Goal: Task Accomplishment & Management: Manage account settings

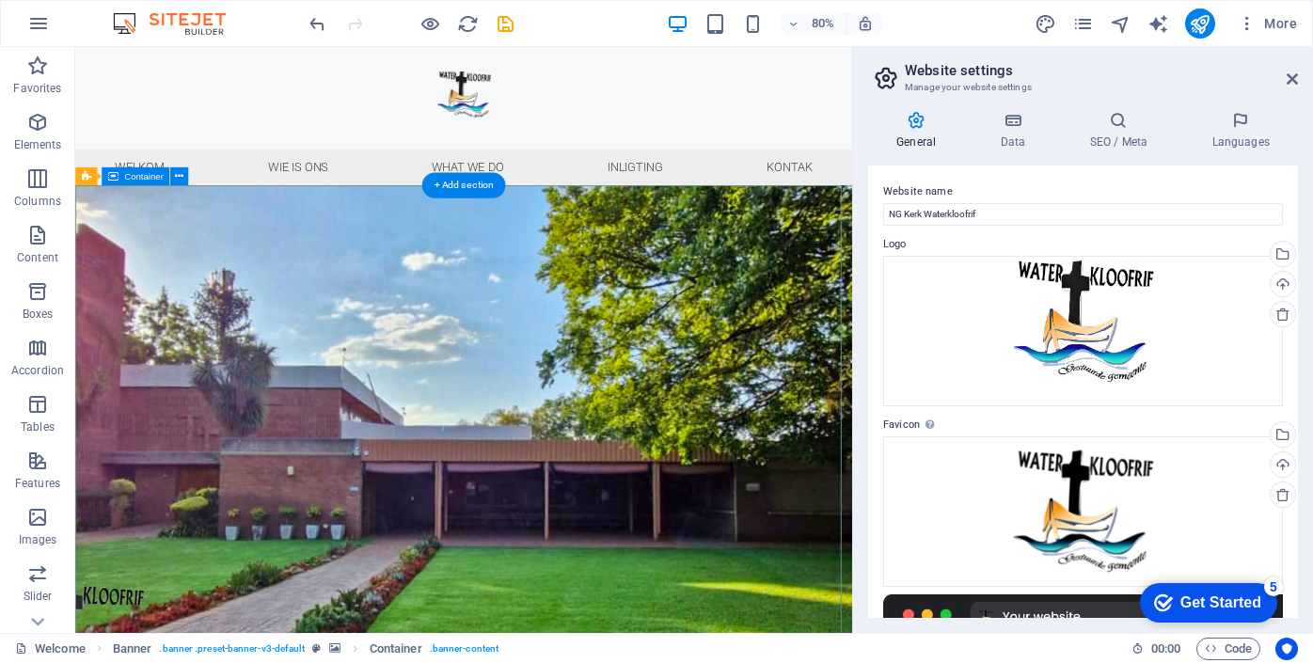
click at [325, 121] on div at bounding box center [561, 111] width 972 height 128
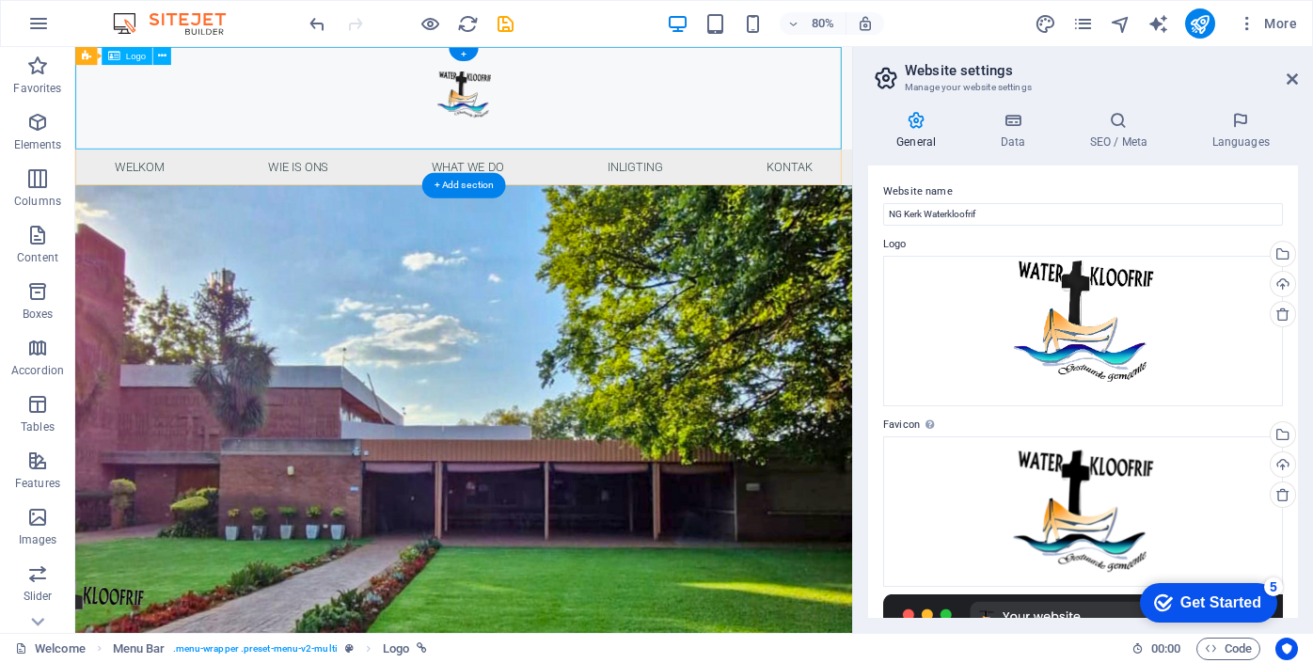
click at [216, 106] on div at bounding box center [561, 111] width 972 height 128
click at [161, 54] on icon at bounding box center [161, 56] width 8 height 16
click at [445, 87] on div at bounding box center [561, 111] width 972 height 128
select select "px"
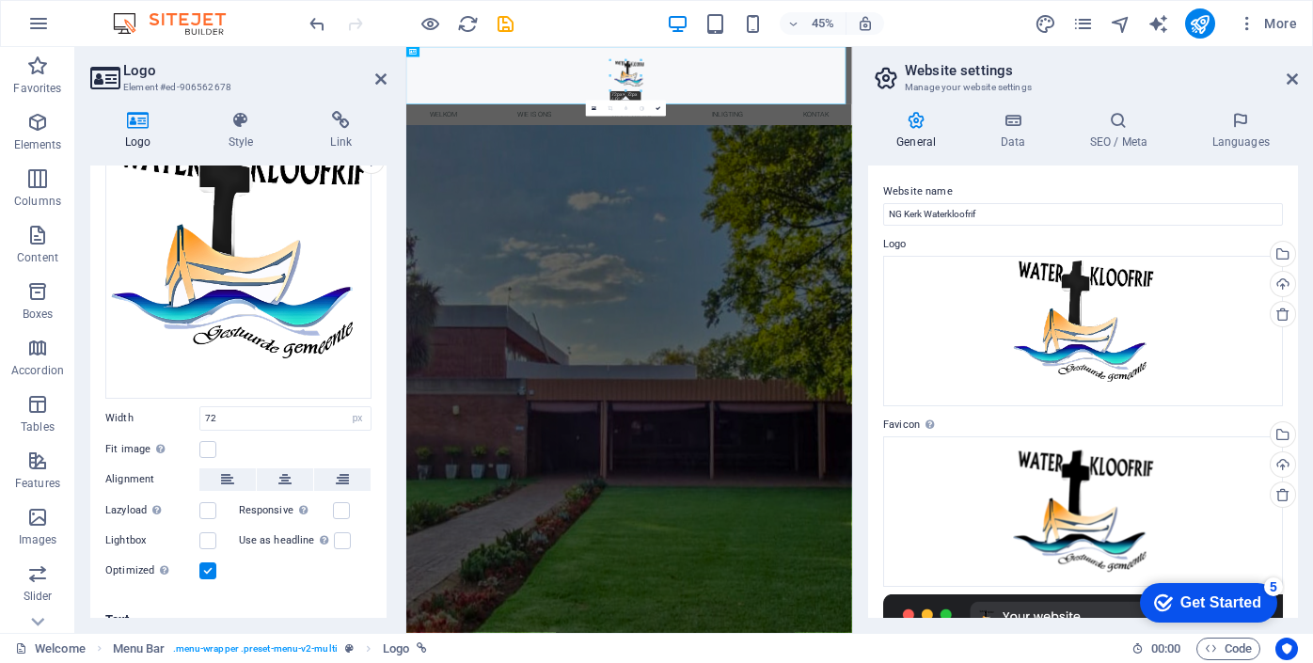
scroll to position [133, 0]
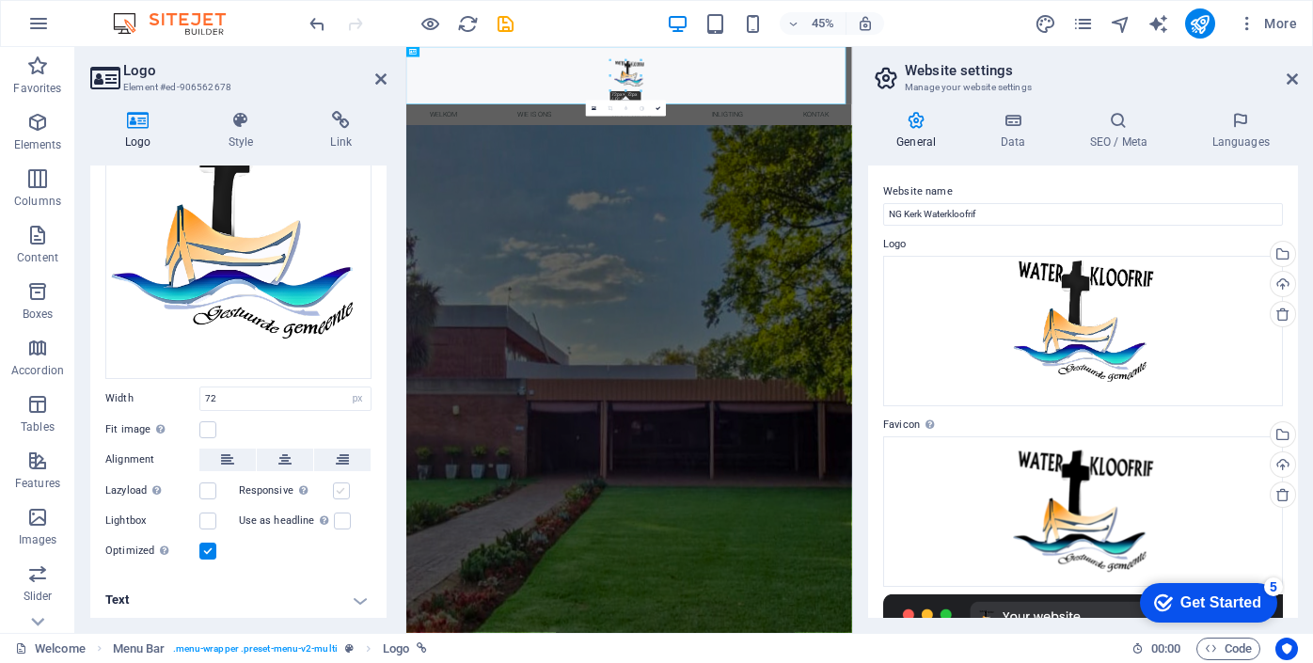
click at [340, 488] on label at bounding box center [341, 491] width 17 height 17
click at [0, 0] on input "Responsive Automatically load retina image and smartphone optimized sizes." at bounding box center [0, 0] width 0 height 0
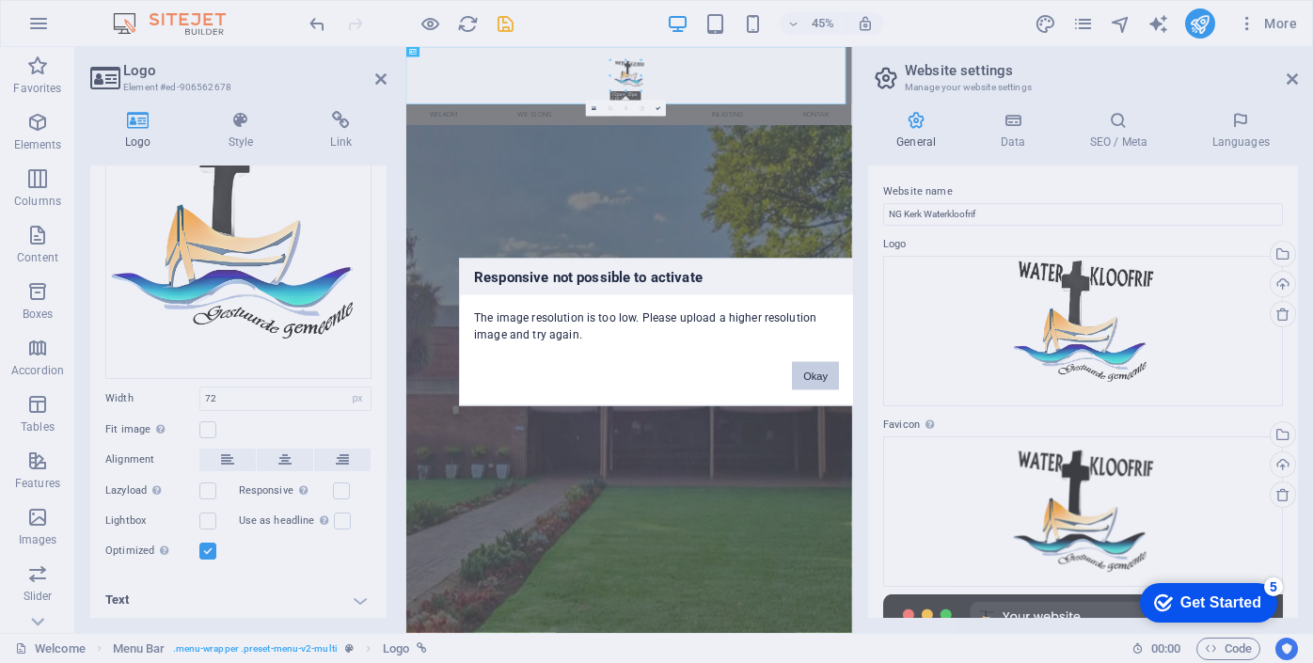
click at [825, 377] on button "Okay" at bounding box center [815, 375] width 47 height 28
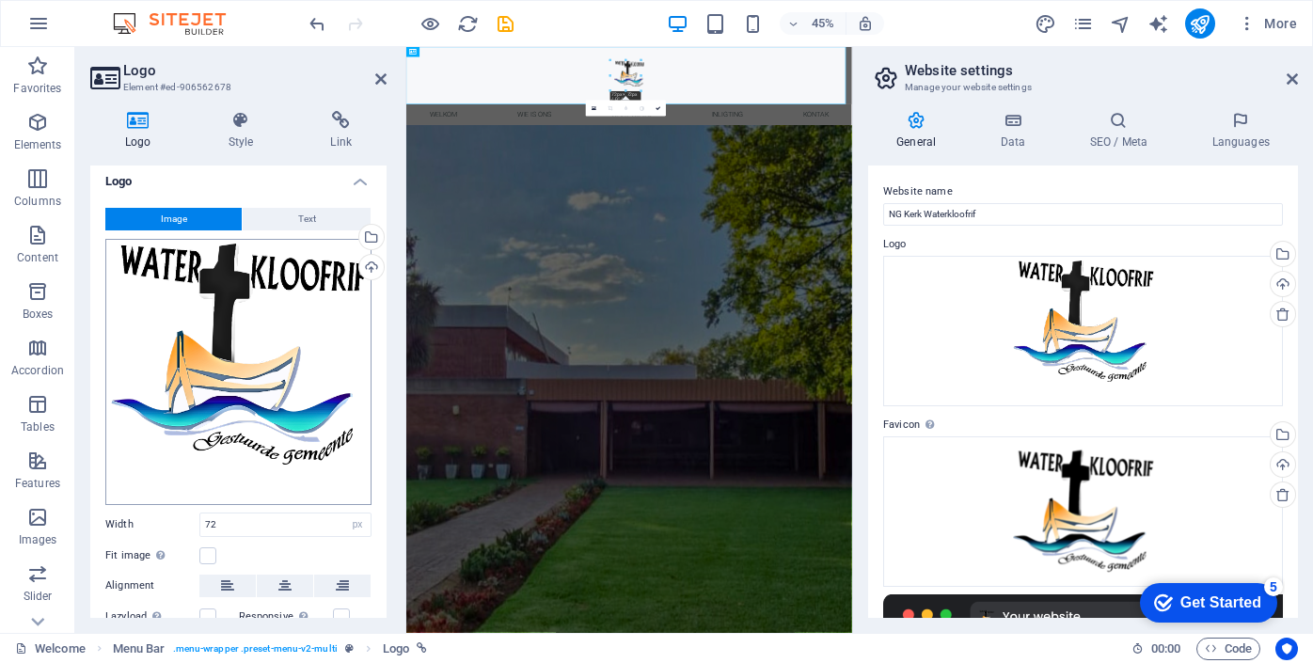
scroll to position [0, 0]
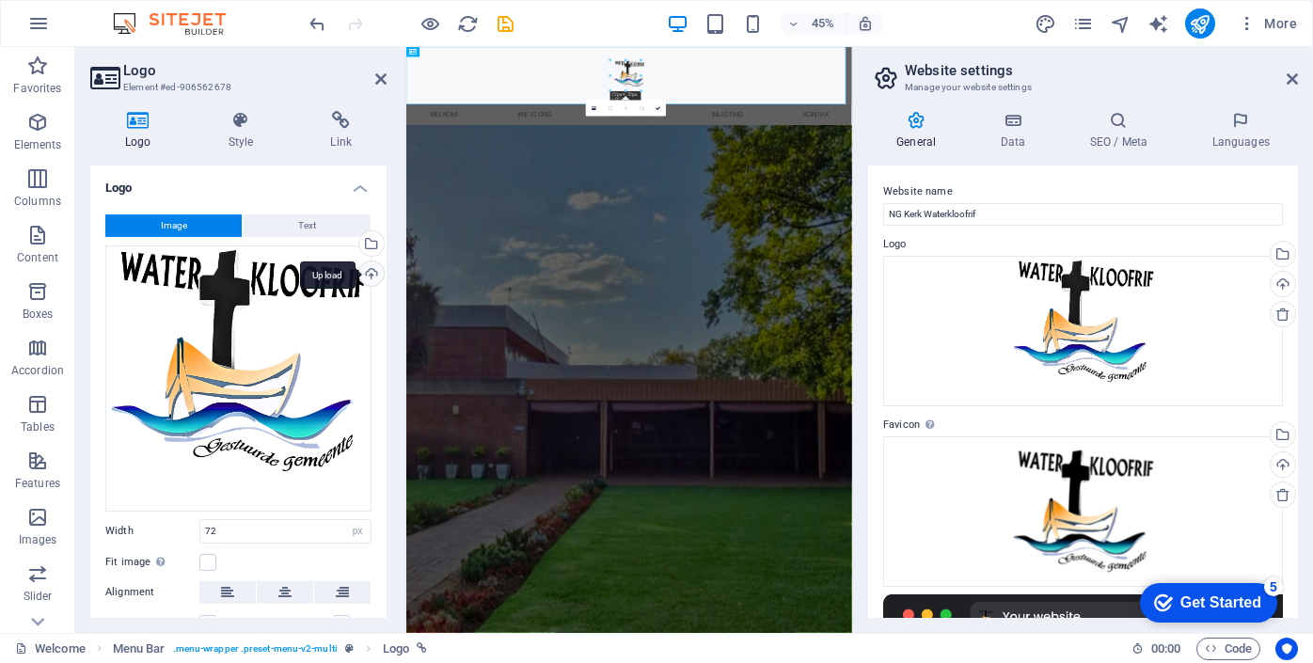
click at [369, 273] on div "Upload" at bounding box center [370, 275] width 28 height 28
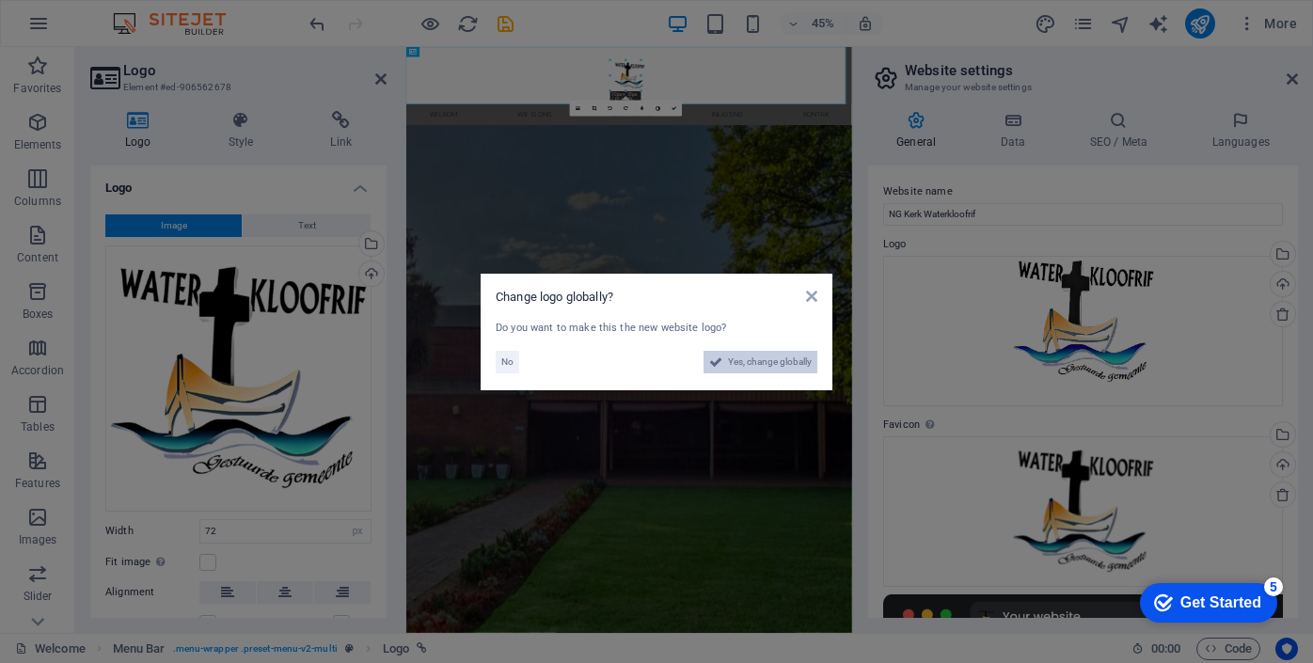
click at [739, 365] on span "Yes, change globally" at bounding box center [770, 362] width 84 height 23
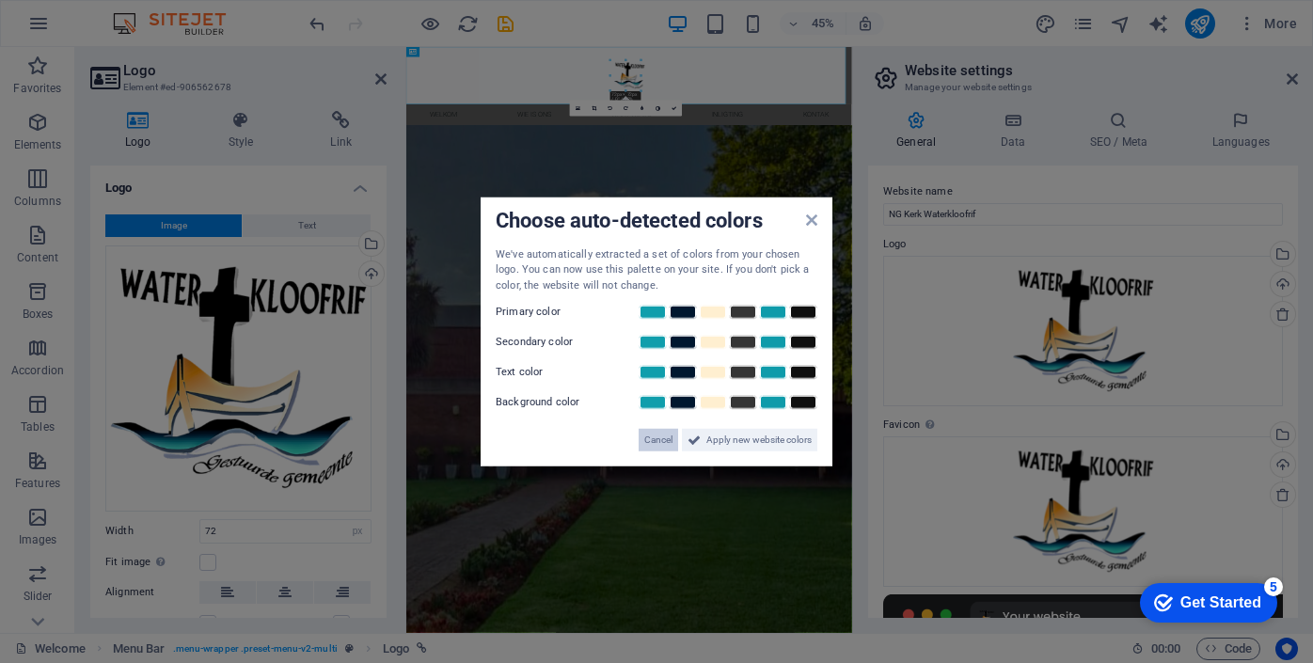
click at [657, 439] on span "Cancel" at bounding box center [658, 440] width 28 height 23
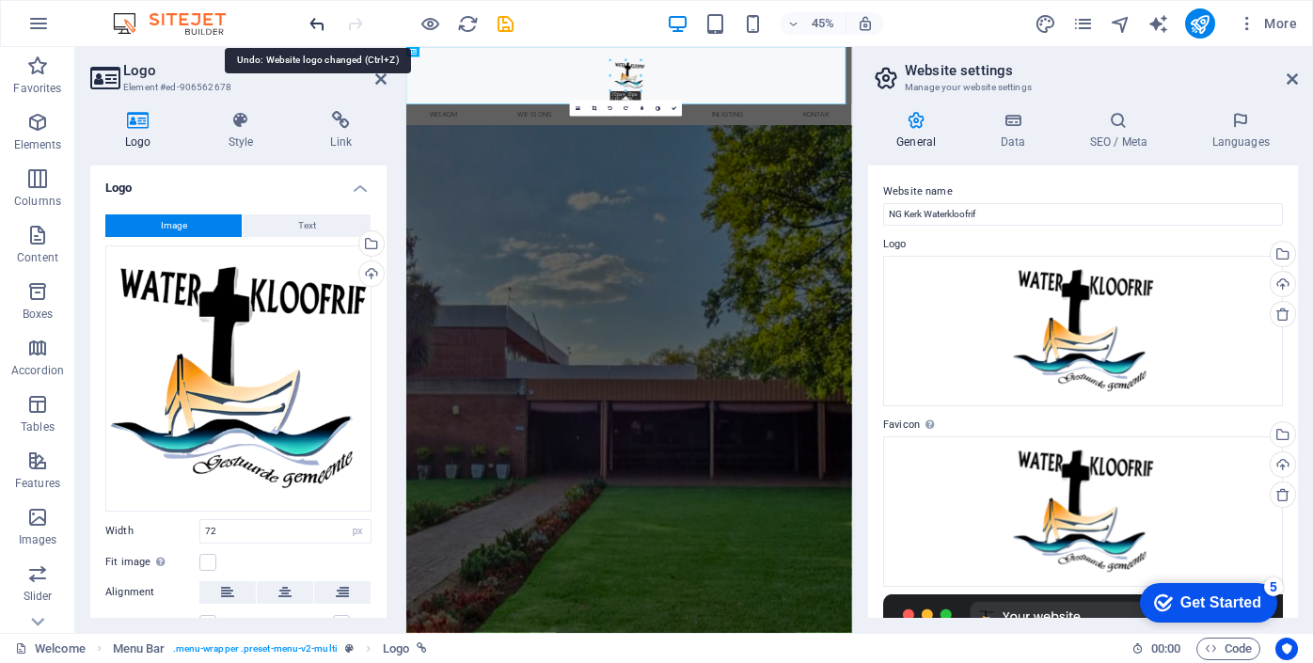
click at [317, 24] on icon "undo" at bounding box center [318, 24] width 22 height 22
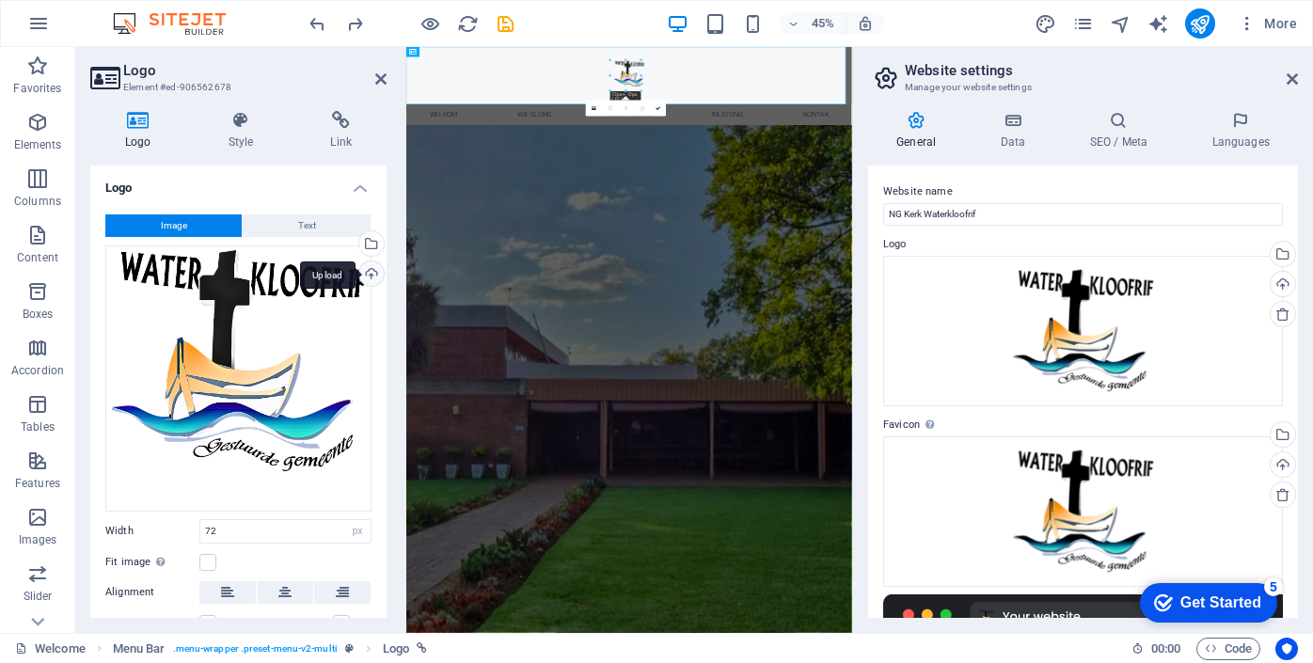
click at [365, 269] on div "Upload" at bounding box center [370, 275] width 28 height 28
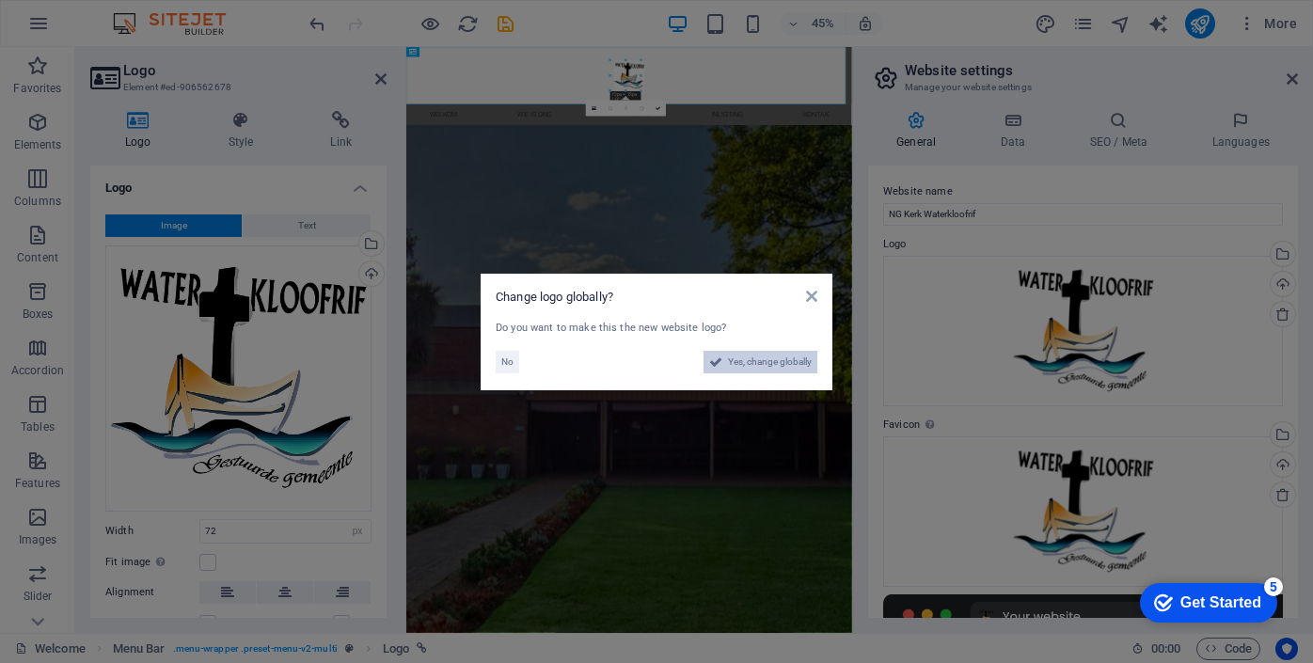
click at [797, 360] on span "Yes, change globally" at bounding box center [770, 362] width 84 height 23
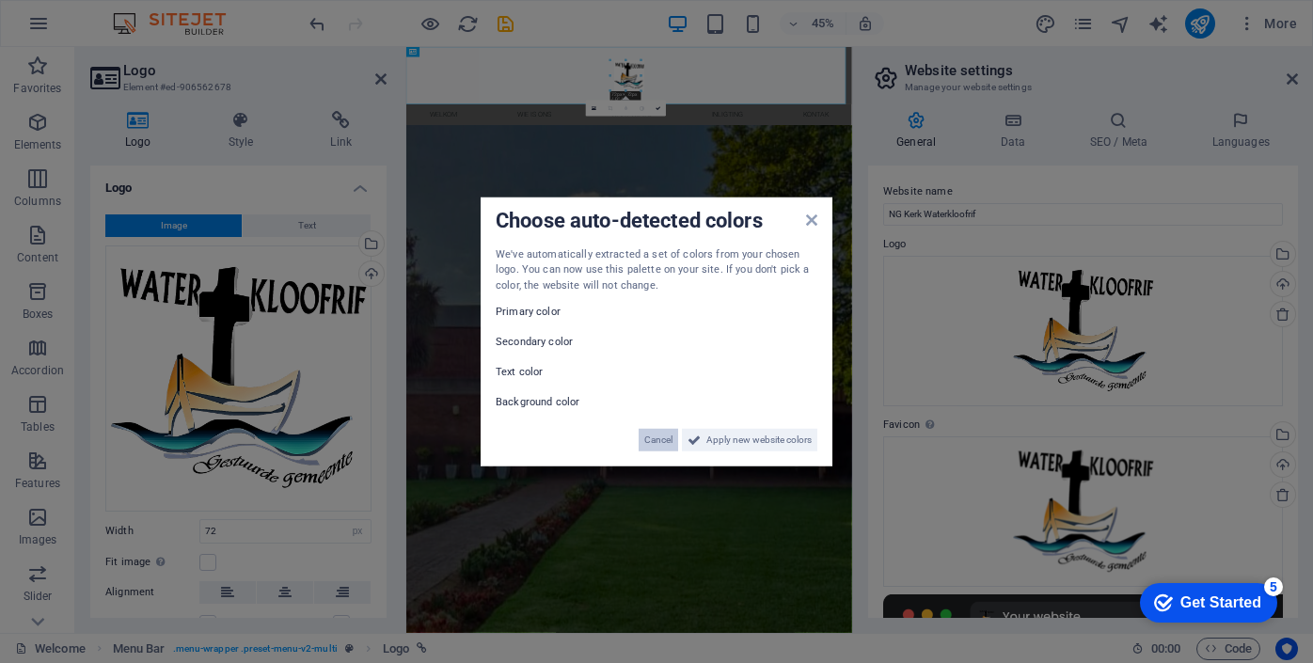
click at [658, 438] on span "Cancel" at bounding box center [658, 440] width 28 height 23
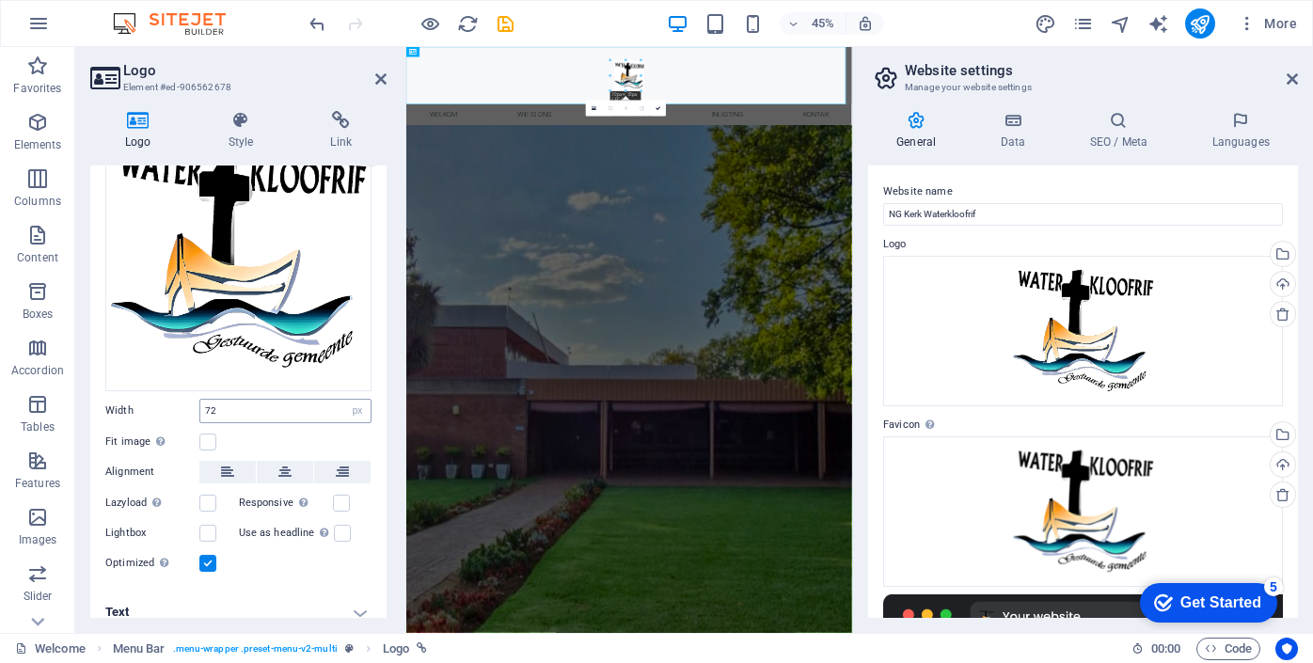
scroll to position [133, 0]
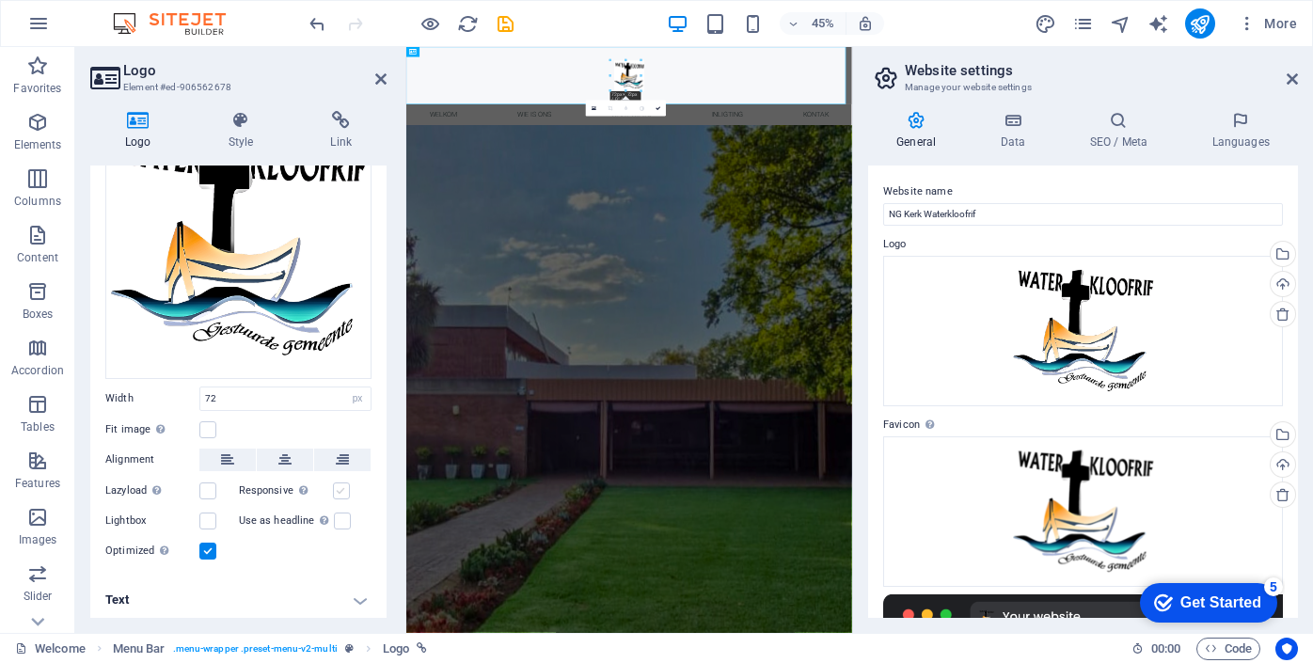
click at [341, 485] on label at bounding box center [341, 491] width 17 height 17
click at [0, 0] on input "Responsive Automatically load retina image and smartphone optimized sizes." at bounding box center [0, 0] width 0 height 0
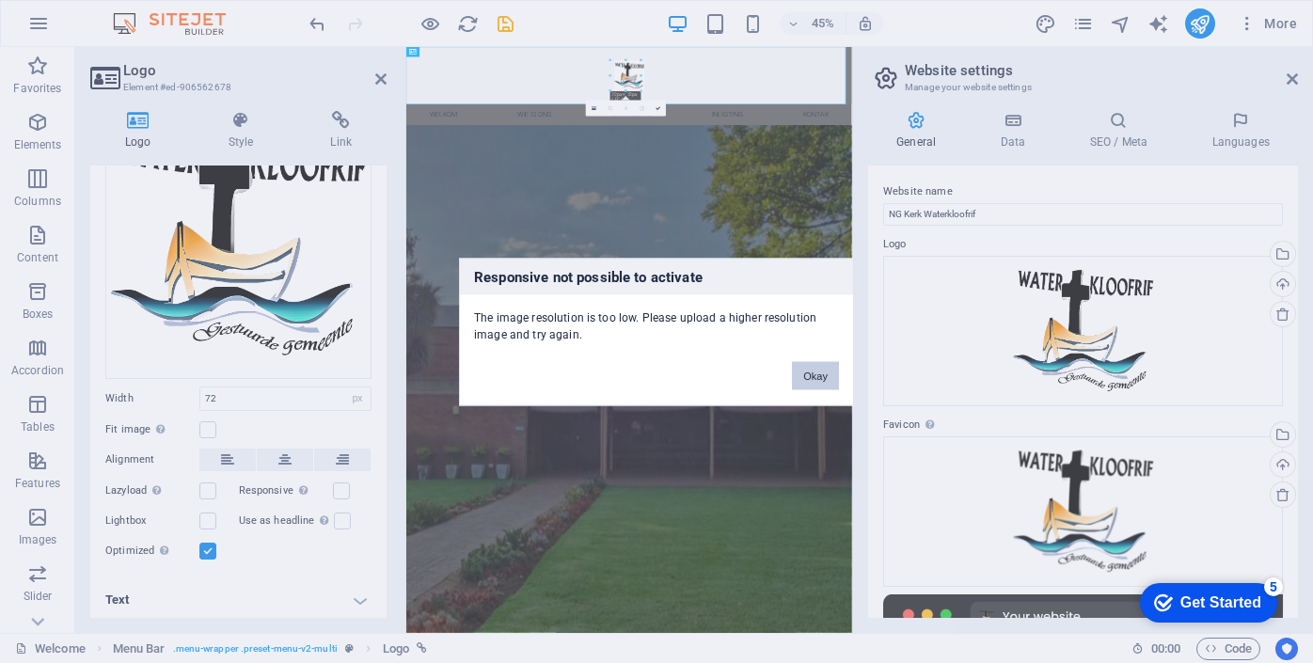
click at [809, 379] on button "Okay" at bounding box center [815, 375] width 47 height 28
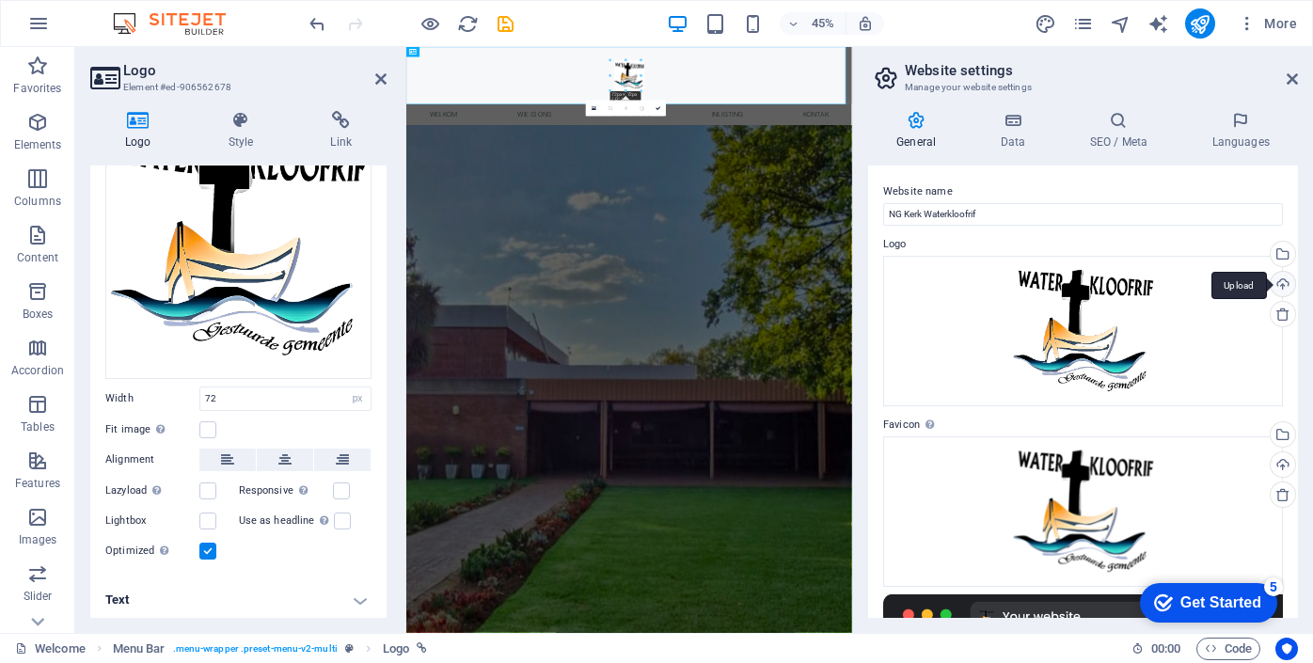
click at [1277, 282] on div "Upload" at bounding box center [1281, 286] width 28 height 28
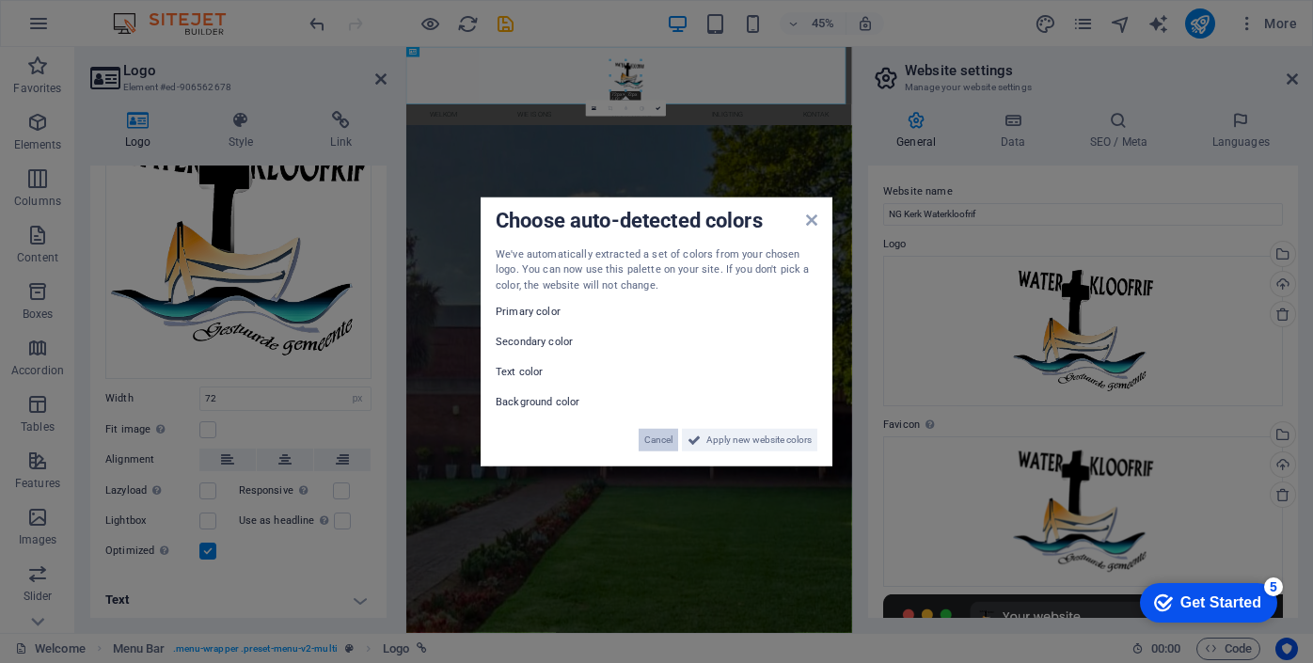
click at [658, 441] on span "Cancel" at bounding box center [658, 440] width 28 height 23
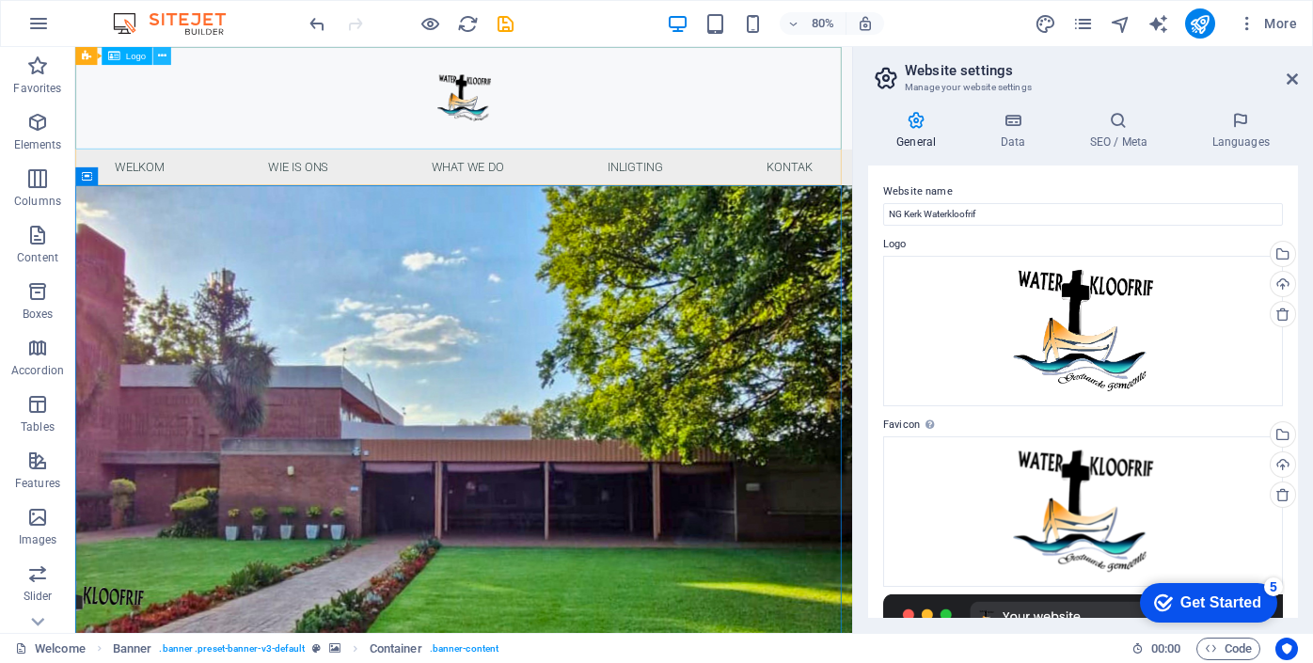
click at [165, 57] on icon at bounding box center [161, 56] width 8 height 16
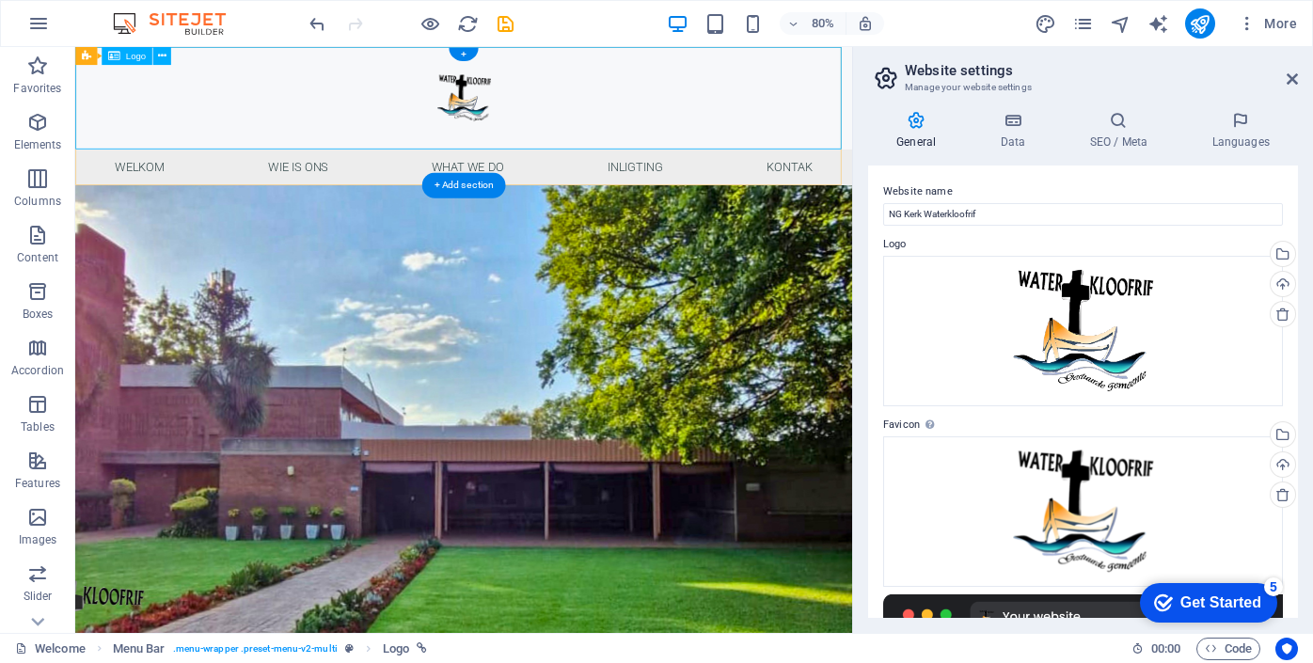
click at [850, 125] on div at bounding box center [561, 111] width 972 height 128
select select "px"
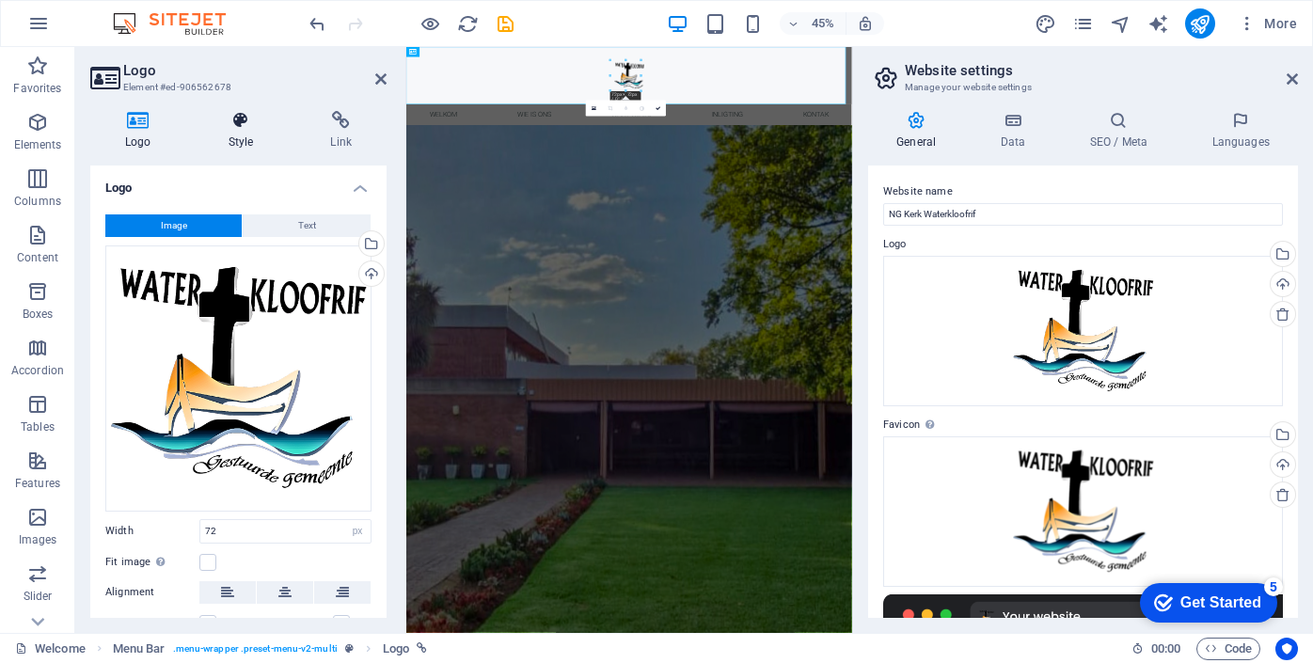
click at [245, 118] on icon at bounding box center [241, 120] width 95 height 19
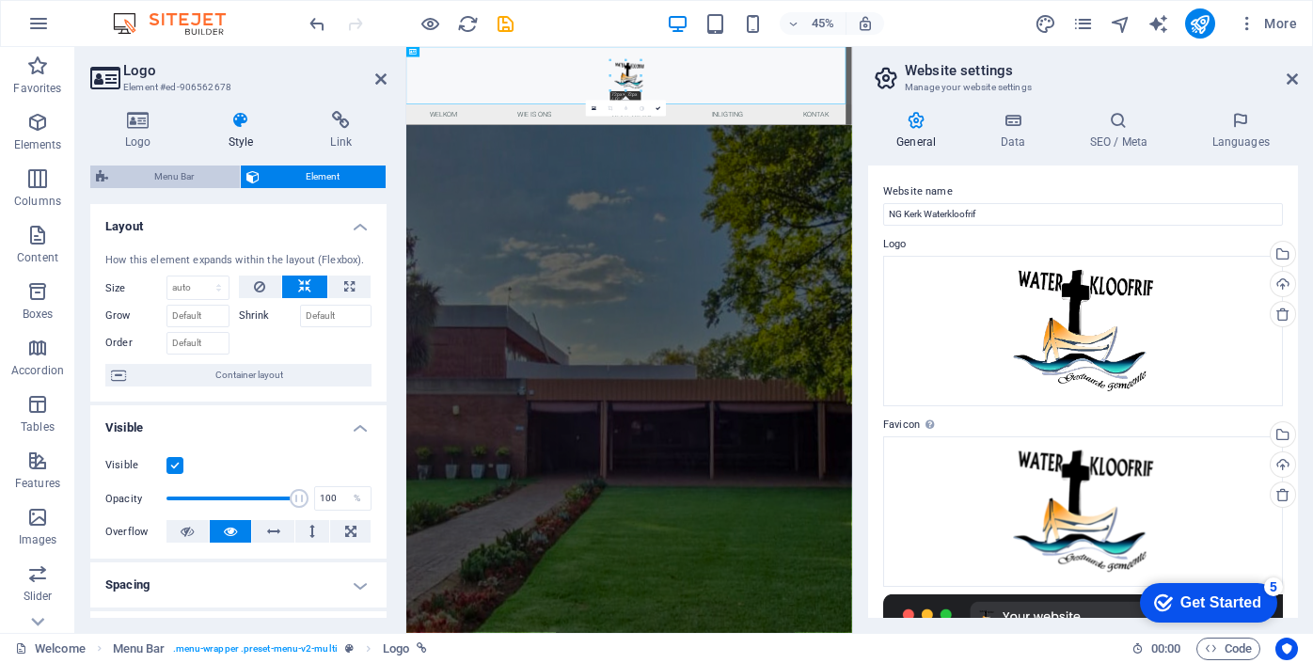
click at [169, 180] on span "Menu Bar" at bounding box center [174, 177] width 120 height 23
select select "rem"
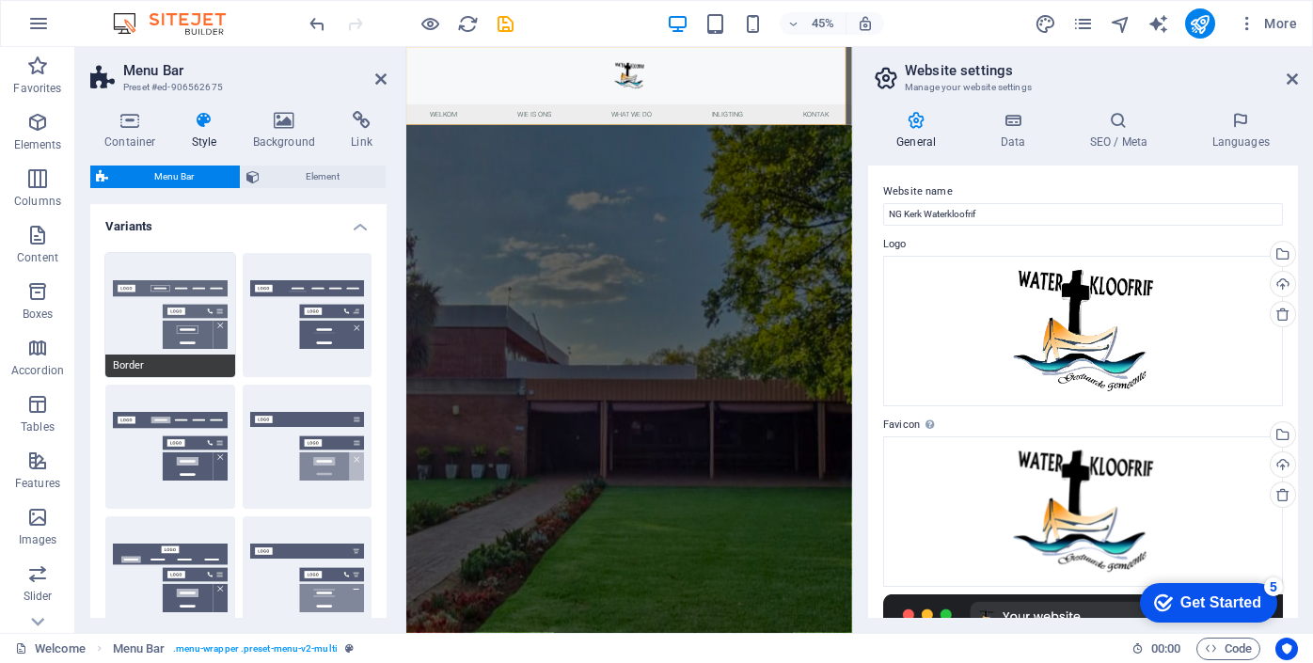
click at [171, 291] on button "Border" at bounding box center [170, 315] width 130 height 124
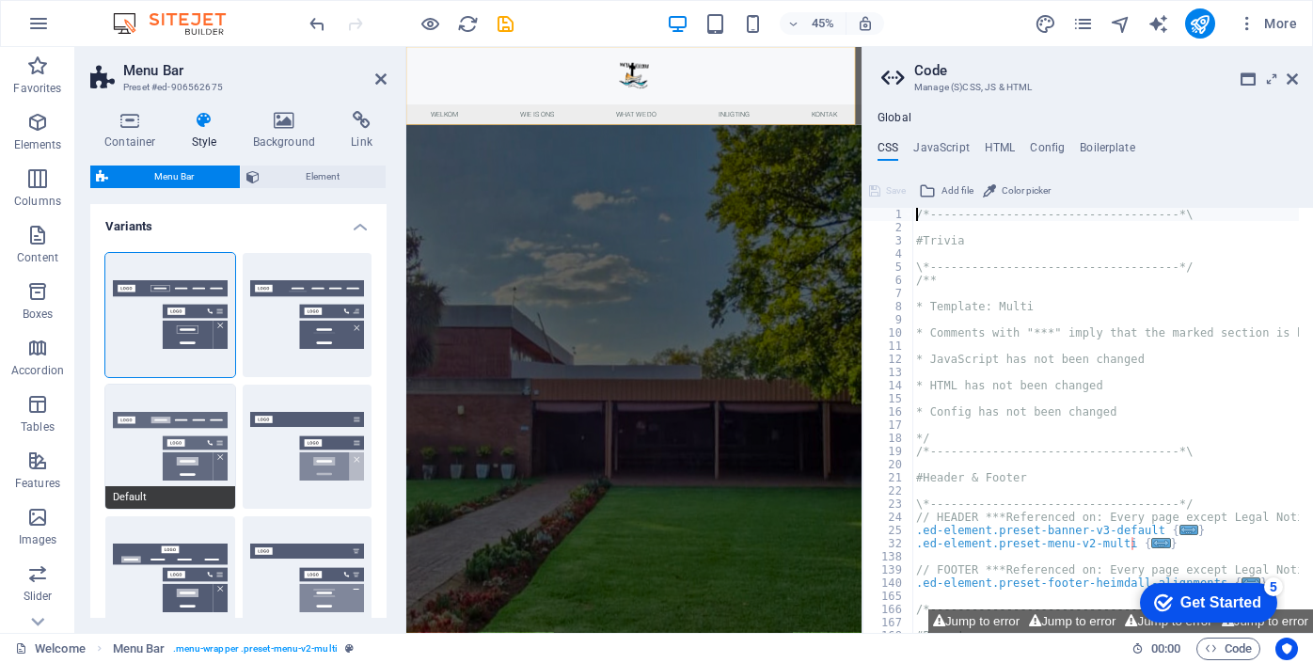
click at [181, 412] on button "Default" at bounding box center [170, 447] width 130 height 124
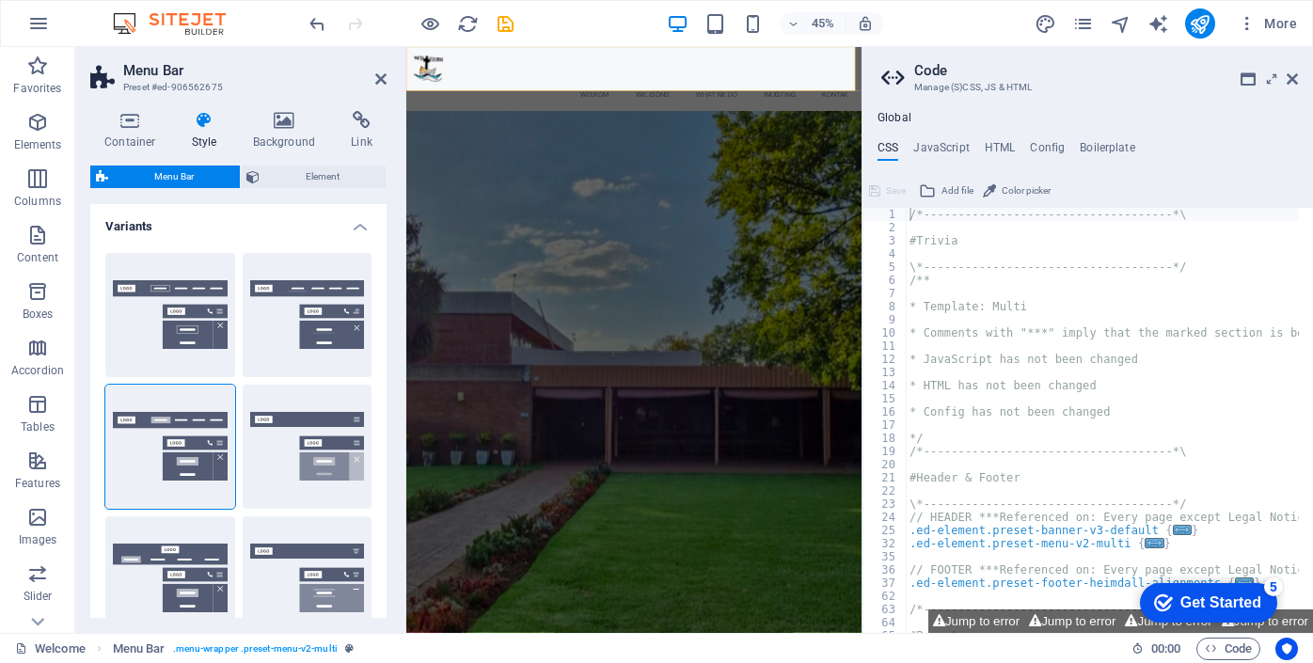
click at [205, 123] on icon at bounding box center [205, 120] width 54 height 19
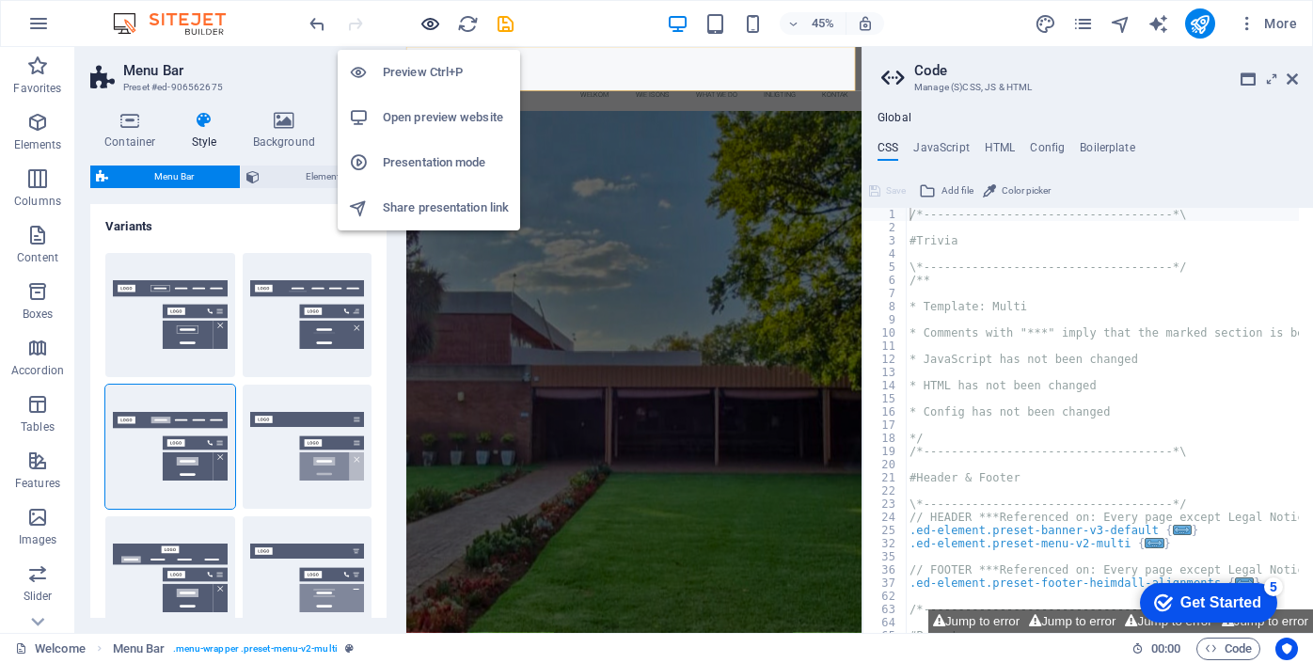
click at [433, 24] on icon "button" at bounding box center [431, 24] width 22 height 22
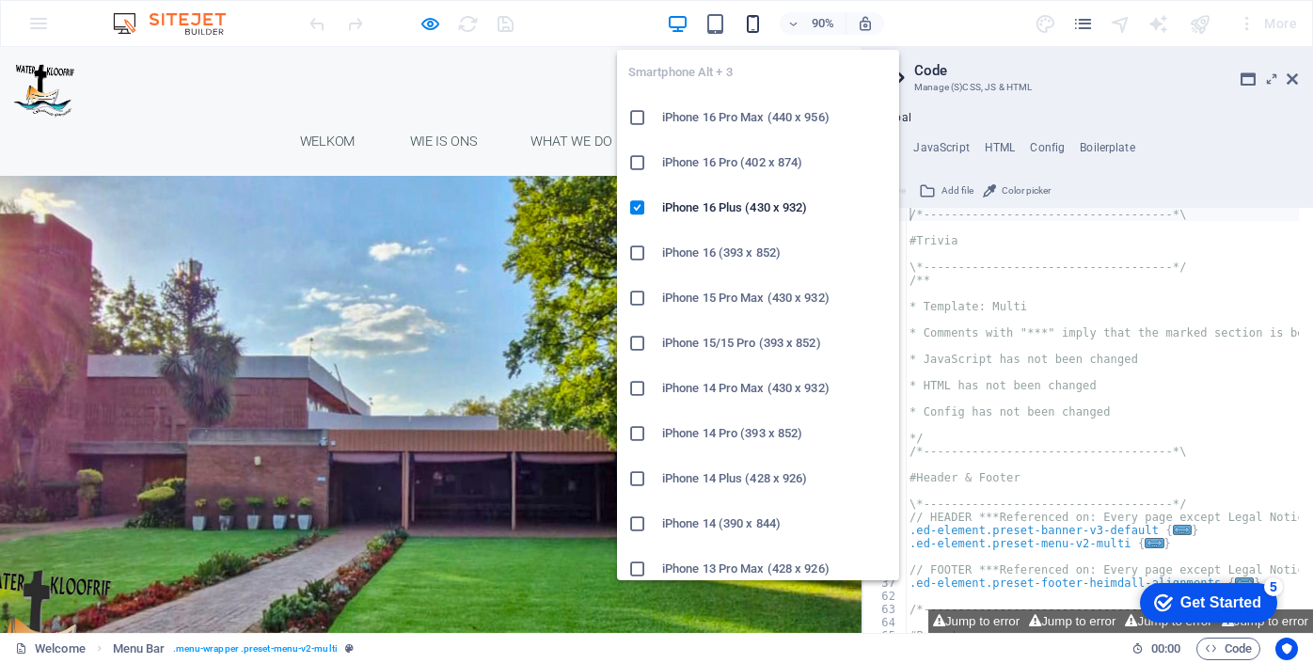
click at [756, 24] on icon "button" at bounding box center [753, 24] width 22 height 22
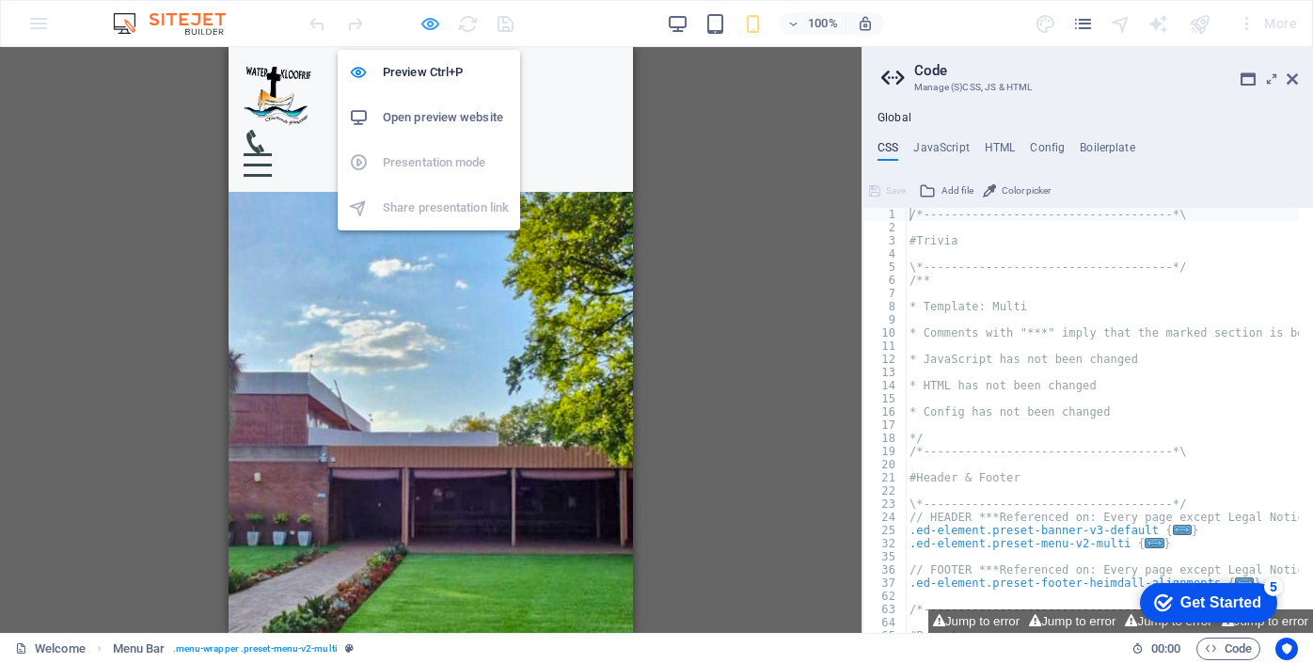
click at [431, 24] on icon "button" at bounding box center [431, 24] width 22 height 22
select select "rem"
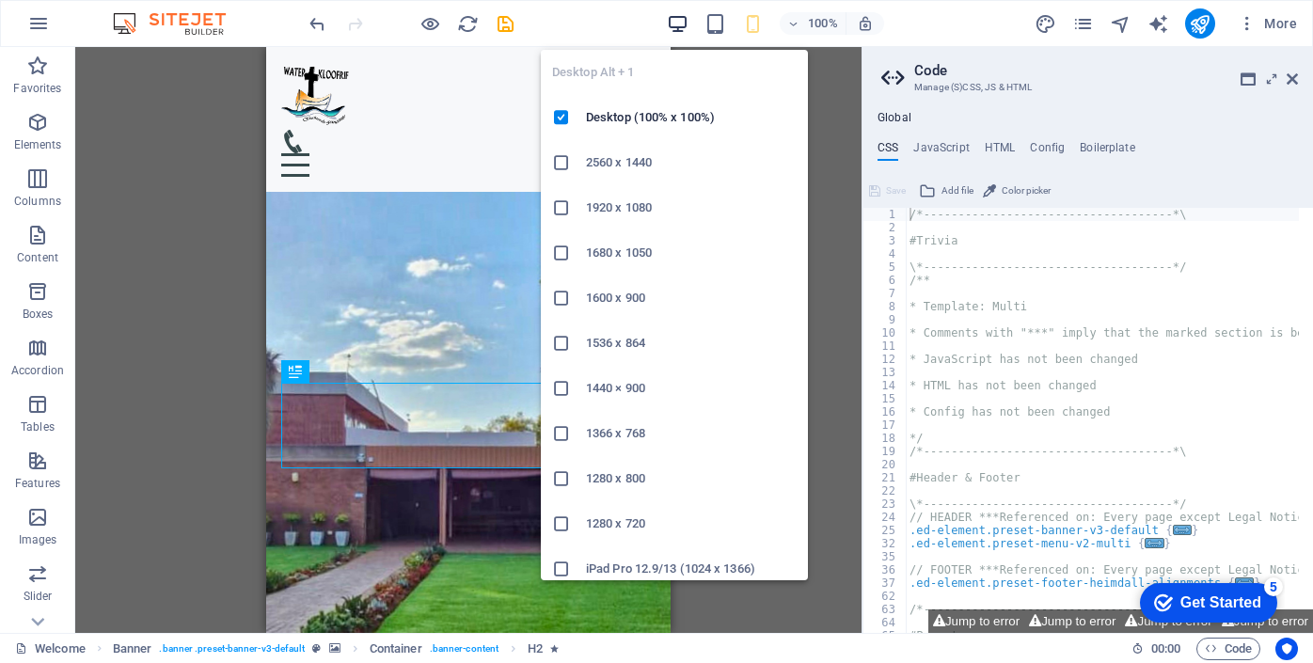
click at [685, 21] on icon "button" at bounding box center [678, 24] width 22 height 22
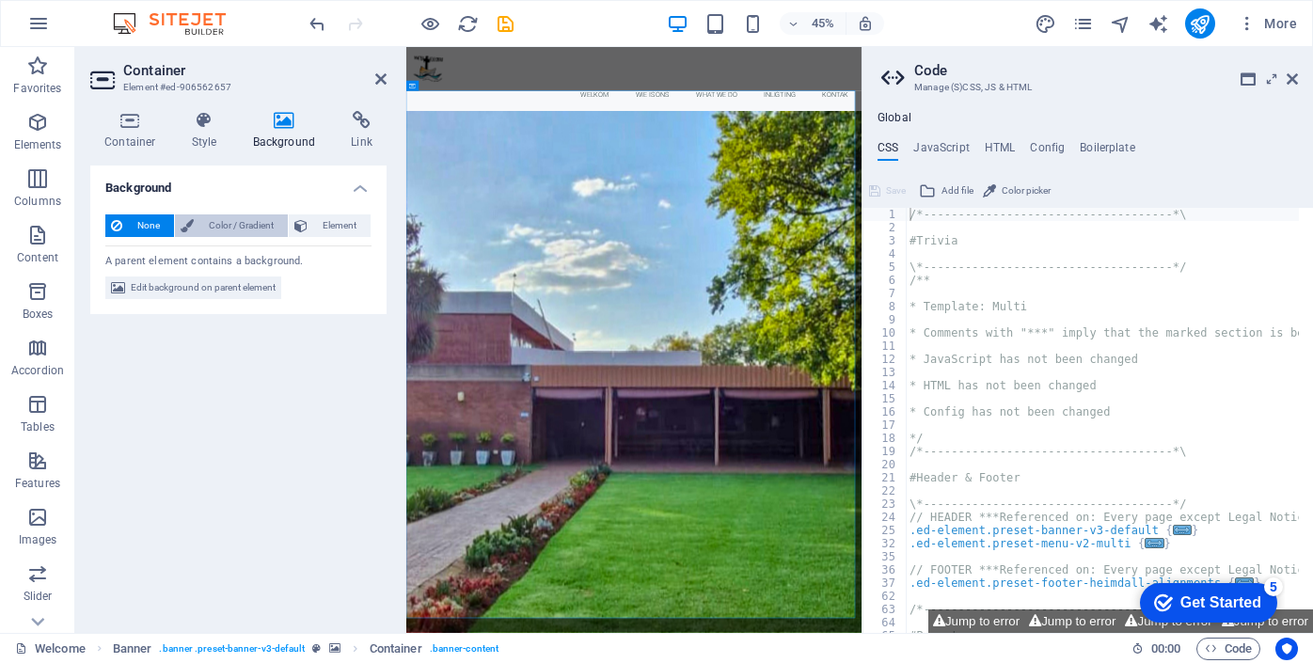
click at [234, 229] on span "Color / Gradient" at bounding box center [240, 225] width 83 height 23
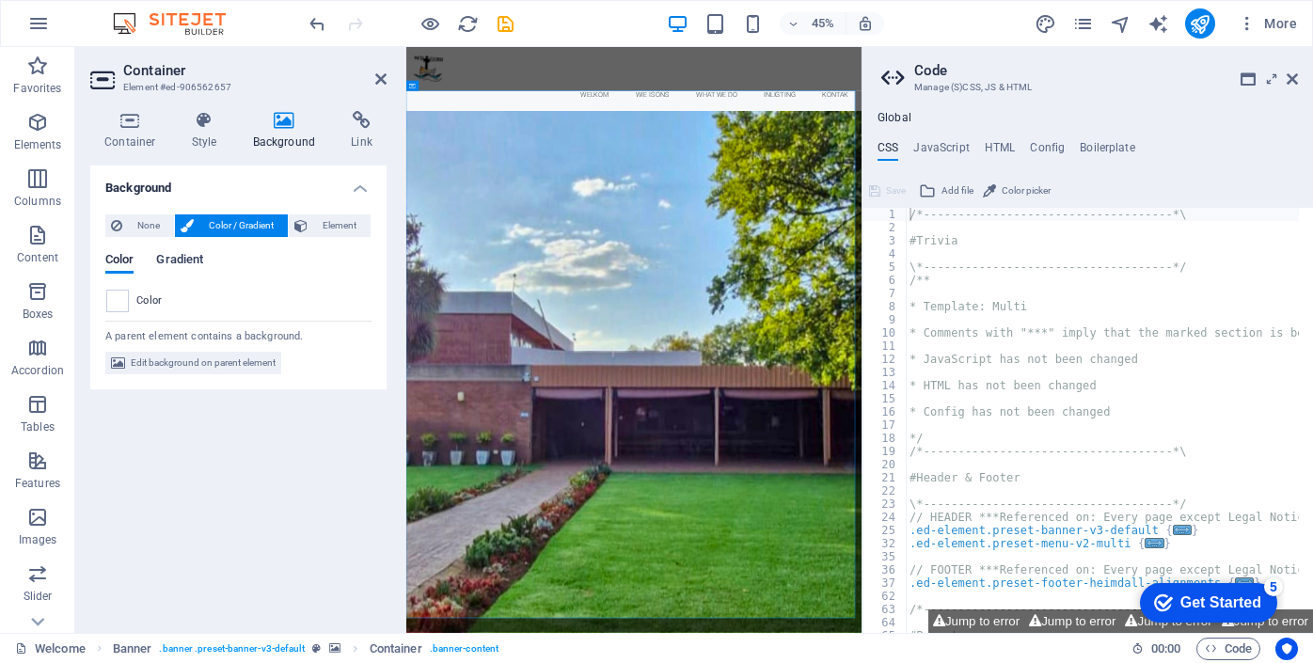
click at [186, 265] on span "Gradient" at bounding box center [179, 261] width 47 height 26
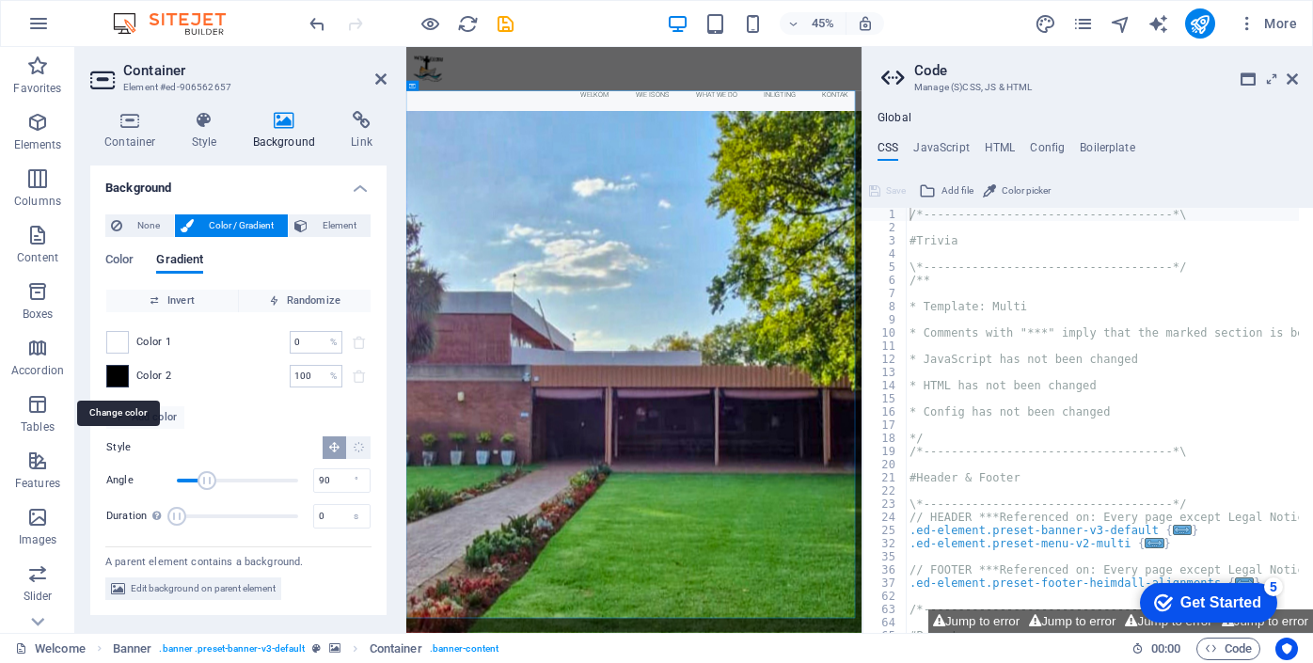
click at [123, 372] on span at bounding box center [117, 376] width 21 height 21
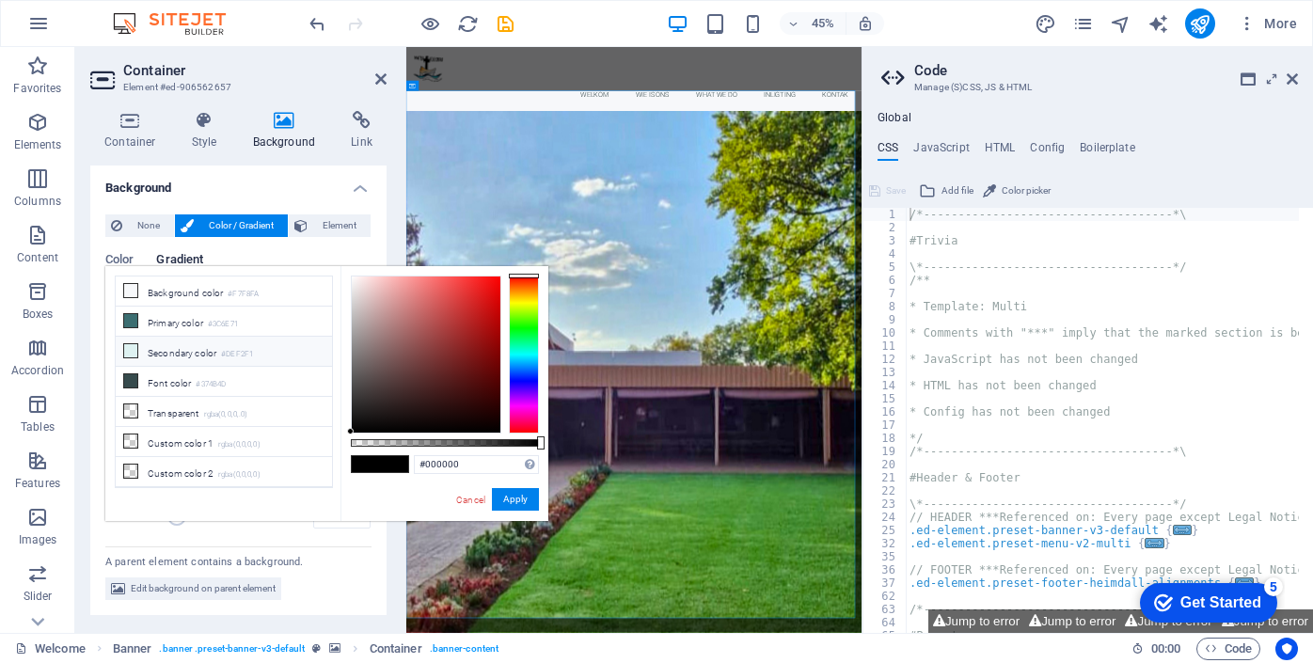
click at [163, 354] on li "Secondary color #DEF2F1" at bounding box center [224, 352] width 216 height 30
type input "#def2f1"
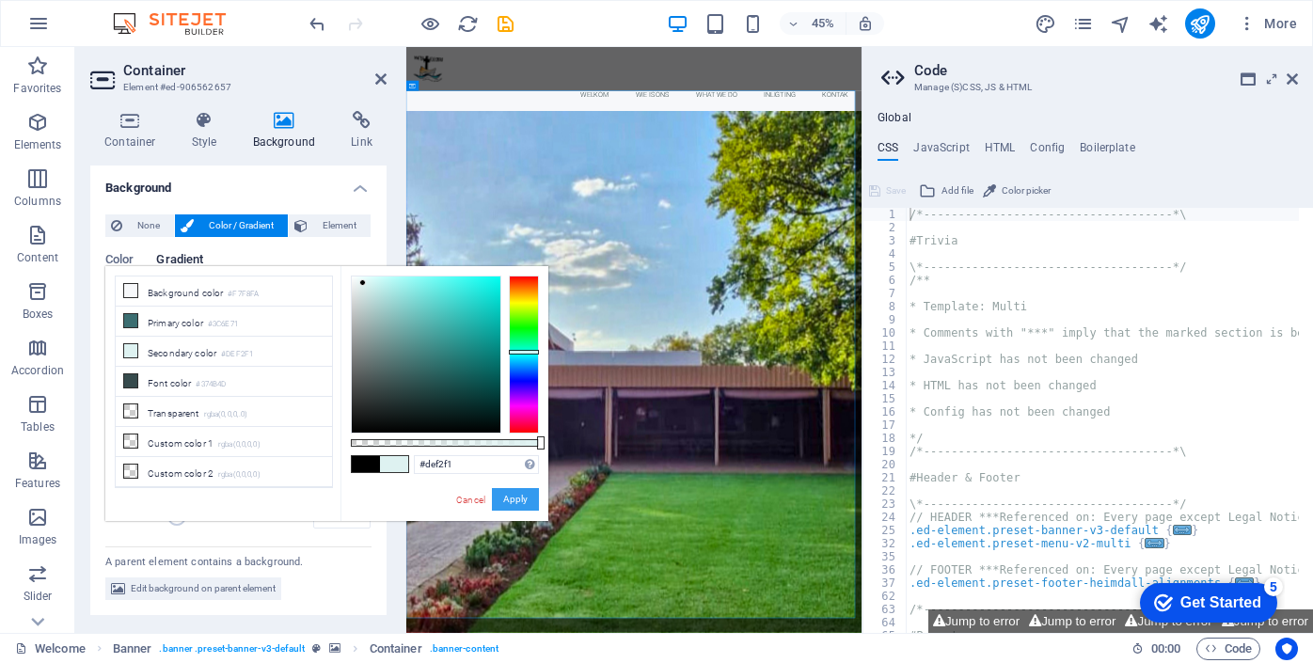
click at [526, 499] on button "Apply" at bounding box center [515, 499] width 47 height 23
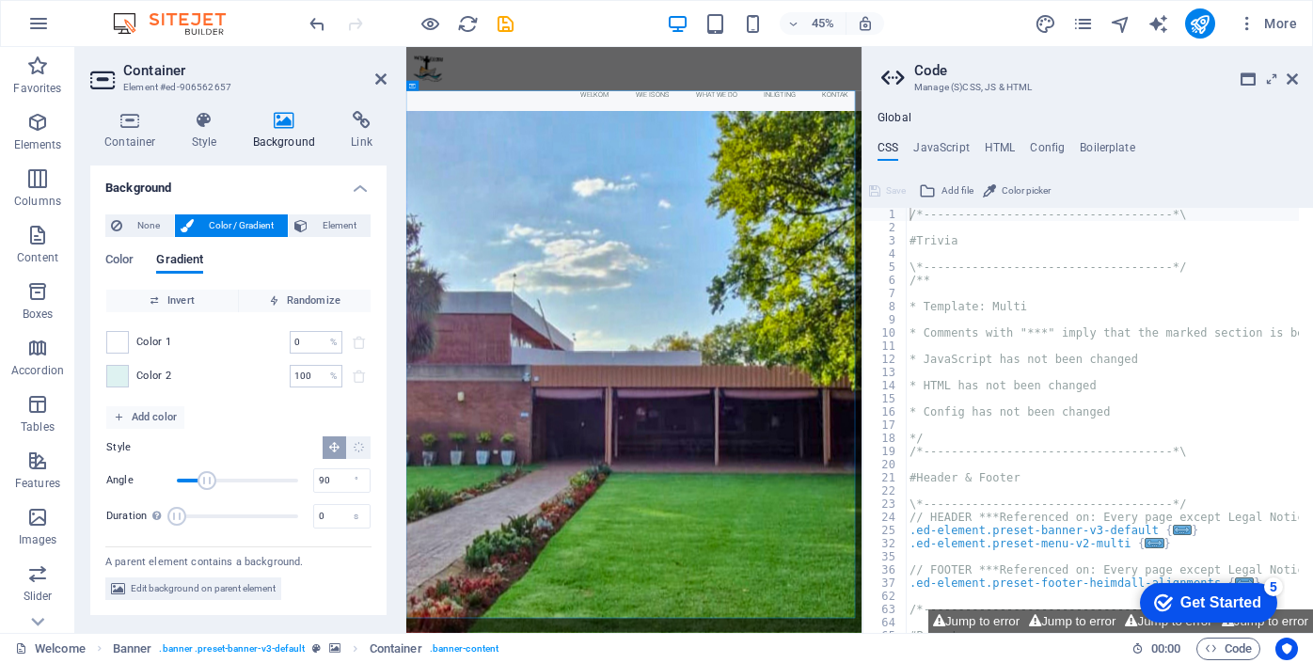
type input "193"
click at [242, 482] on span "Angle" at bounding box center [237, 481] width 121 height 28
click at [222, 514] on span "Duration" at bounding box center [237, 516] width 121 height 28
drag, startPoint x: 225, startPoint y: 515, endPoint x: 175, endPoint y: 516, distance: 49.9
click at [175, 516] on span "Duration" at bounding box center [176, 516] width 19 height 19
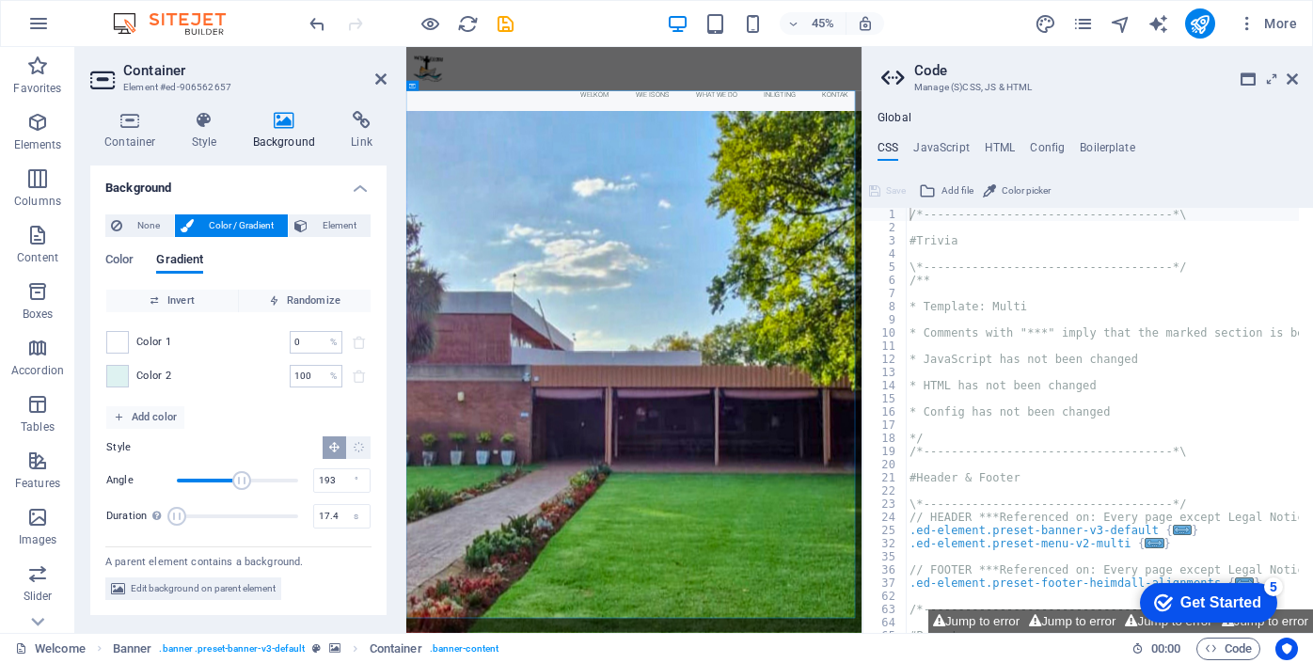
click at [247, 514] on span "Duration" at bounding box center [237, 516] width 121 height 28
type input "6.7"
click at [204, 515] on span "Duration" at bounding box center [237, 516] width 121 height 28
click at [356, 445] on icon "Radial gradient" at bounding box center [359, 447] width 12 height 12
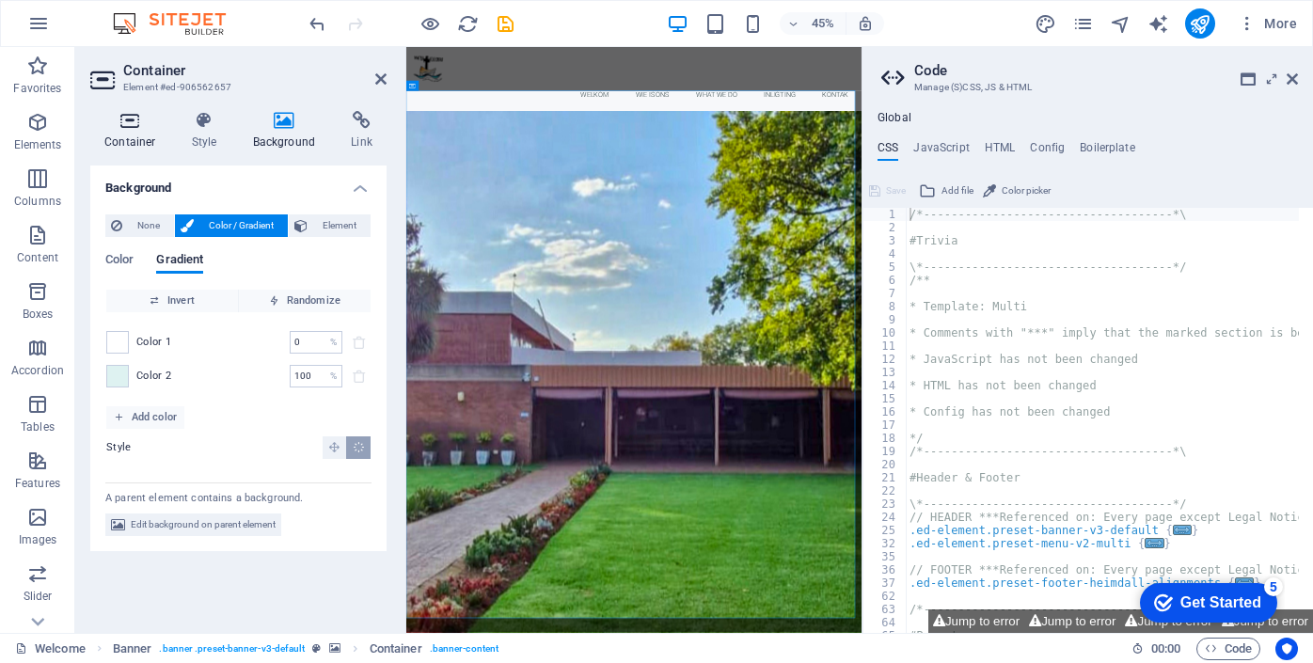
click at [129, 119] on icon at bounding box center [130, 120] width 80 height 19
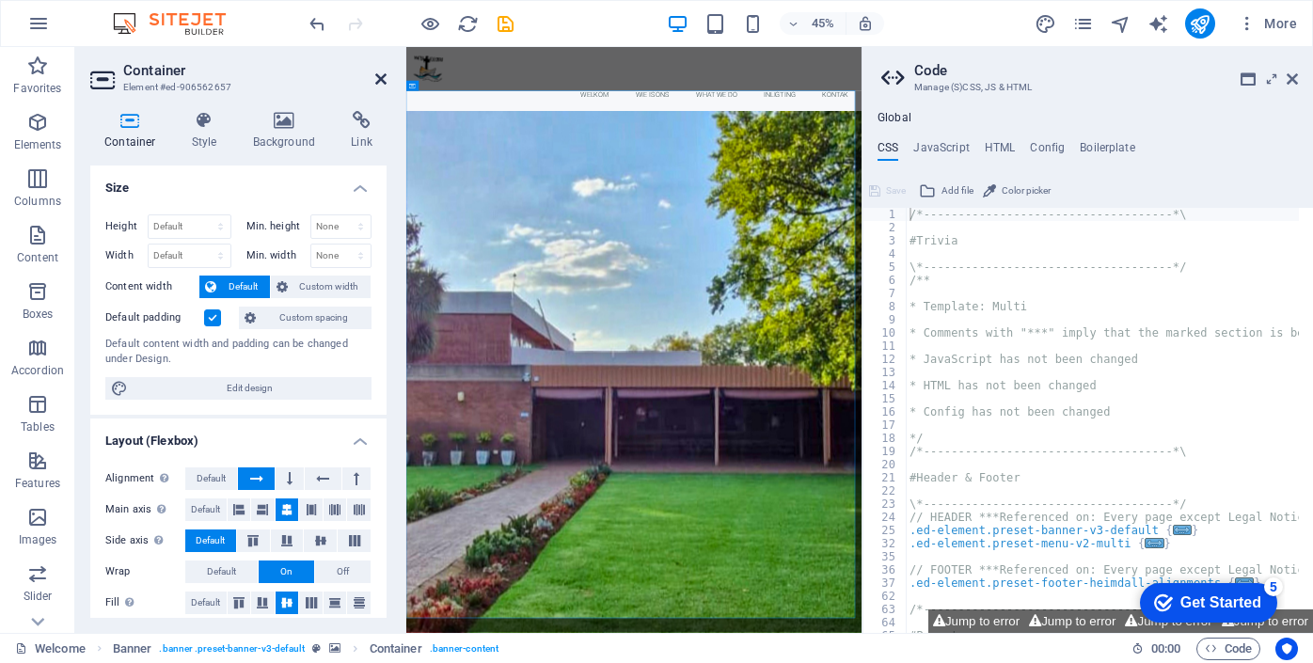
click at [379, 79] on icon at bounding box center [380, 78] width 11 height 15
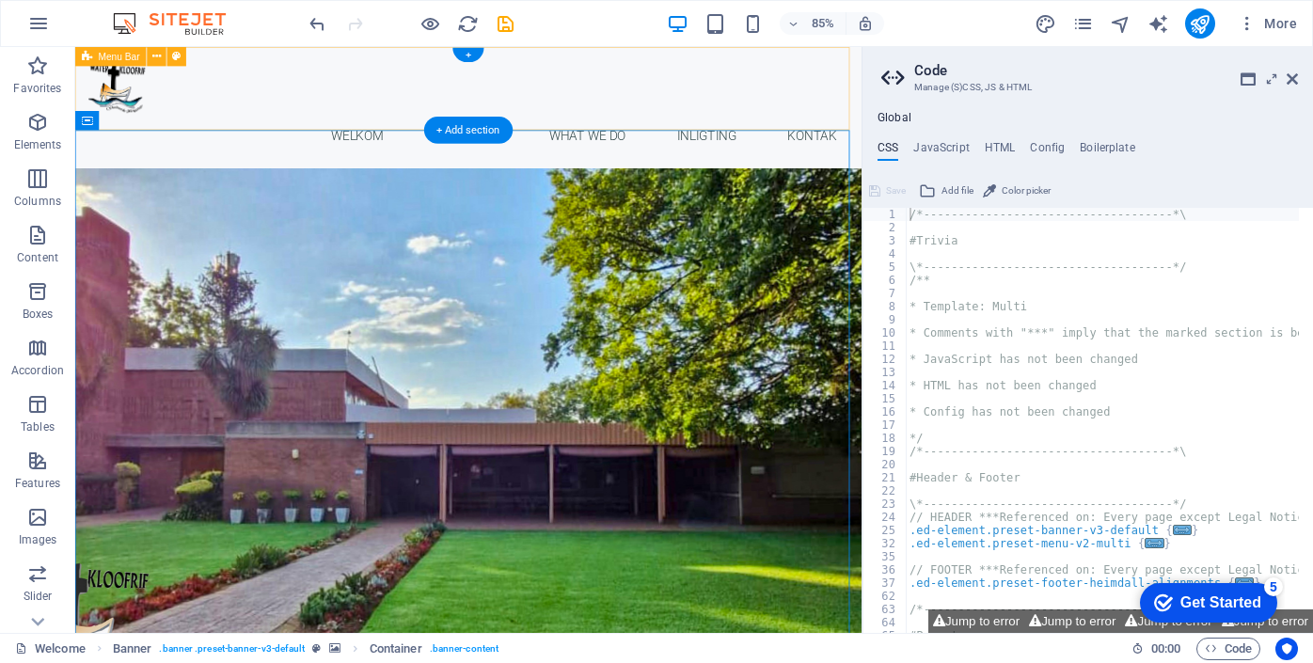
click at [740, 128] on div "Welkom Wie is ons What we do Inligting Kontak" at bounding box center [538, 118] width 926 height 143
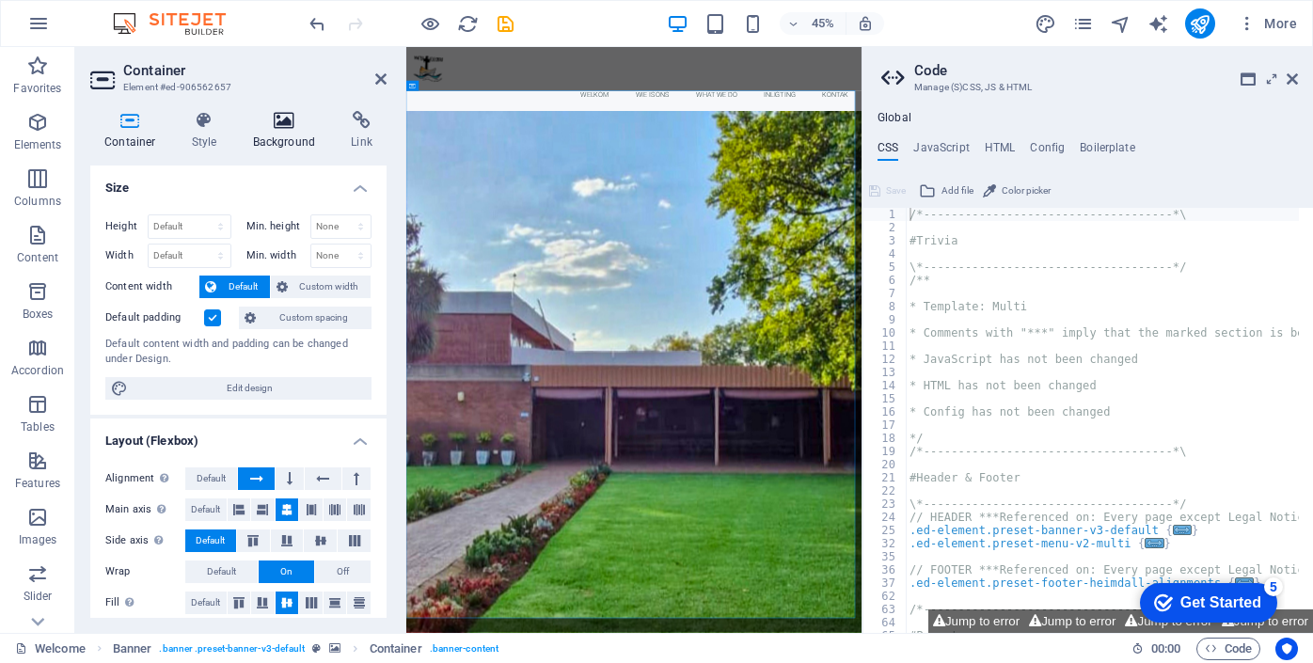
click at [283, 123] on icon at bounding box center [284, 120] width 91 height 19
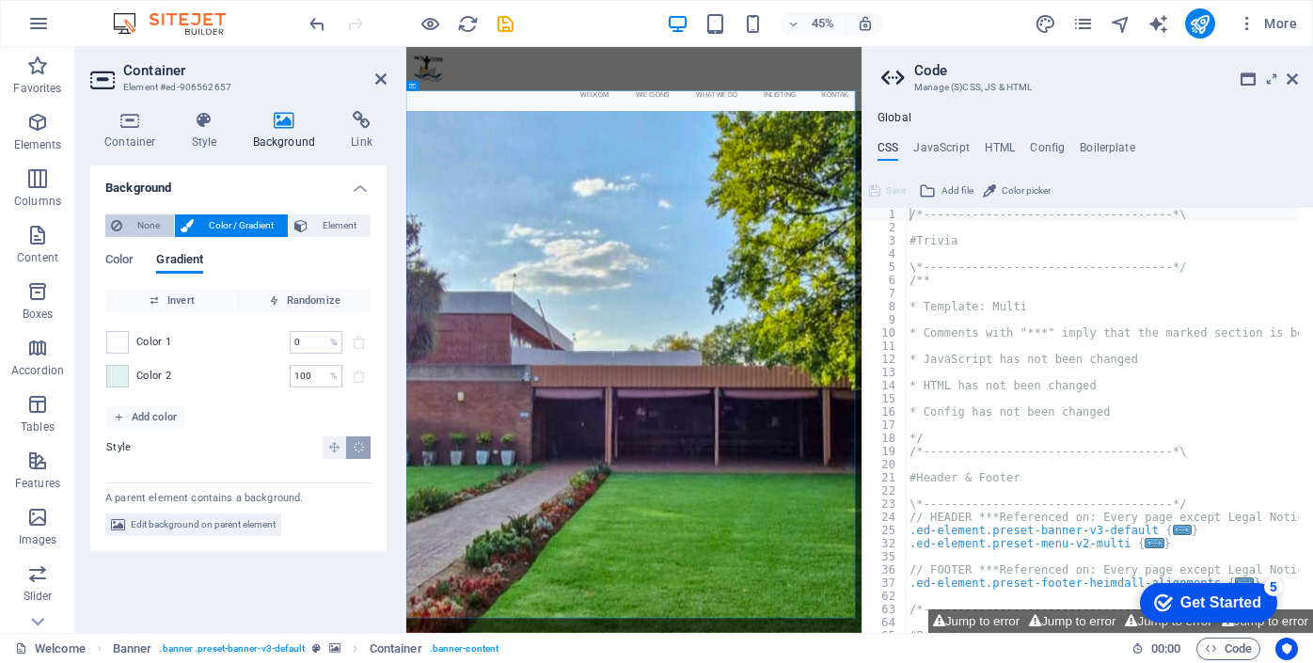
click at [141, 227] on span "None" at bounding box center [148, 225] width 40 height 23
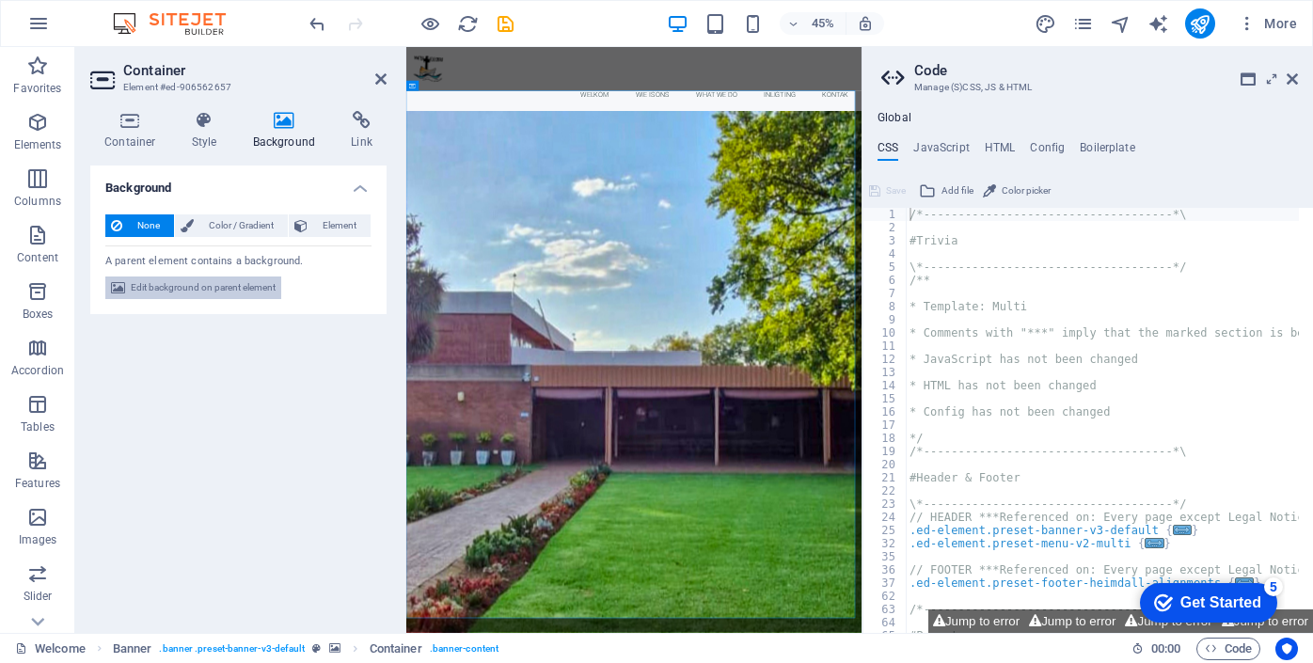
click at [160, 289] on span "Edit background on parent element" at bounding box center [203, 288] width 145 height 23
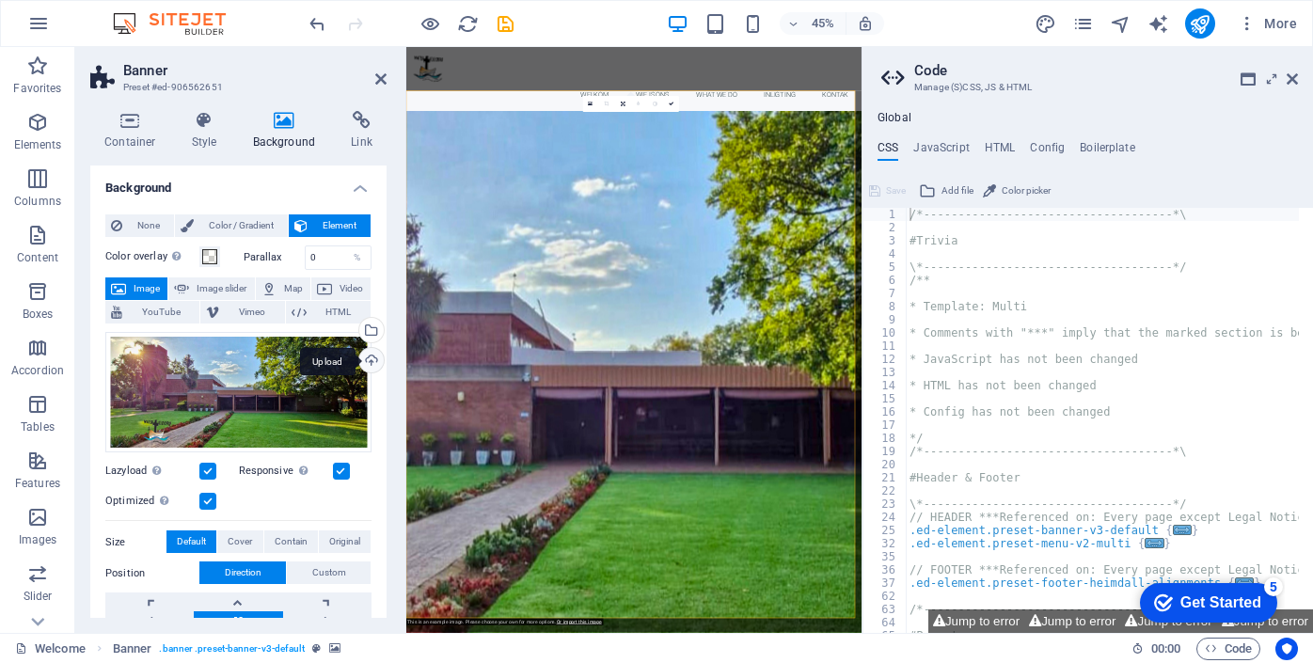
click at [365, 358] on div "Upload" at bounding box center [370, 362] width 28 height 28
click at [1000, 619] on button "Jump to error" at bounding box center [976, 621] width 96 height 24
type textarea "$box-background: $none,"
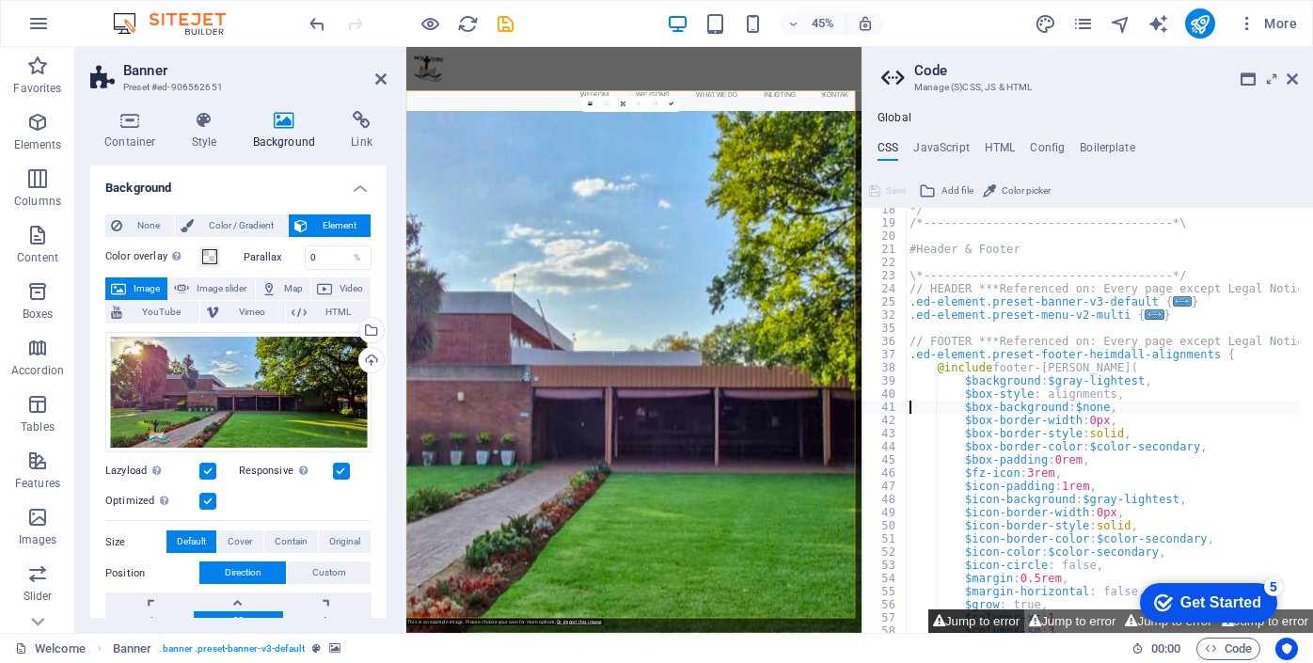
scroll to position [229, 0]
click at [1061, 618] on button "Jump to error" at bounding box center [1072, 621] width 96 height 24
click at [318, 18] on icon "undo" at bounding box center [318, 24] width 22 height 22
click at [318, 25] on icon "undo" at bounding box center [318, 24] width 22 height 22
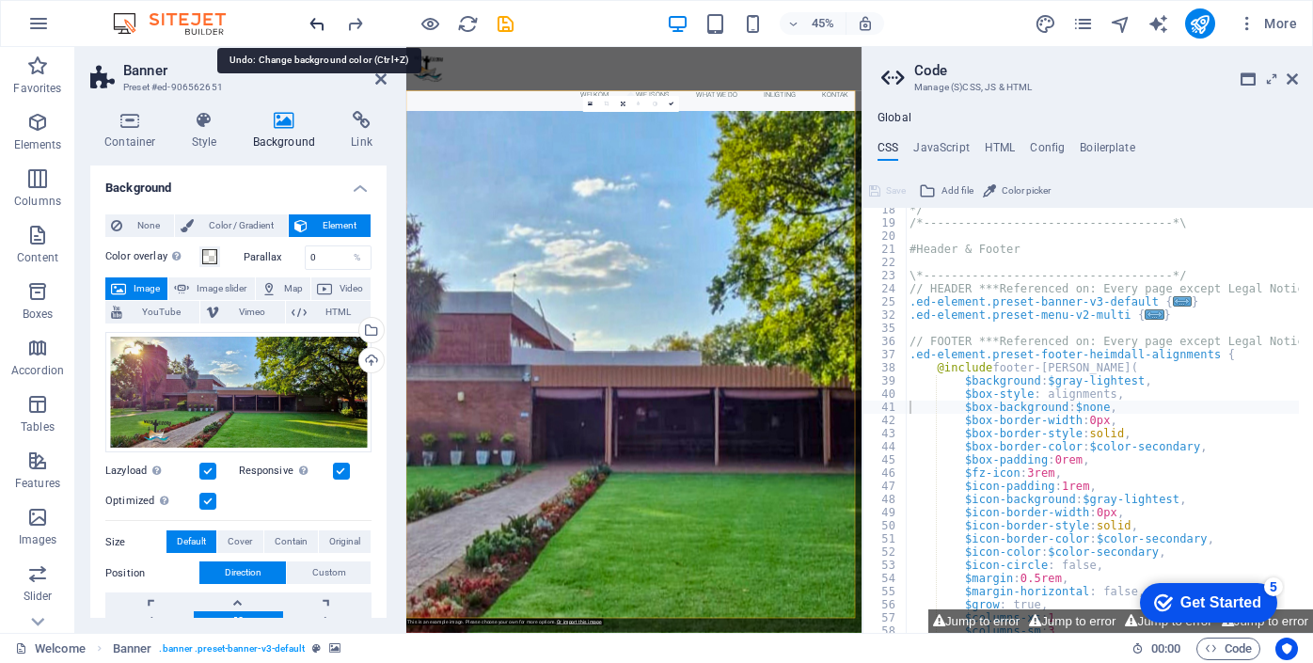
click at [318, 25] on icon "undo" at bounding box center [318, 24] width 22 height 22
click at [317, 20] on icon "undo" at bounding box center [318, 24] width 22 height 22
click at [319, 23] on icon "undo" at bounding box center [318, 24] width 22 height 22
click at [319, 24] on icon "undo" at bounding box center [318, 24] width 22 height 22
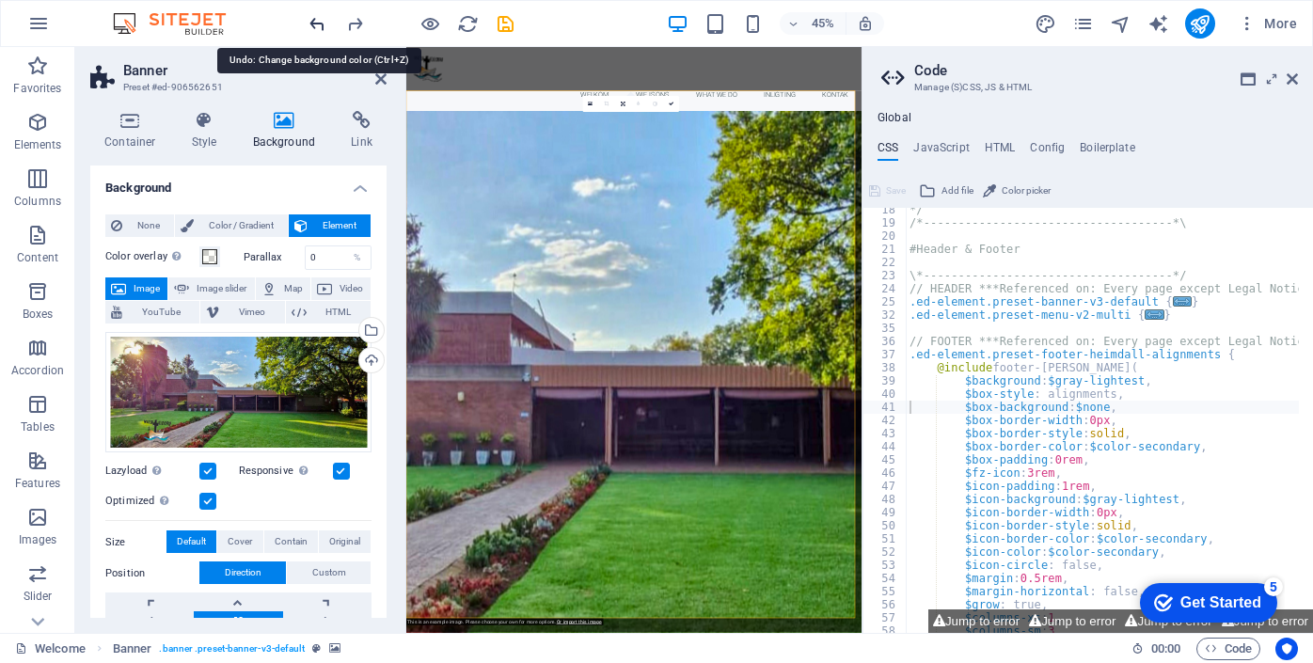
click at [319, 24] on icon "undo" at bounding box center [318, 24] width 22 height 22
click at [313, 21] on icon "undo" at bounding box center [318, 24] width 22 height 22
click at [351, 25] on icon "redo" at bounding box center [355, 24] width 22 height 22
click at [967, 617] on button "Jump to error" at bounding box center [976, 621] width 96 height 24
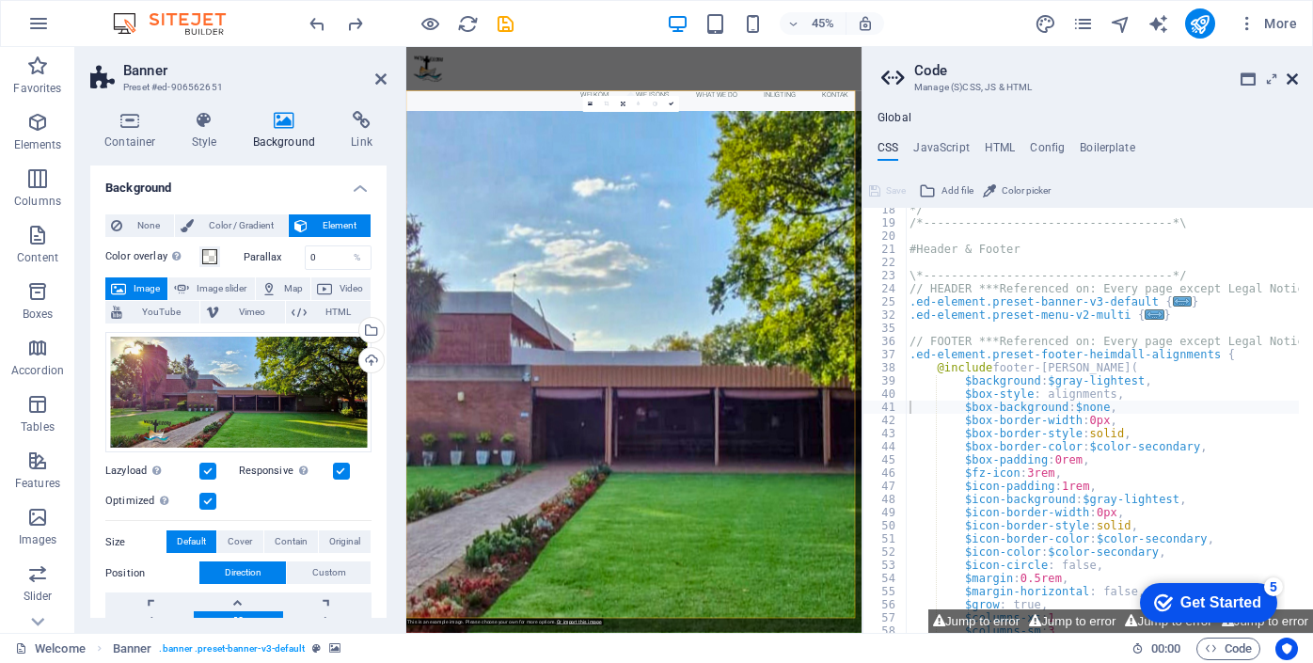
click at [1291, 75] on icon at bounding box center [1292, 78] width 11 height 15
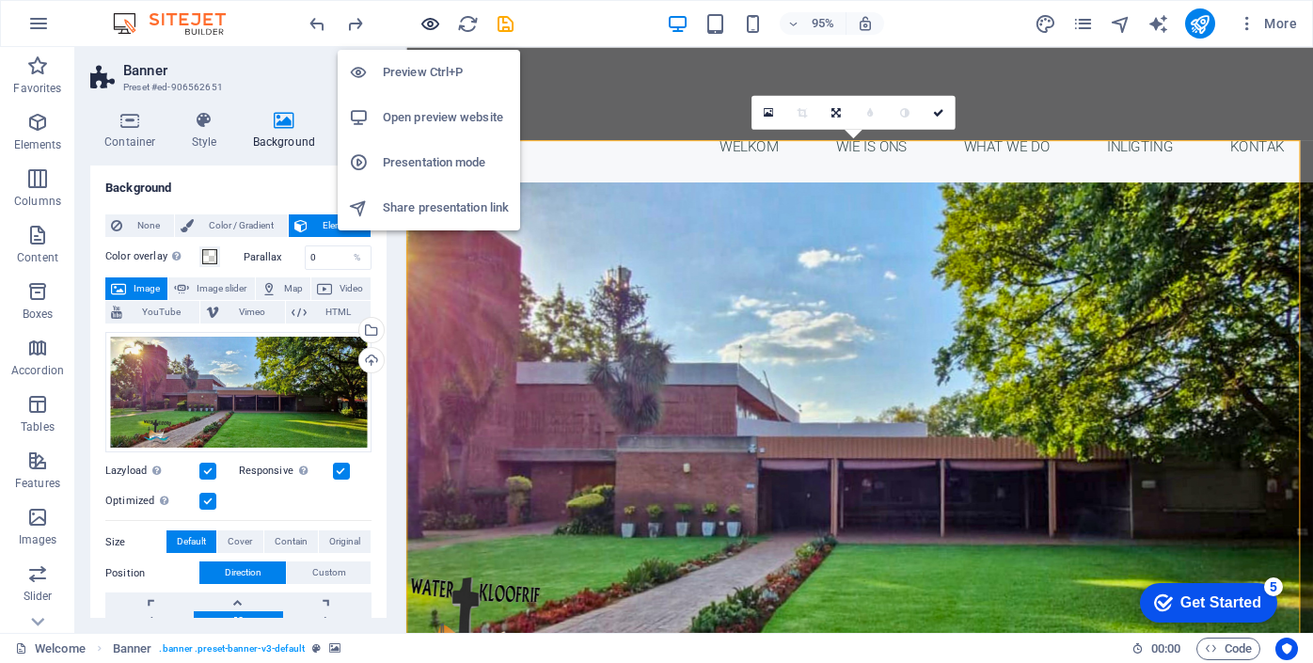
click at [430, 22] on icon "button" at bounding box center [431, 24] width 22 height 22
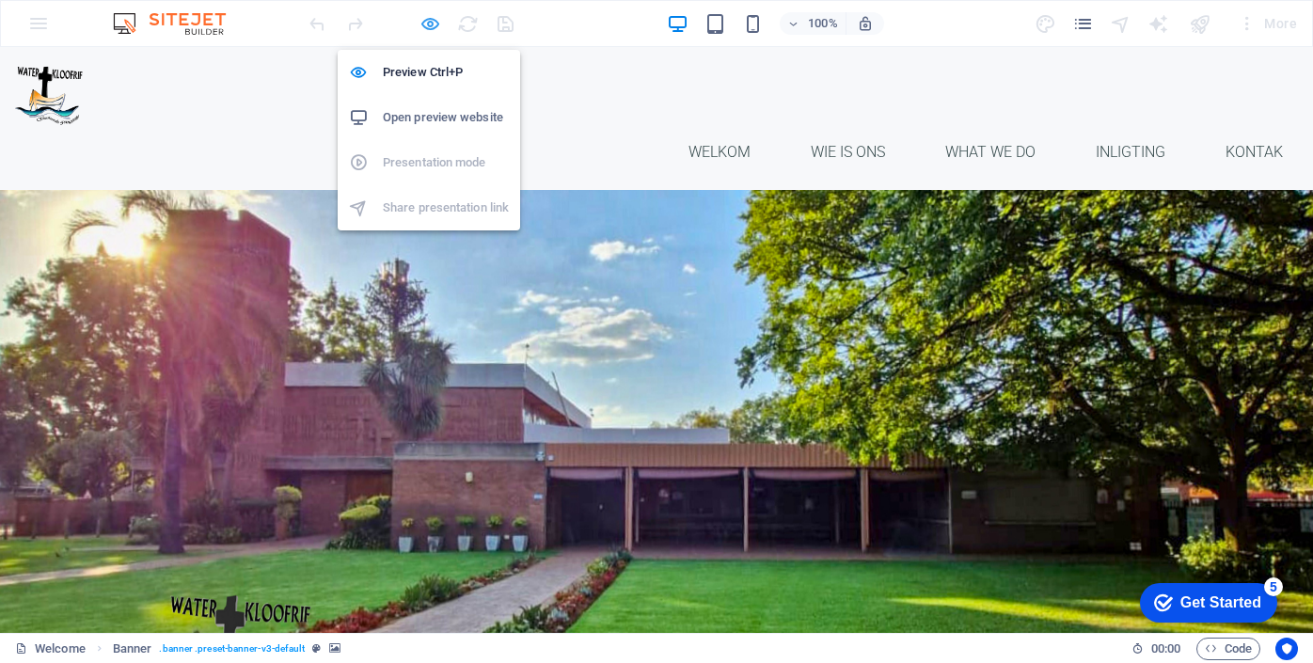
click at [426, 21] on icon "button" at bounding box center [431, 24] width 22 height 22
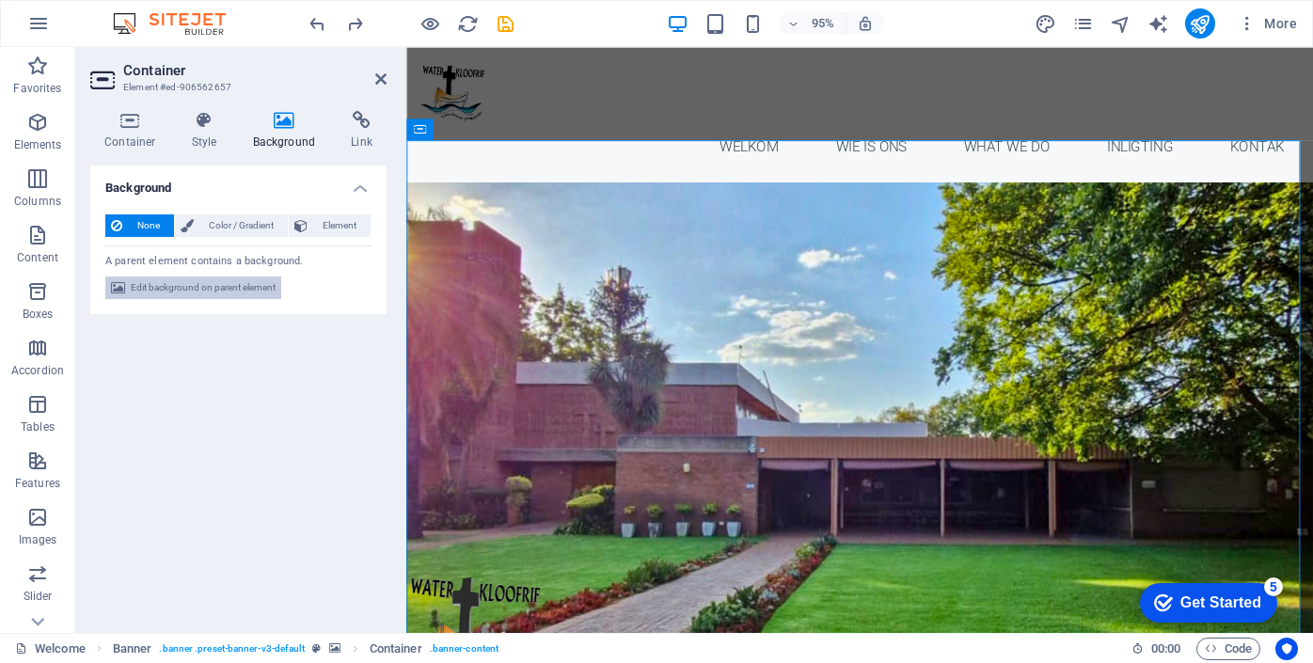
click at [195, 289] on span "Edit background on parent element" at bounding box center [203, 288] width 145 height 23
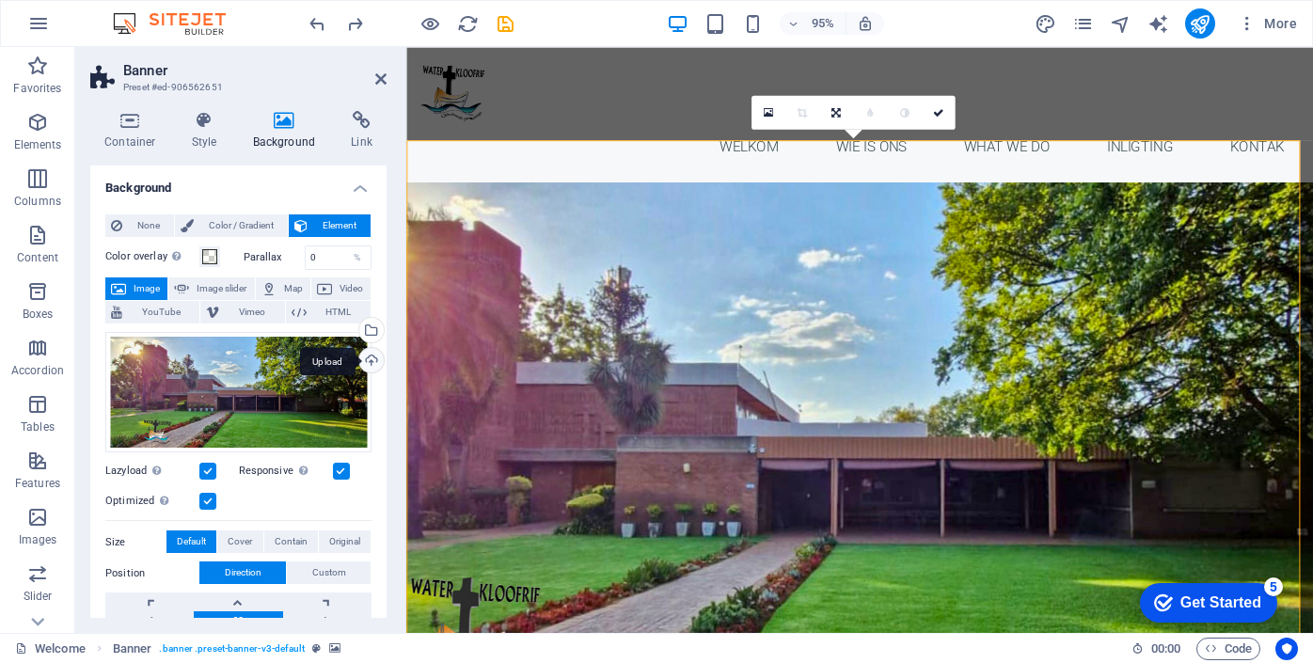
click at [368, 359] on div "Upload" at bounding box center [370, 362] width 28 height 28
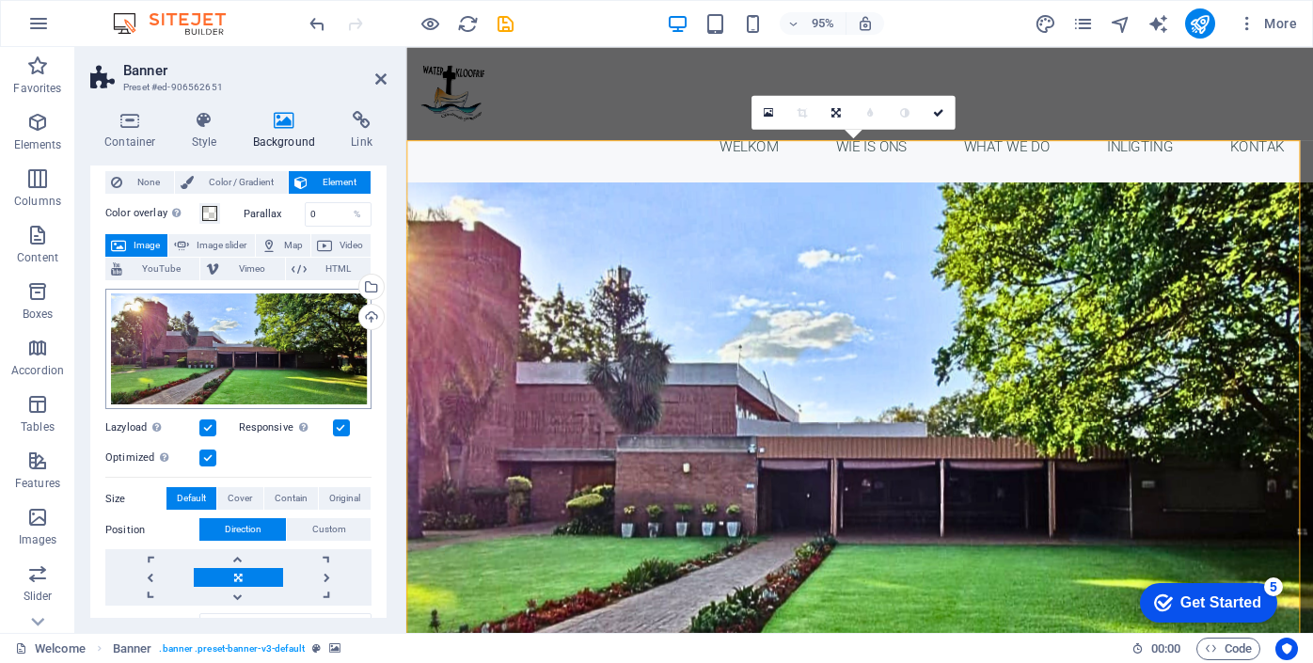
scroll to position [0, 0]
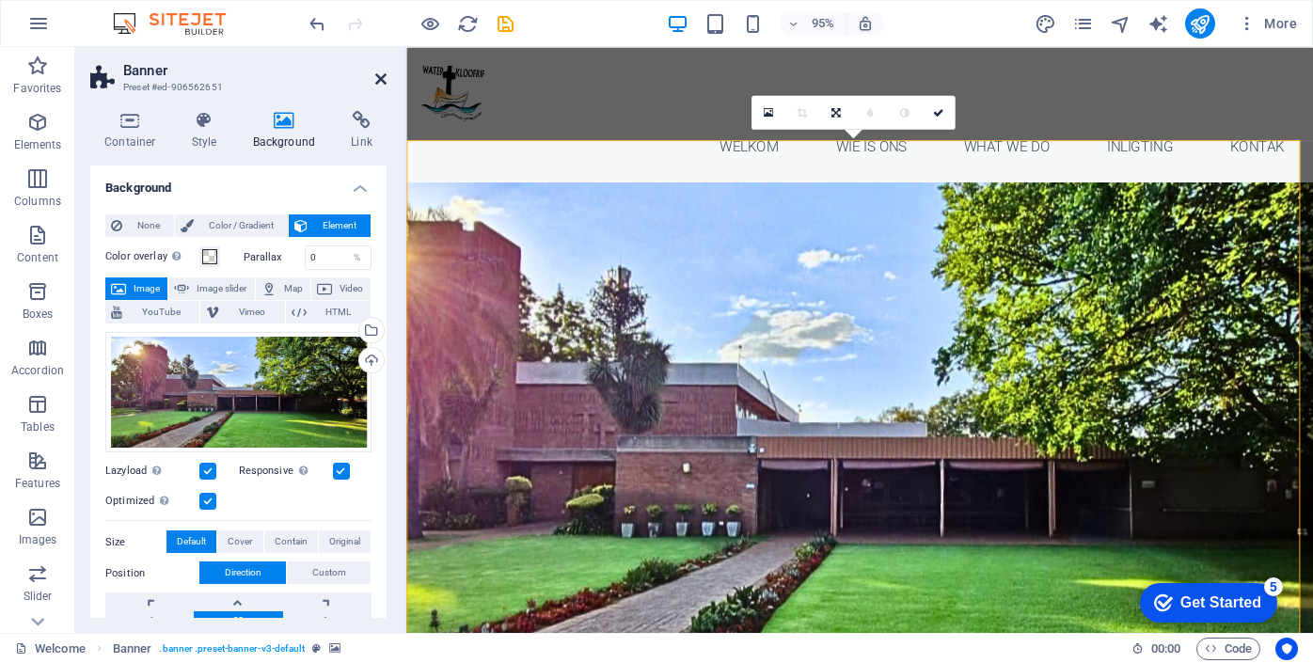
click at [379, 72] on icon at bounding box center [380, 78] width 11 height 15
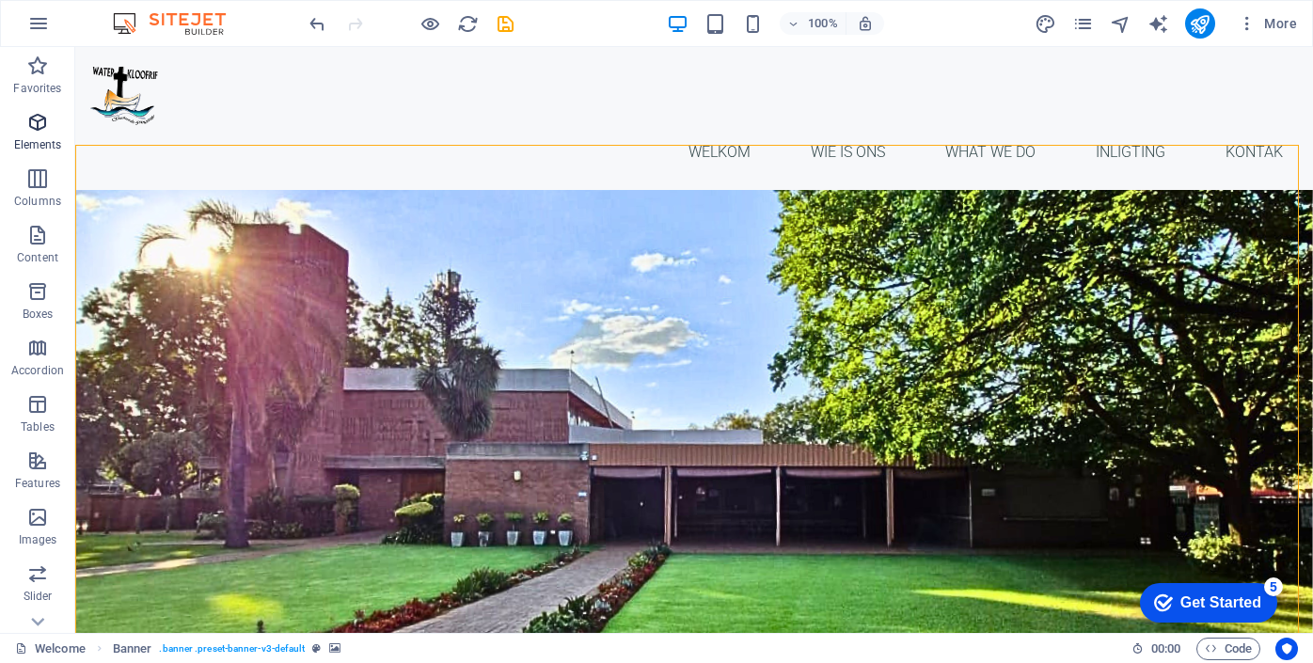
click at [37, 129] on icon "button" at bounding box center [37, 122] width 23 height 23
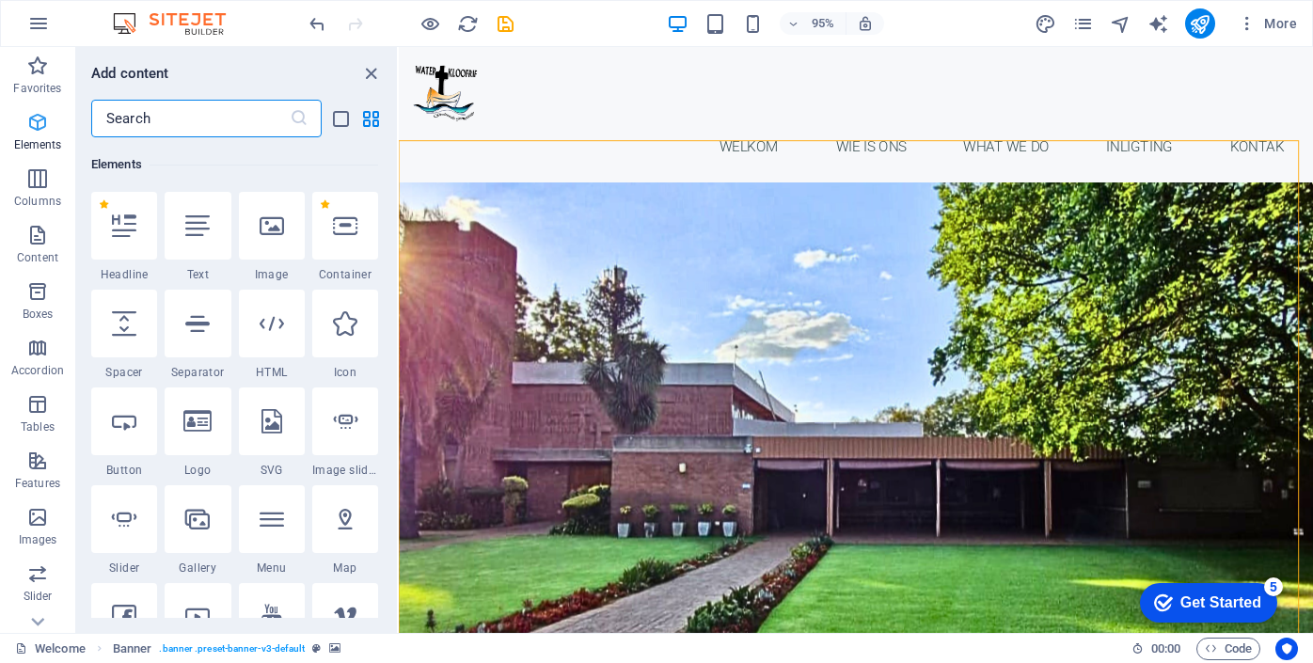
scroll to position [200, 0]
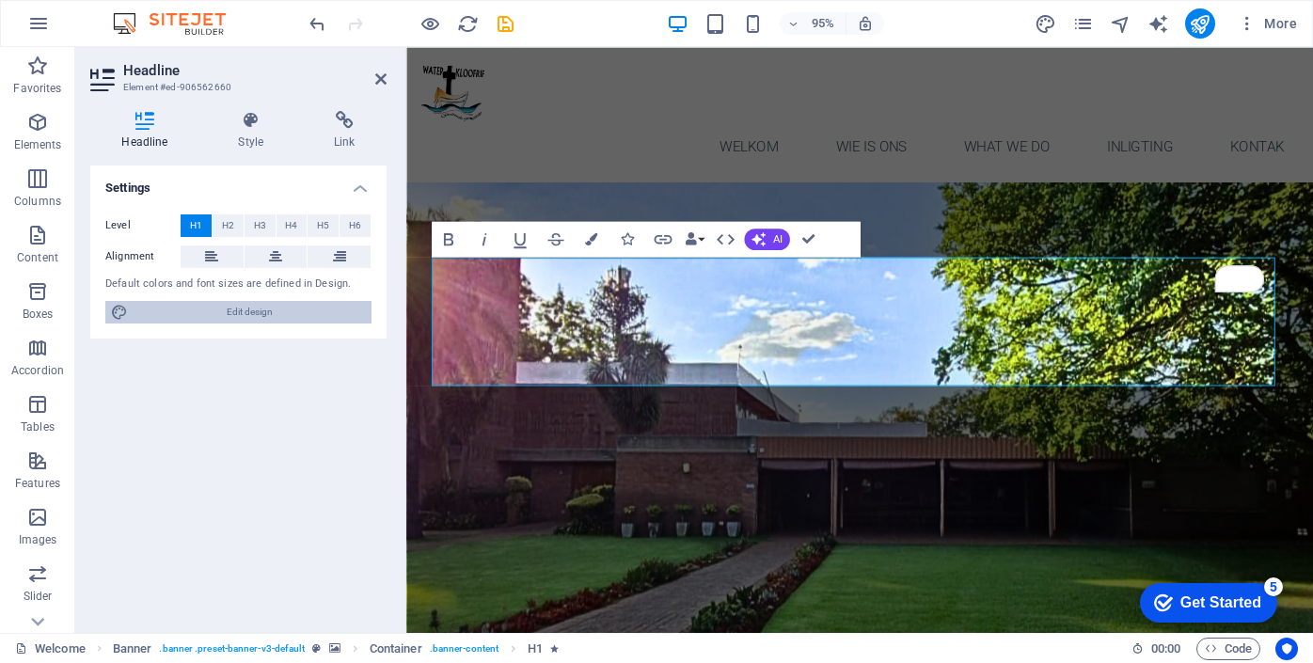
click at [228, 315] on span "Edit design" at bounding box center [250, 312] width 232 height 23
select select "px"
select select "300"
select select "px"
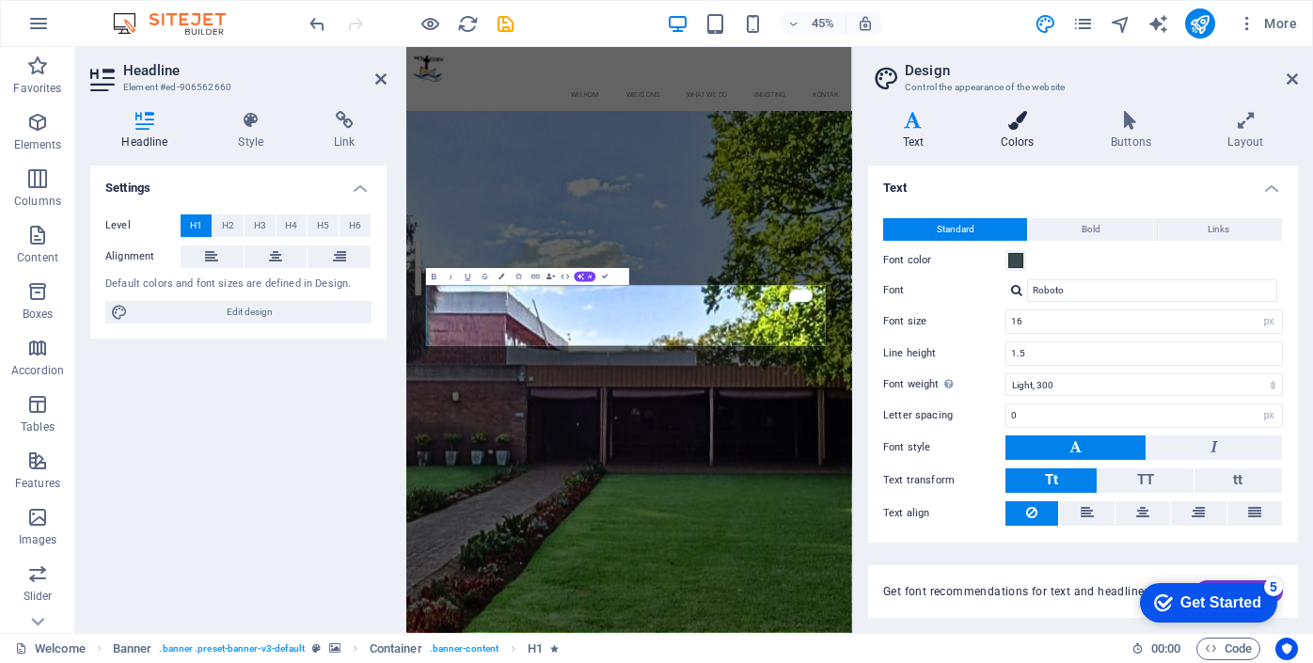
click at [1017, 127] on icon at bounding box center [1017, 120] width 103 height 19
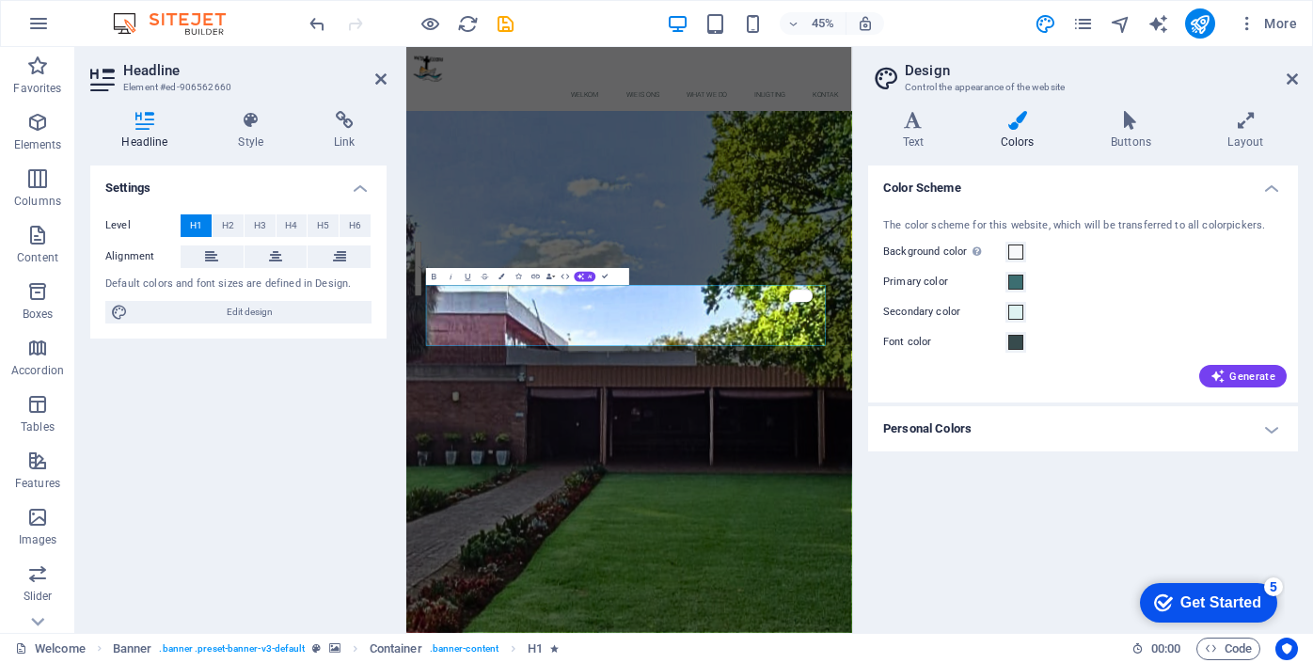
click at [1274, 427] on h4 "Personal Colors" at bounding box center [1083, 428] width 430 height 45
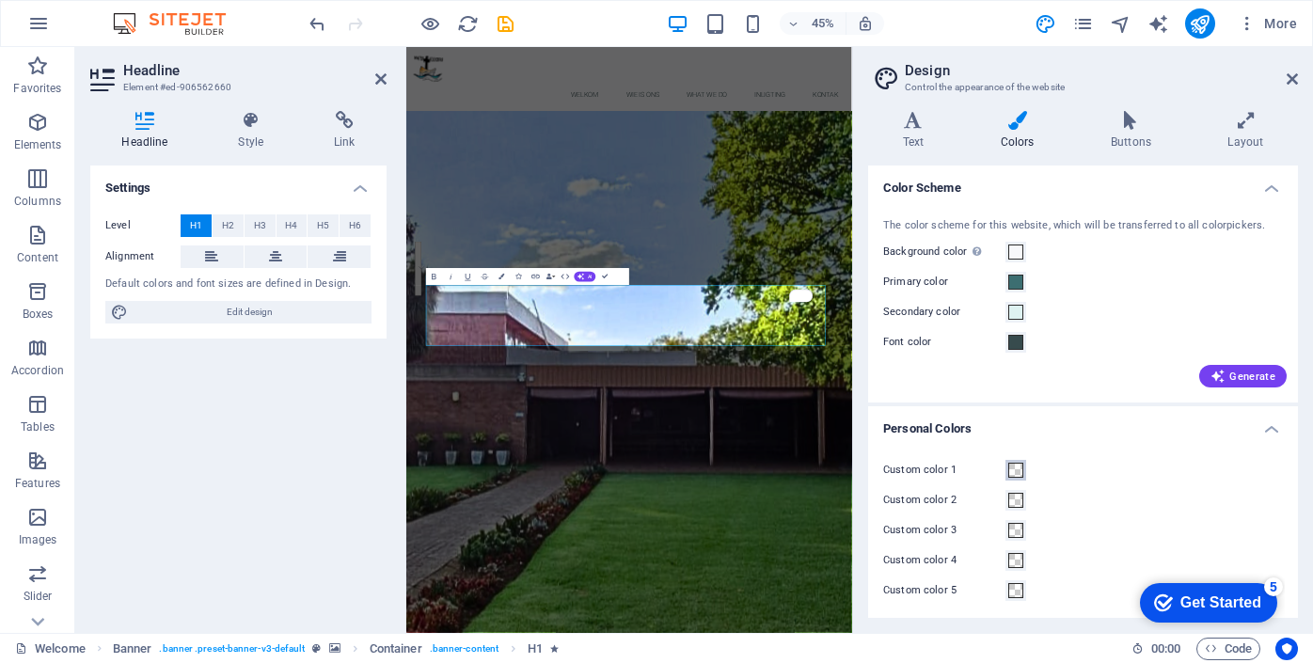
click at [1015, 471] on span at bounding box center [1015, 470] width 15 height 15
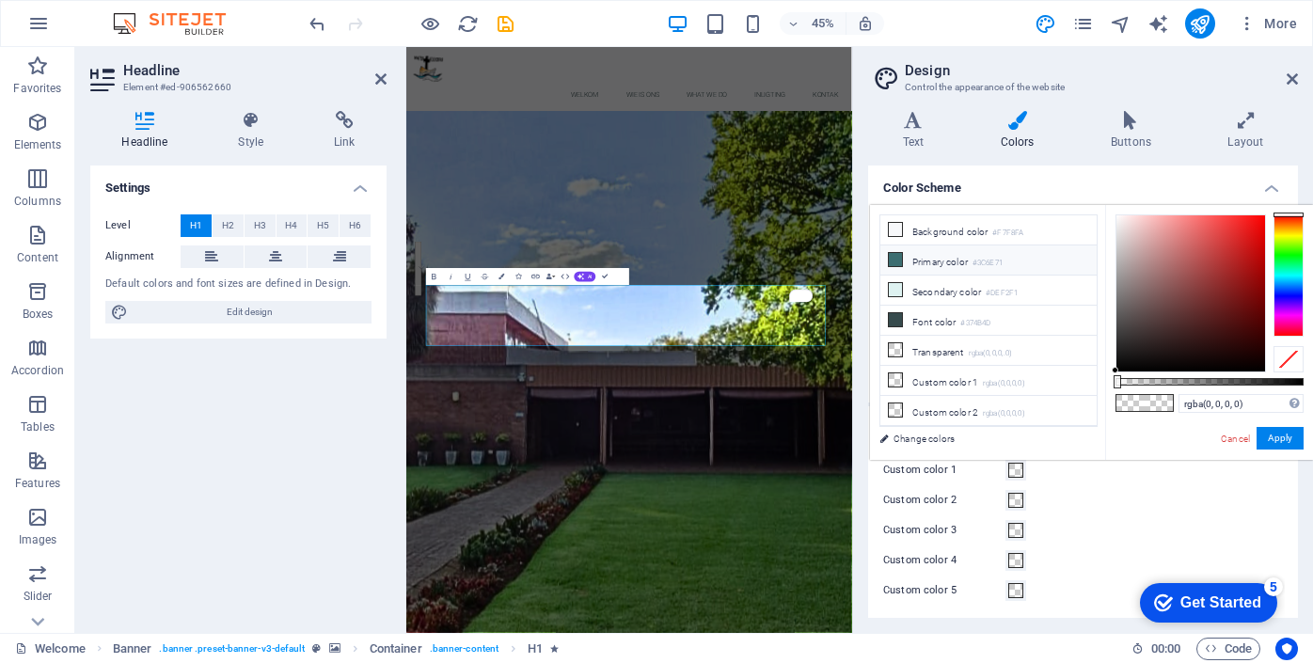
click at [895, 260] on icon at bounding box center [895, 259] width 13 height 13
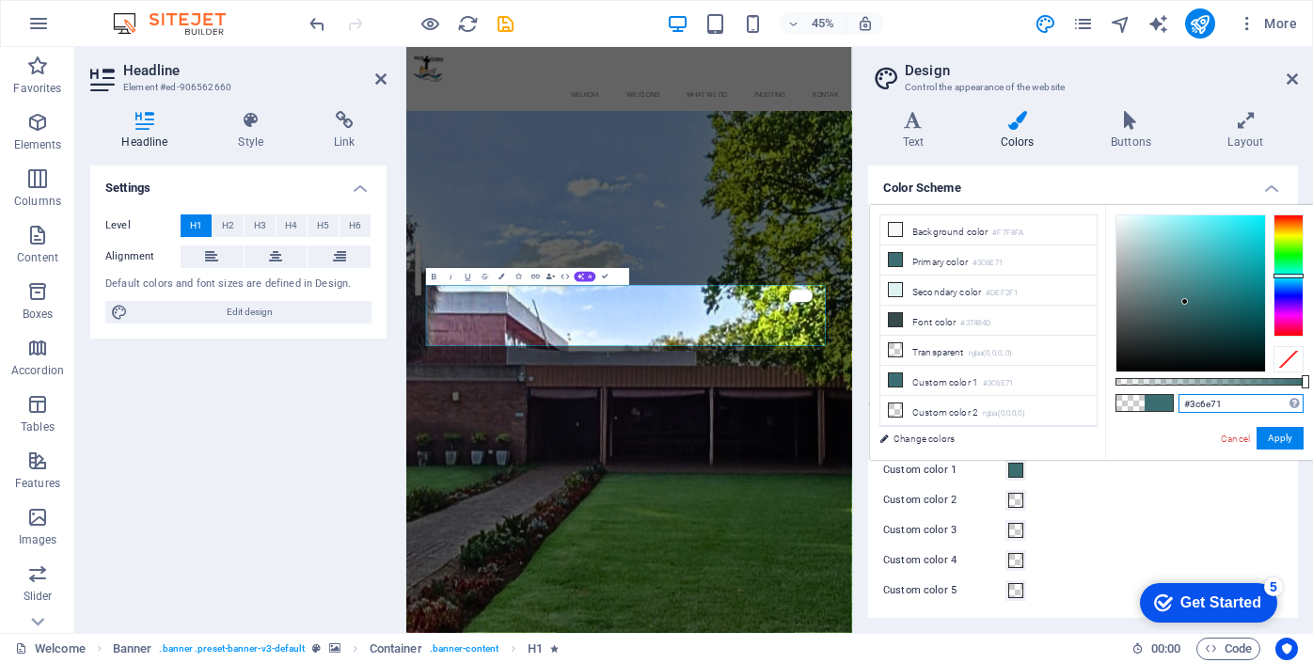
drag, startPoint x: 1237, startPoint y: 405, endPoint x: 1153, endPoint y: 405, distance: 83.7
click at [1153, 405] on div "#3c6e71 Supported formats #0852ed rgb(8, 82, 237) rgba(8, 82, 237, 90%) hsv(221…" at bounding box center [1209, 469] width 208 height 528
paste input "3a7b5"
type input "#33a7b5"
click at [1279, 438] on button "Apply" at bounding box center [1280, 438] width 47 height 23
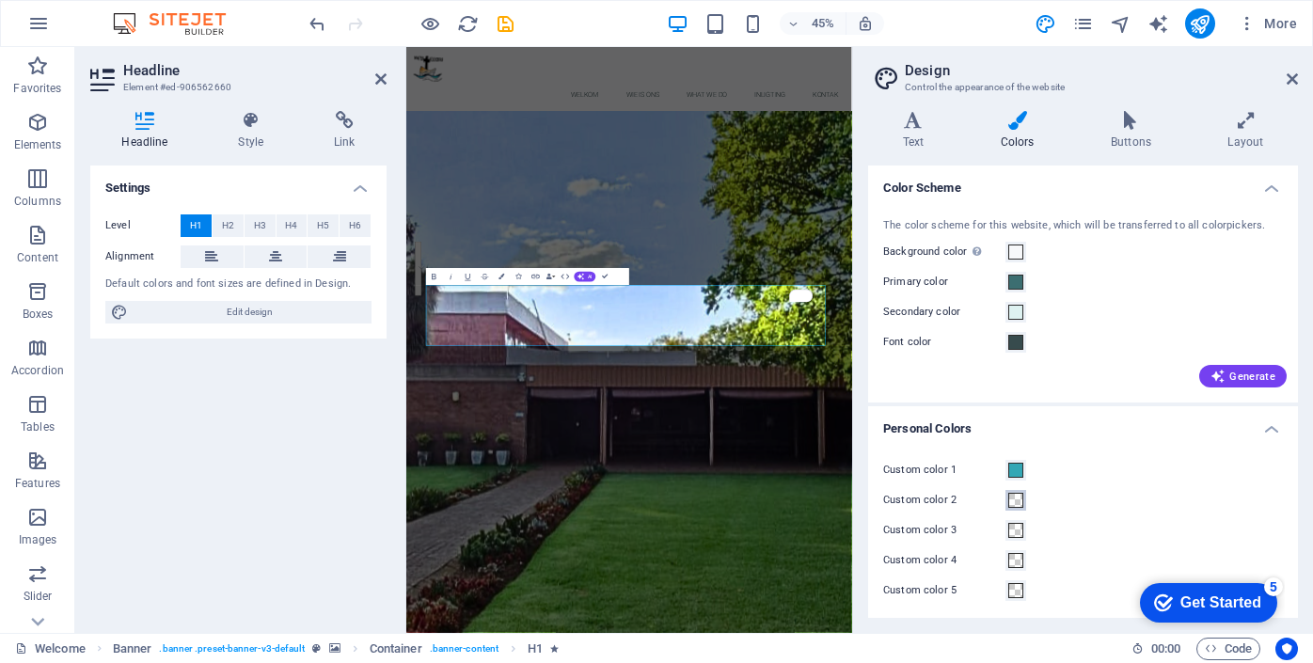
click at [1013, 499] on span at bounding box center [1015, 500] width 15 height 15
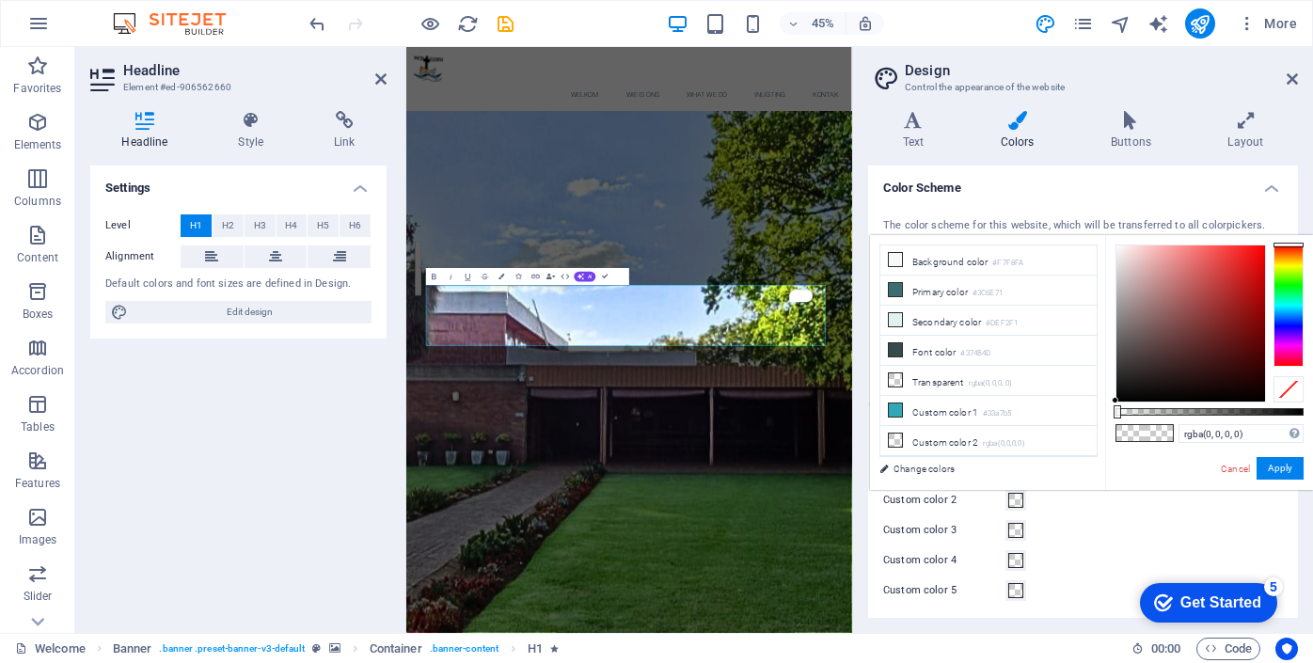
click at [1017, 501] on span at bounding box center [1015, 500] width 15 height 15
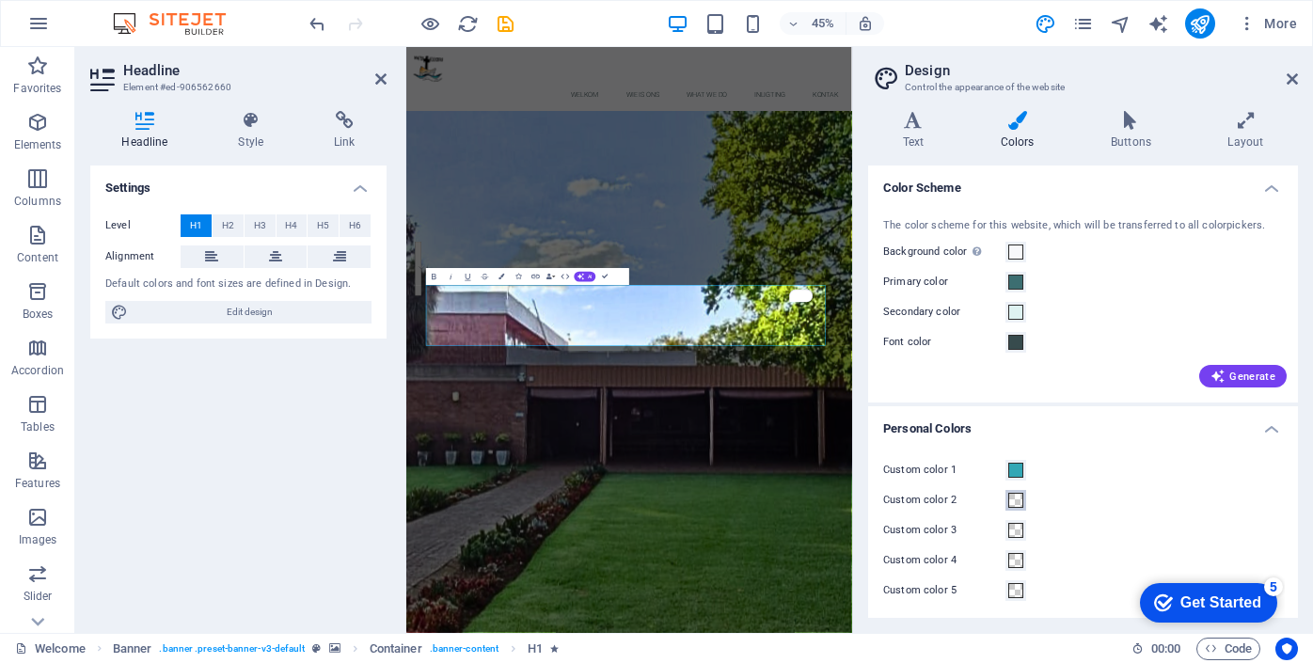
click at [1017, 501] on span at bounding box center [1015, 500] width 15 height 15
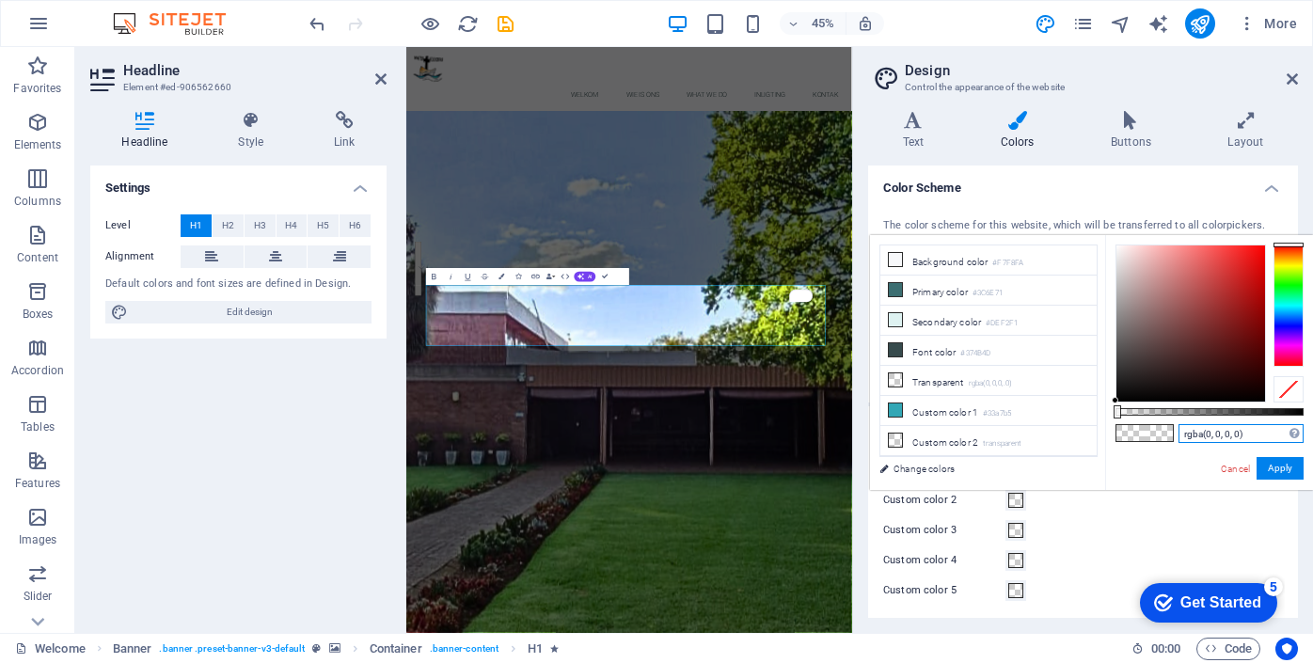
drag, startPoint x: 1252, startPoint y: 431, endPoint x: 1182, endPoint y: 437, distance: 69.9
click at [1182, 437] on input "rgba(0, 0, 0, 0)" at bounding box center [1241, 433] width 125 height 19
paste input "#022360"
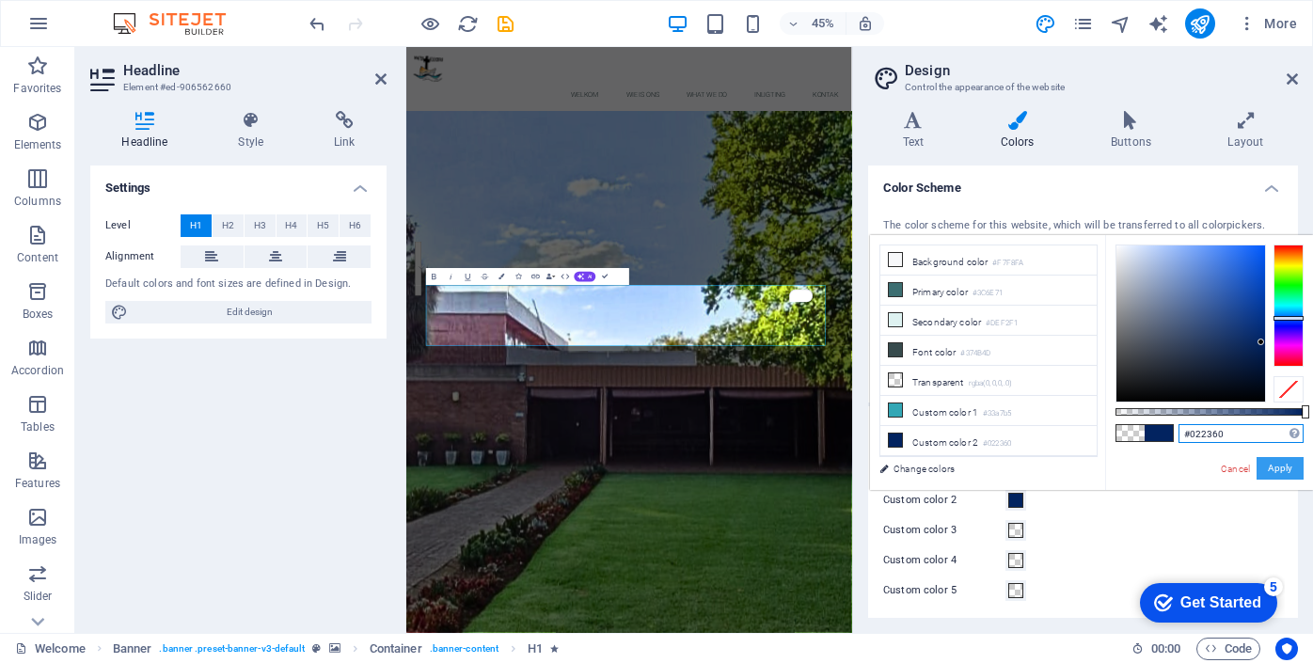
type input "#022360"
click at [1288, 468] on button "Apply" at bounding box center [1280, 468] width 47 height 23
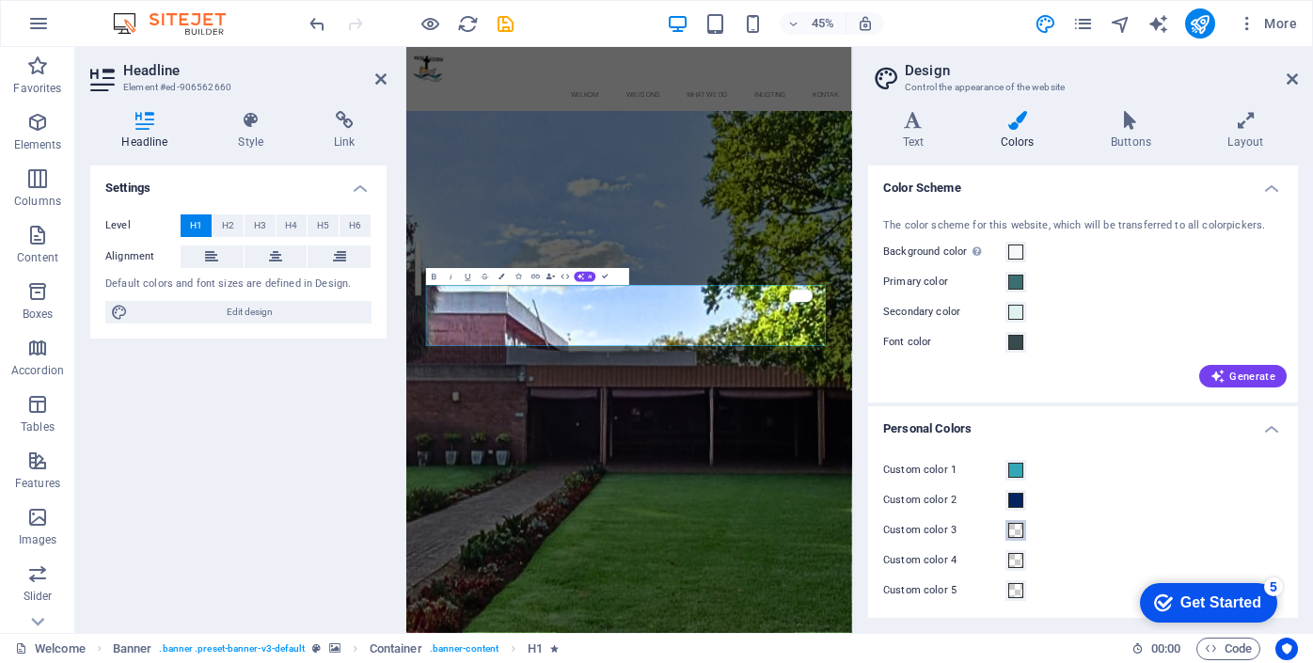
click at [1016, 533] on span at bounding box center [1015, 530] width 15 height 15
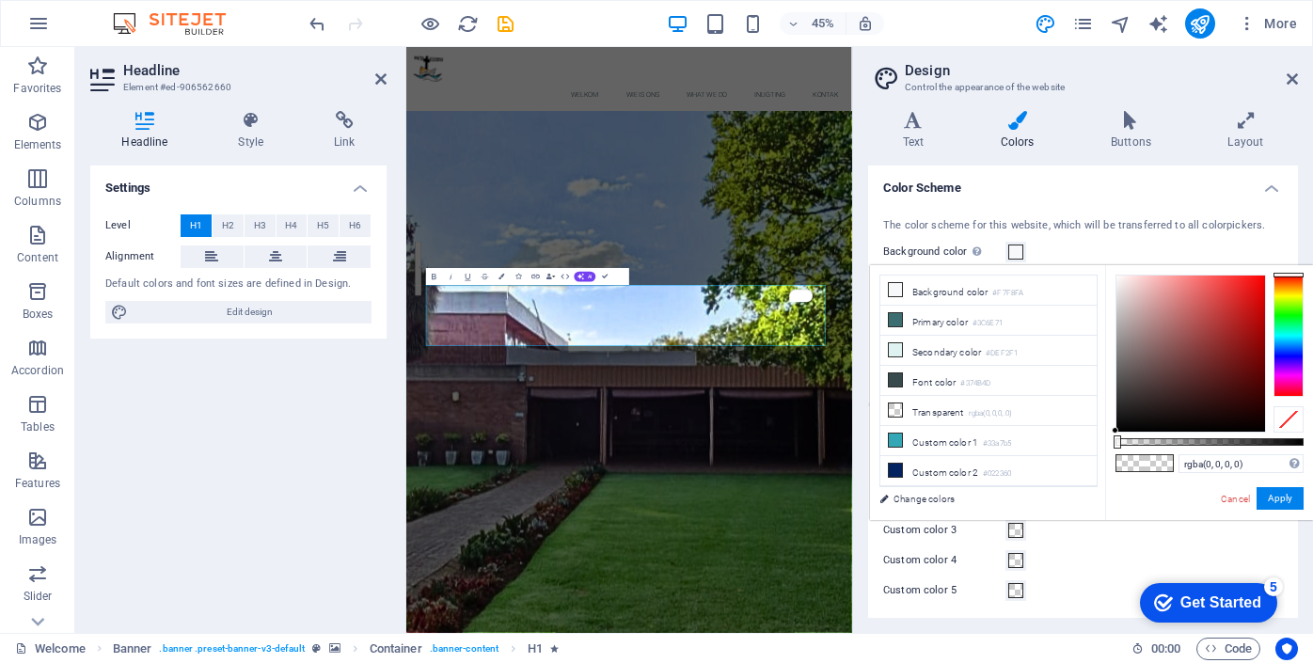
click at [1016, 533] on span at bounding box center [1015, 530] width 15 height 15
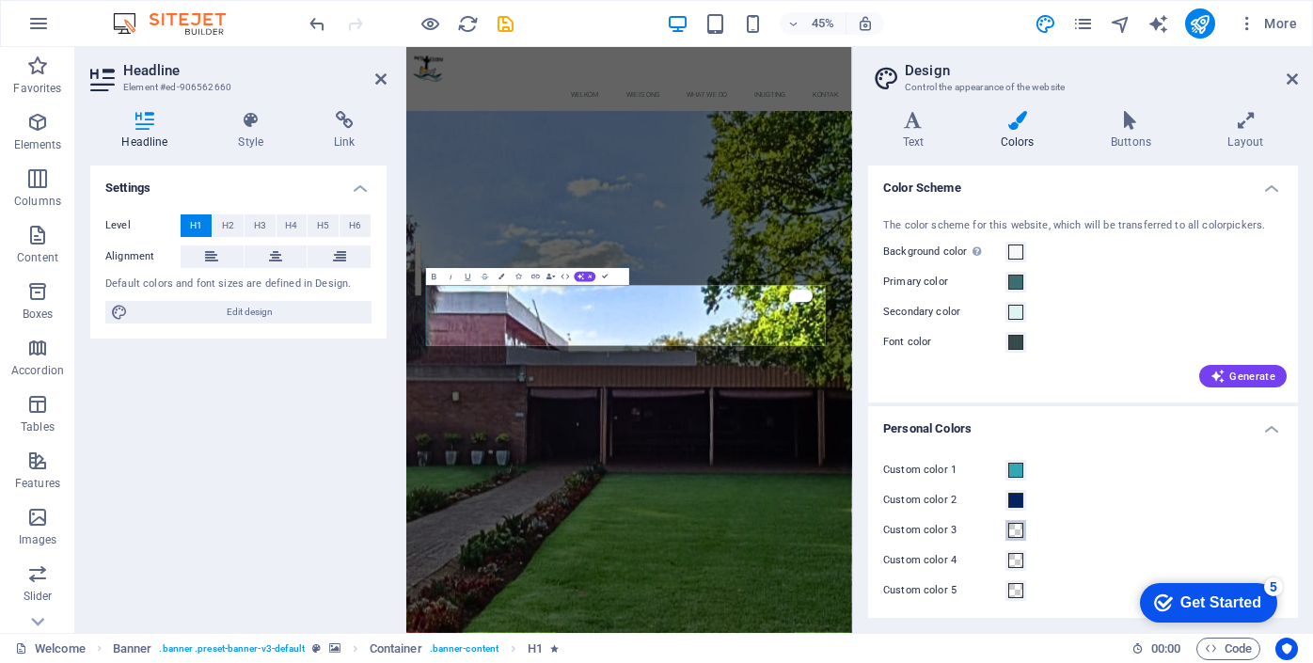
click at [1010, 528] on span at bounding box center [1015, 530] width 15 height 15
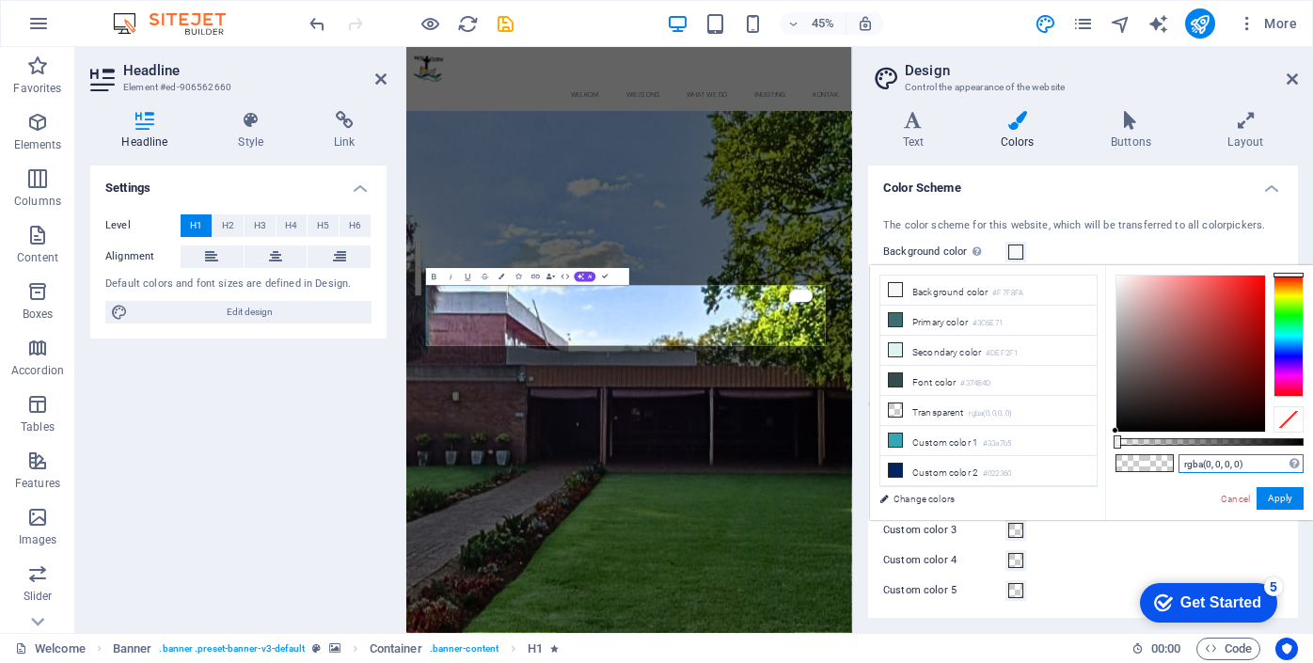
drag, startPoint x: 1244, startPoint y: 467, endPoint x: 1158, endPoint y: 467, distance: 86.5
click at [1158, 467] on div "rgba(0, 0, 0, 0) Supported formats #0852ed rgb(8, 82, 237) rgba(8, 82, 237, 90%…" at bounding box center [1209, 529] width 208 height 528
paste input "#c6911"
click at [1287, 499] on button "Apply" at bounding box center [1280, 498] width 47 height 23
click at [1109, 560] on div "Custom color 4" at bounding box center [1083, 560] width 400 height 23
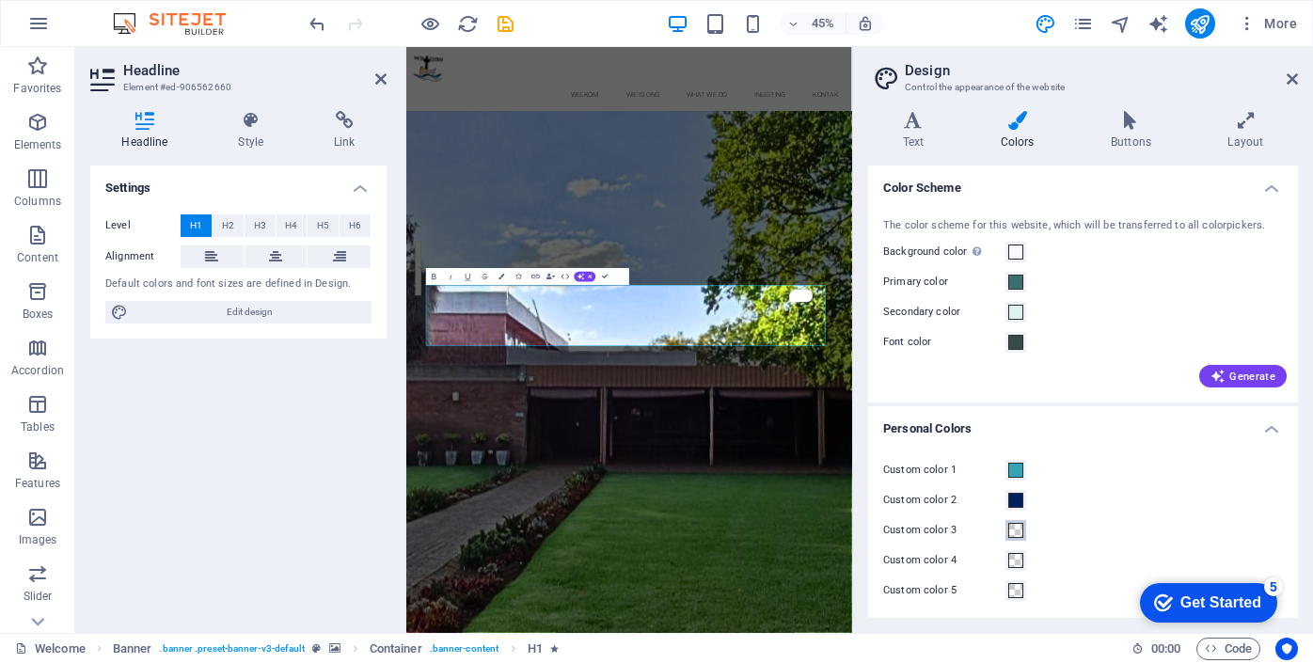
click at [1016, 531] on span at bounding box center [1015, 530] width 15 height 15
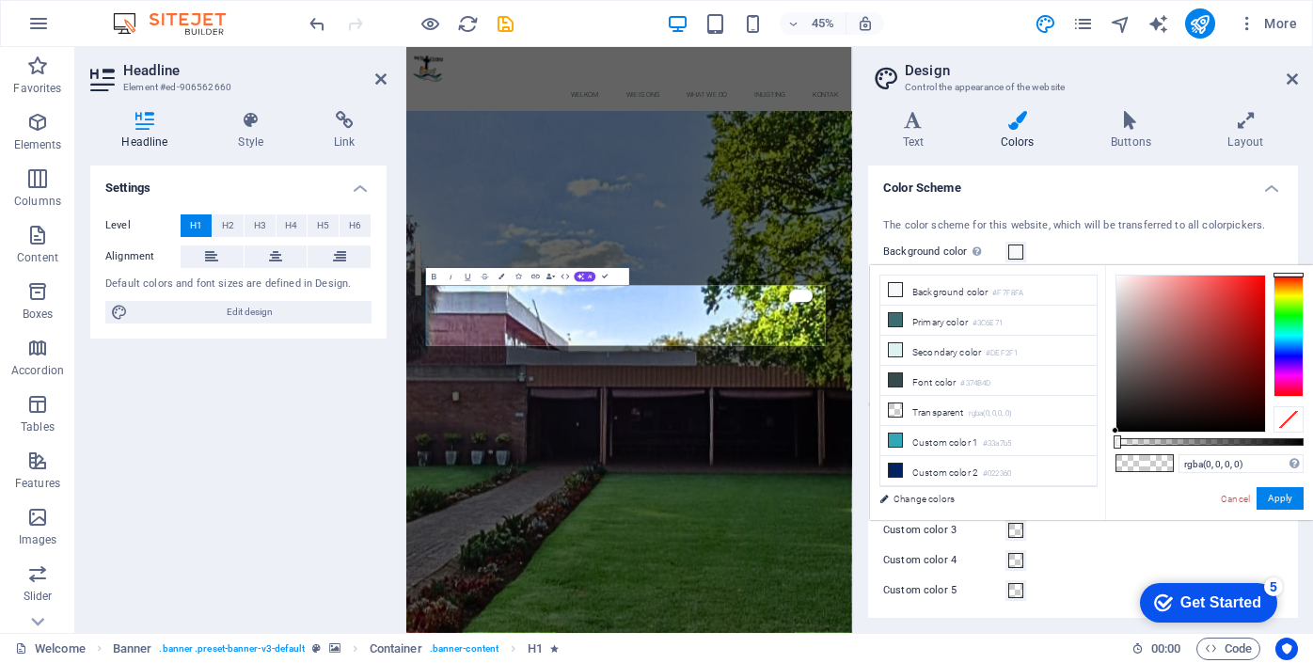
click at [1016, 531] on span at bounding box center [1015, 530] width 15 height 15
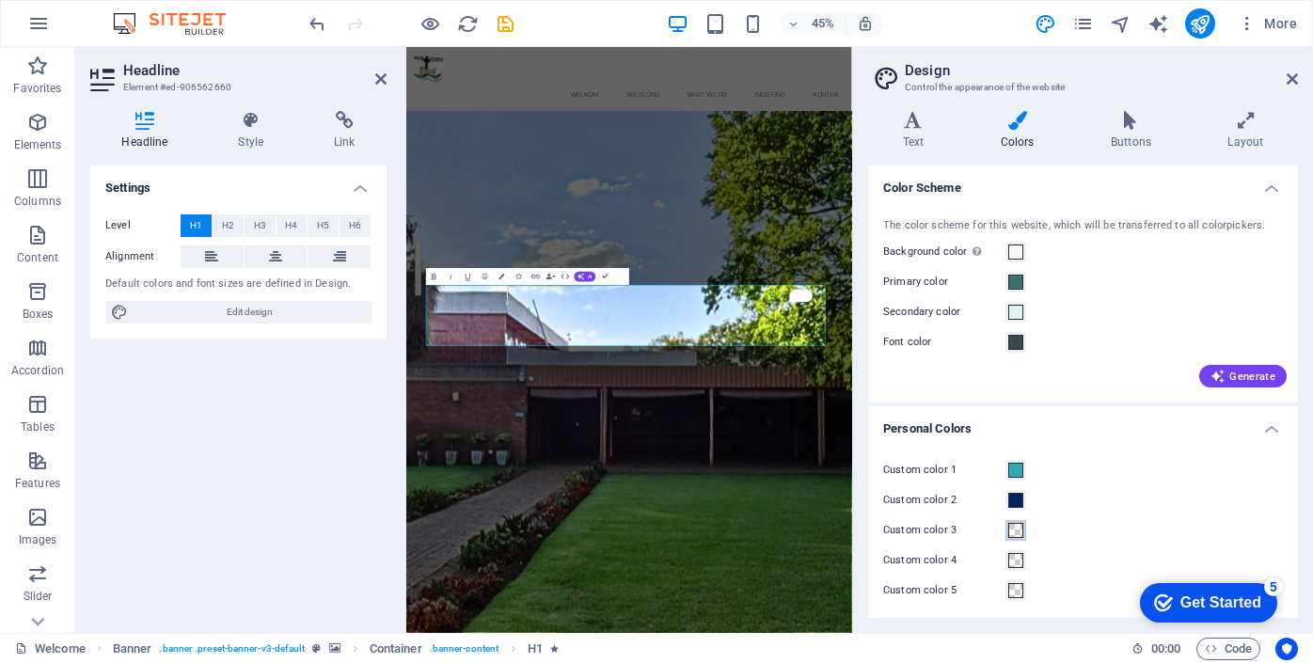
click at [1016, 531] on span at bounding box center [1015, 530] width 15 height 15
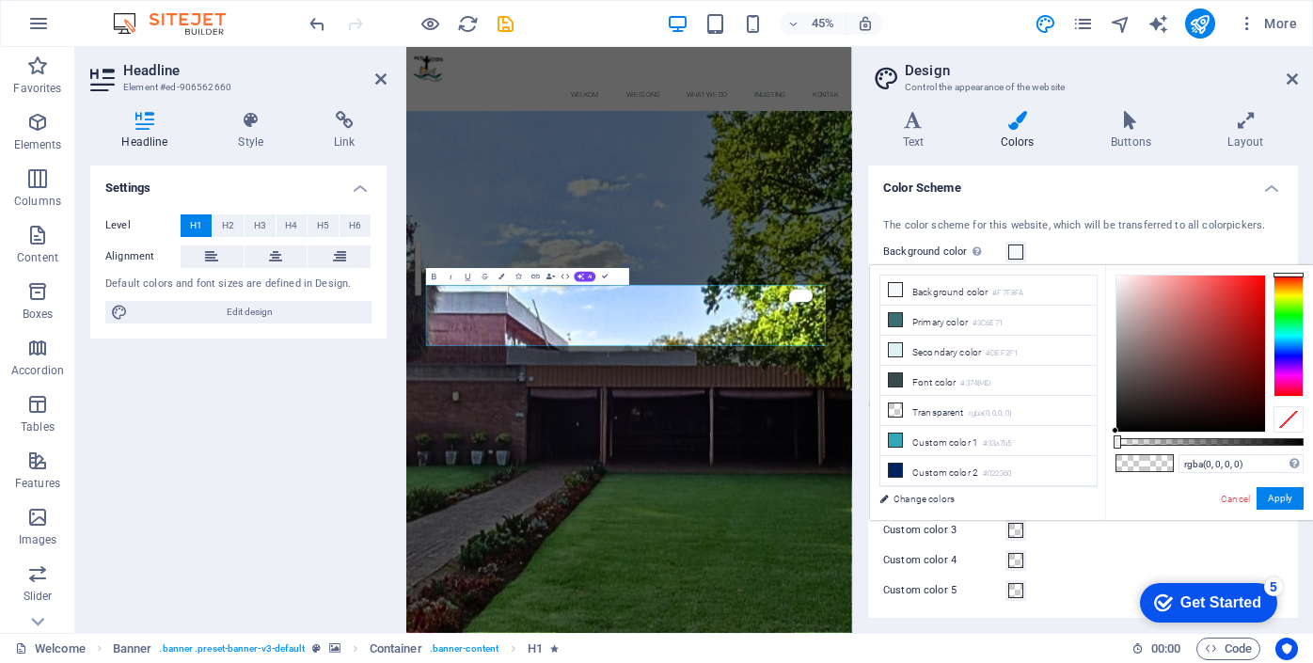
click at [1017, 531] on span at bounding box center [1015, 530] width 15 height 15
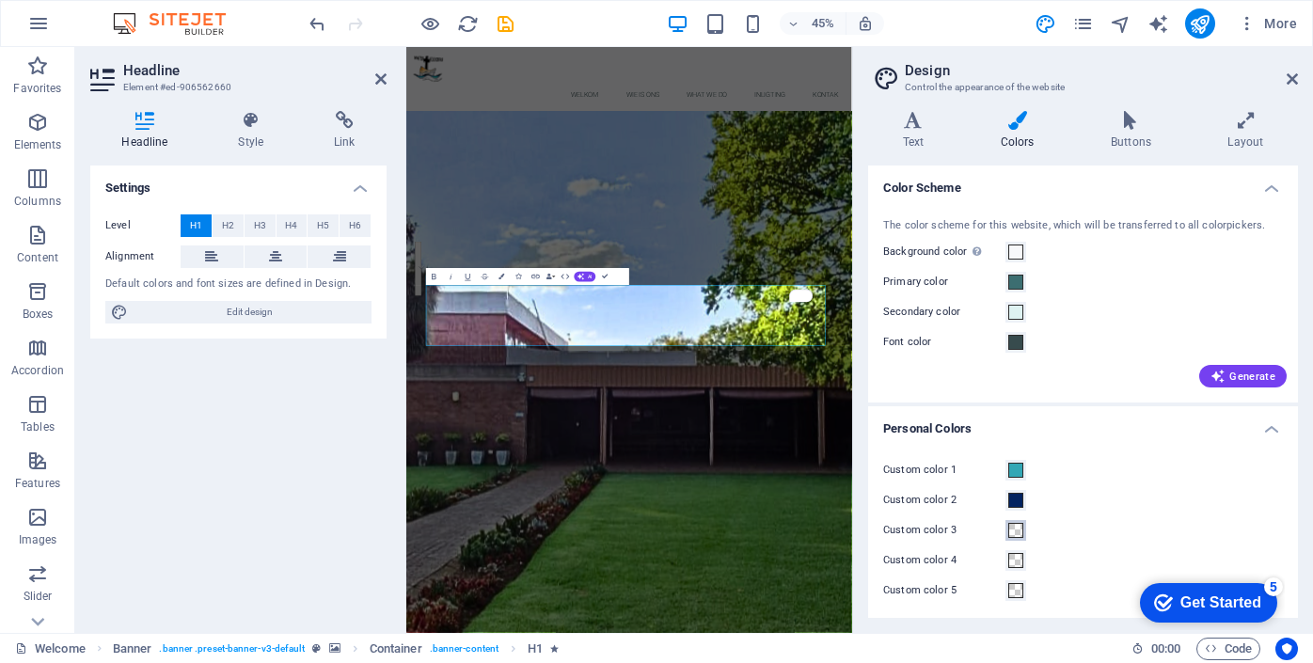
click at [1017, 531] on span at bounding box center [1015, 530] width 15 height 15
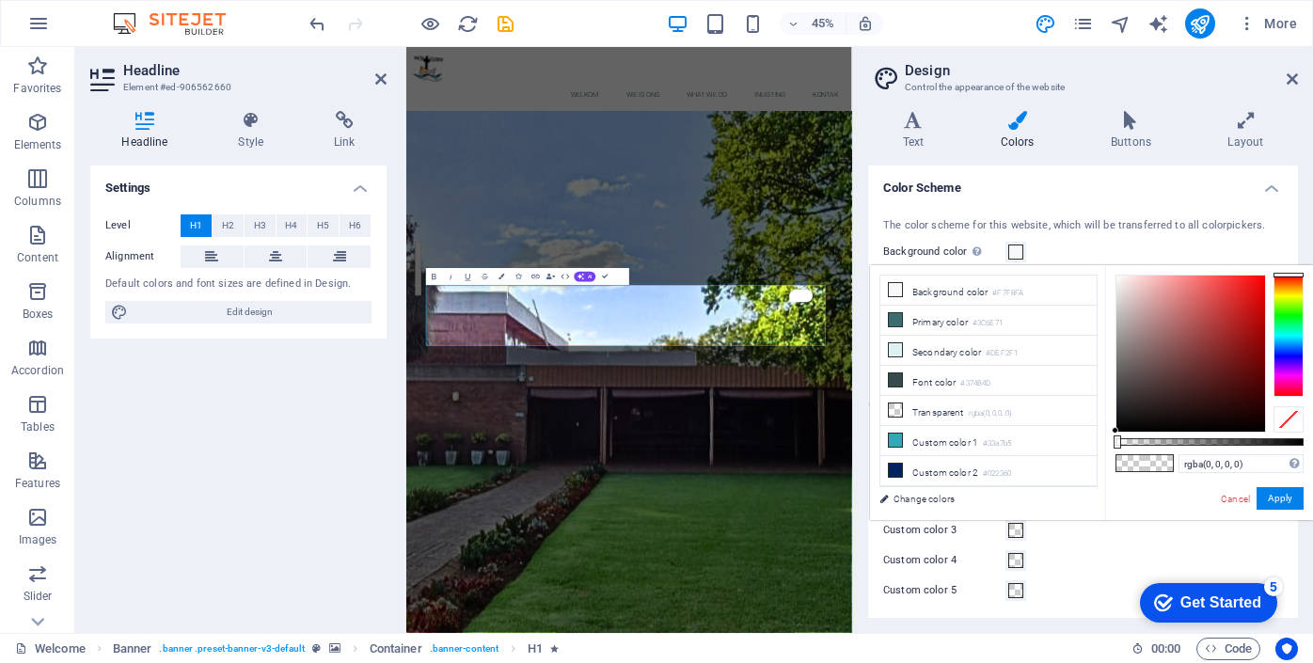
click at [1017, 531] on span at bounding box center [1015, 530] width 15 height 15
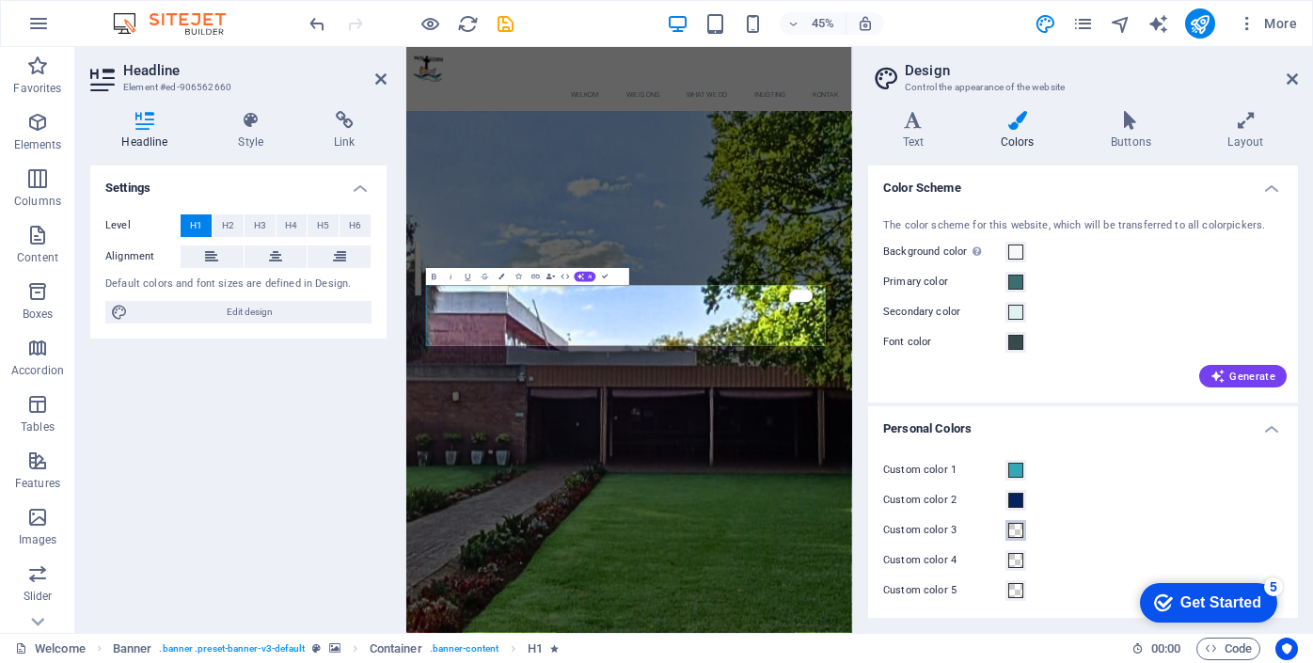
click at [1017, 531] on span at bounding box center [1015, 530] width 15 height 15
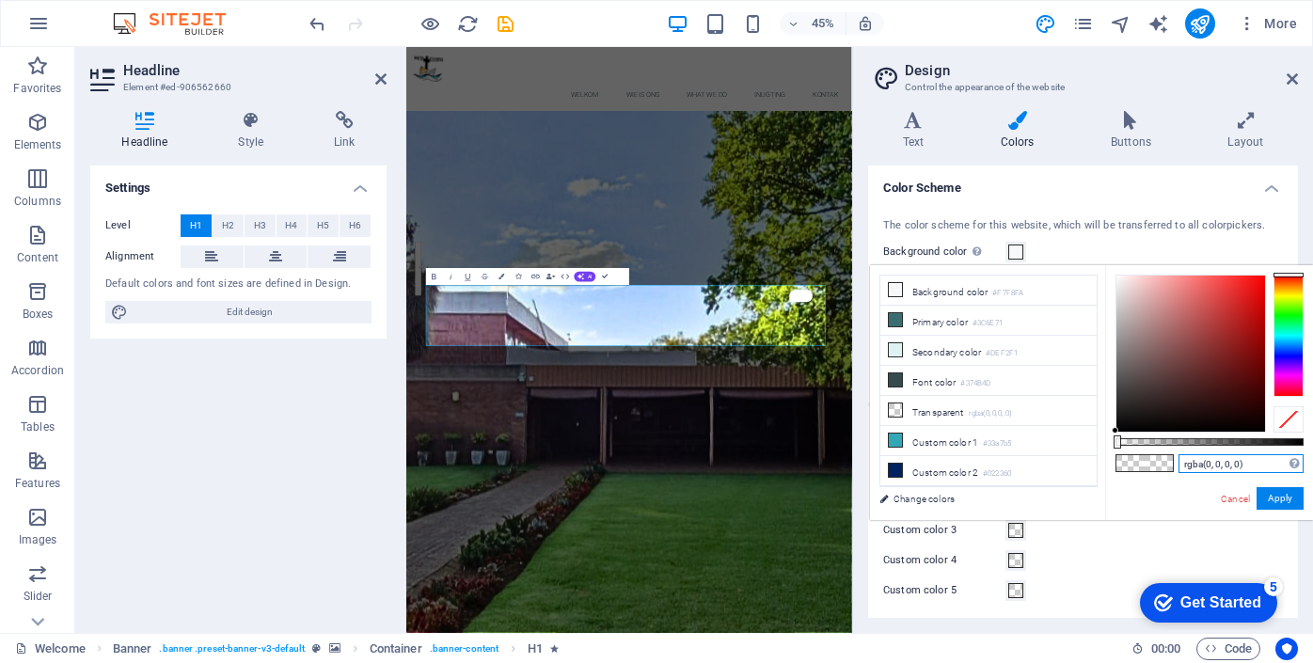
drag, startPoint x: 1259, startPoint y: 462, endPoint x: 1163, endPoint y: 463, distance: 95.9
click at [1162, 462] on div "rgba(0, 0, 0, 0) Supported formats #0852ed rgb(8, 82, 237) rgba(8, 82, 237, 90%…" at bounding box center [1209, 529] width 208 height 528
paste input "#c6911"
click at [1234, 467] on input "#c6911" at bounding box center [1241, 463] width 125 height 19
click at [1189, 465] on input "#c6911" at bounding box center [1241, 463] width 125 height 19
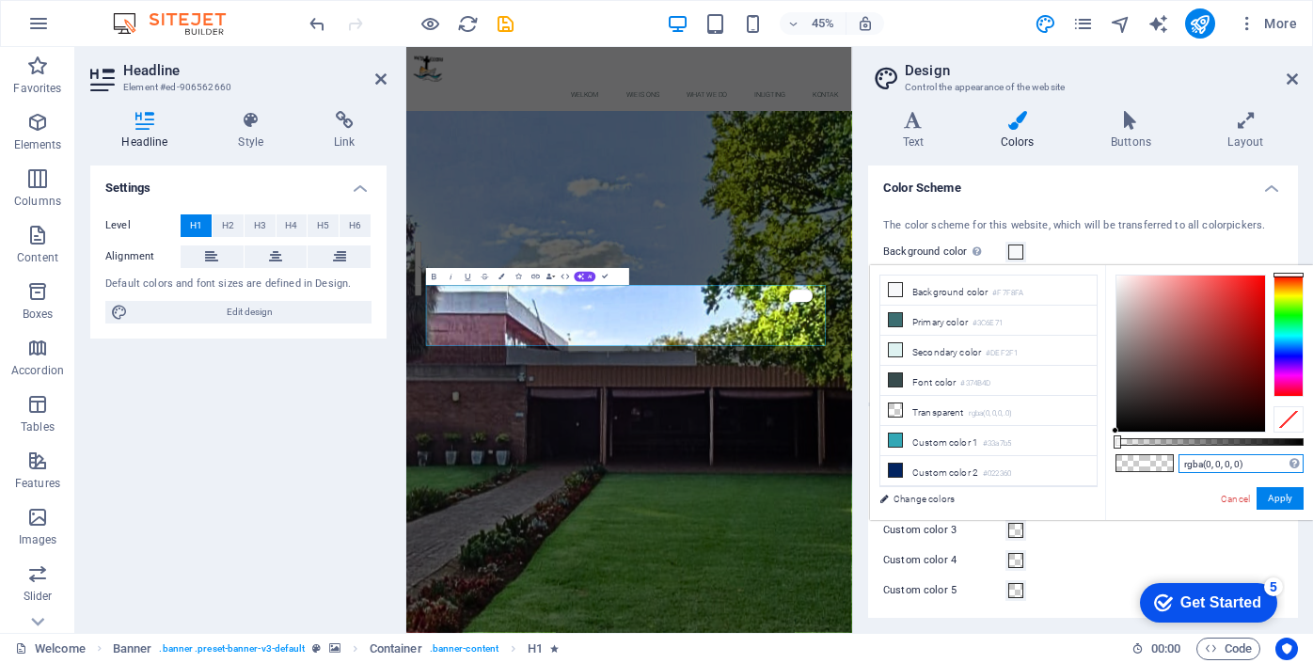
click at [1288, 293] on div at bounding box center [1289, 336] width 30 height 122
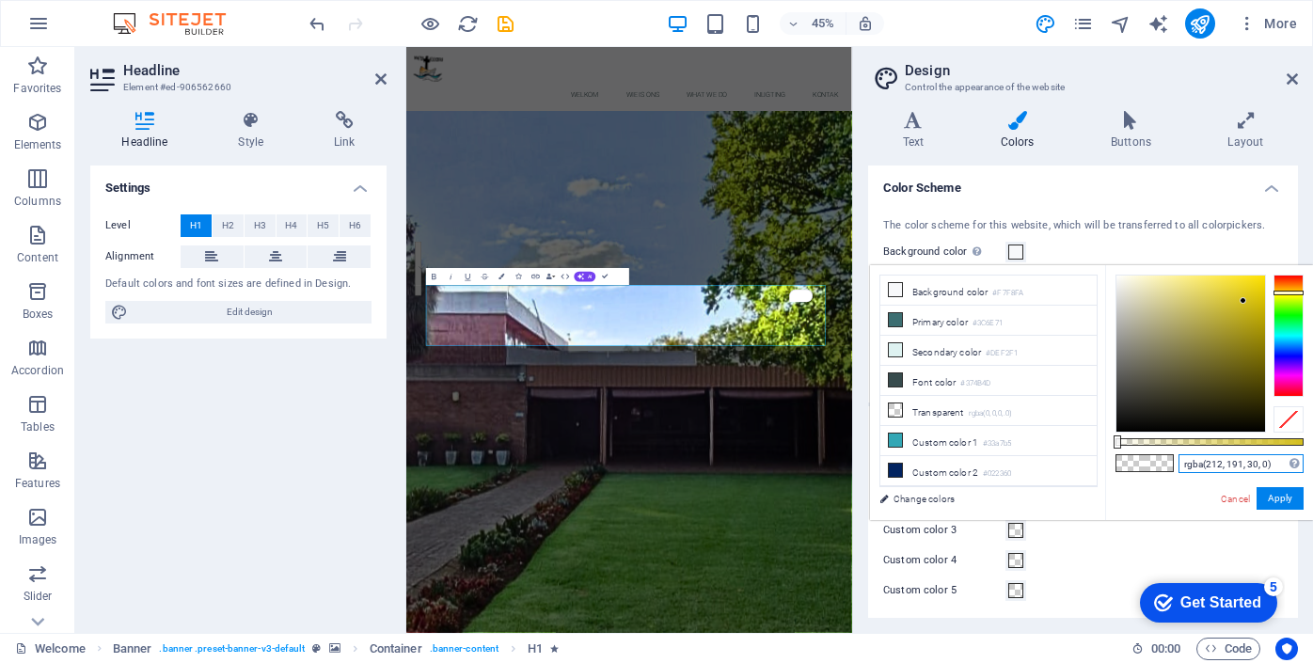
click at [1243, 301] on div at bounding box center [1190, 354] width 149 height 156
click at [1042, 576] on div "Custom color 1 Custom color 2 Custom color 3 Custom color 4 Custom color 5" at bounding box center [1082, 530] width 437 height 181
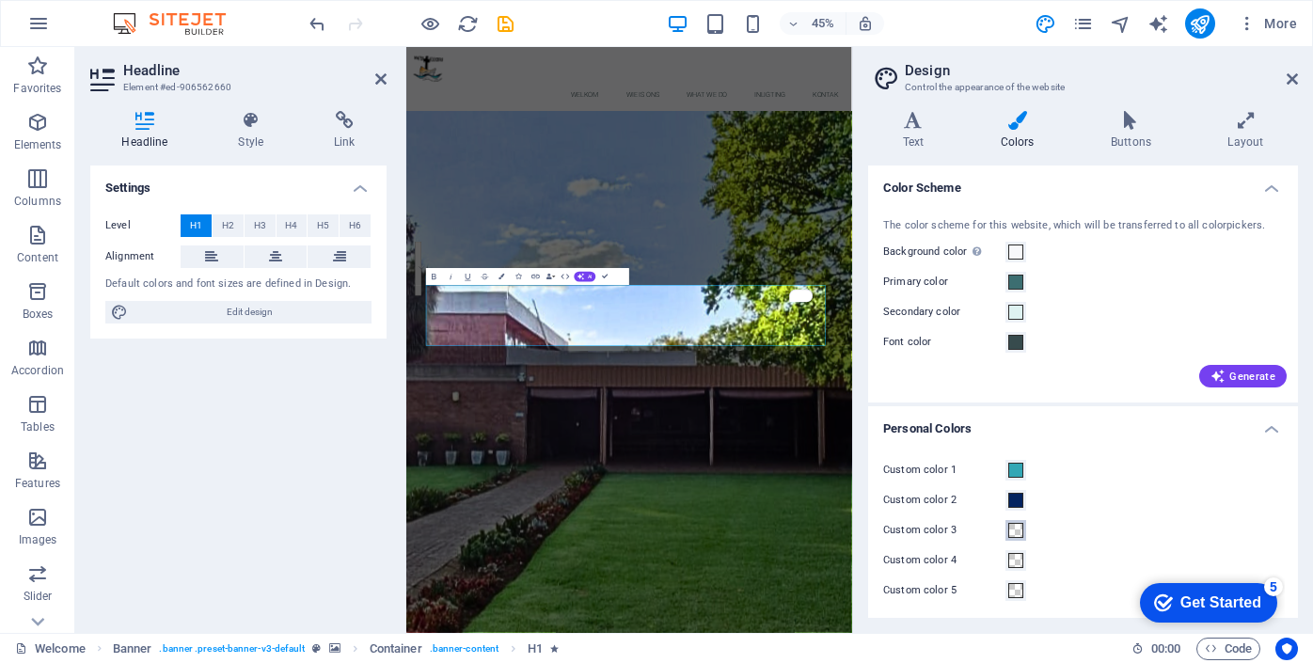
click at [1015, 535] on span at bounding box center [1015, 530] width 15 height 15
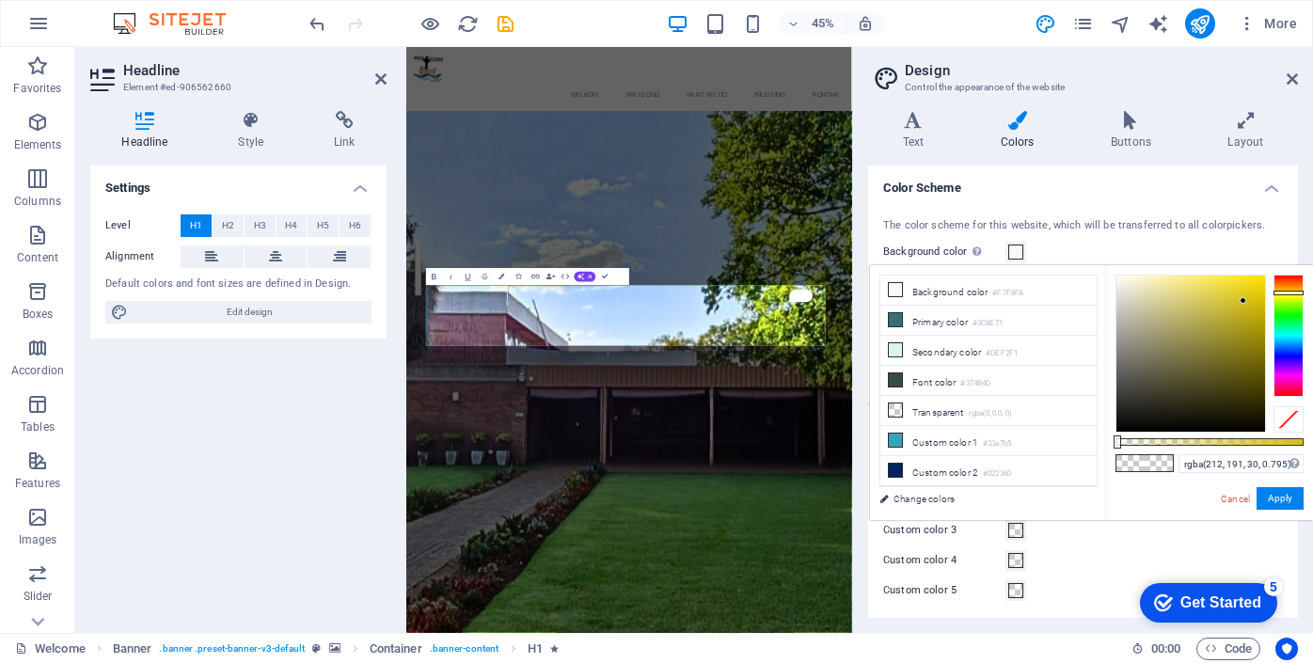
click at [1265, 440] on div at bounding box center [1210, 442] width 188 height 8
click at [1254, 290] on div at bounding box center [1190, 354] width 149 height 156
click at [1248, 313] on div at bounding box center [1190, 354] width 149 height 156
click at [1221, 309] on div at bounding box center [1190, 354] width 149 height 156
click at [1014, 560] on span at bounding box center [1015, 560] width 15 height 15
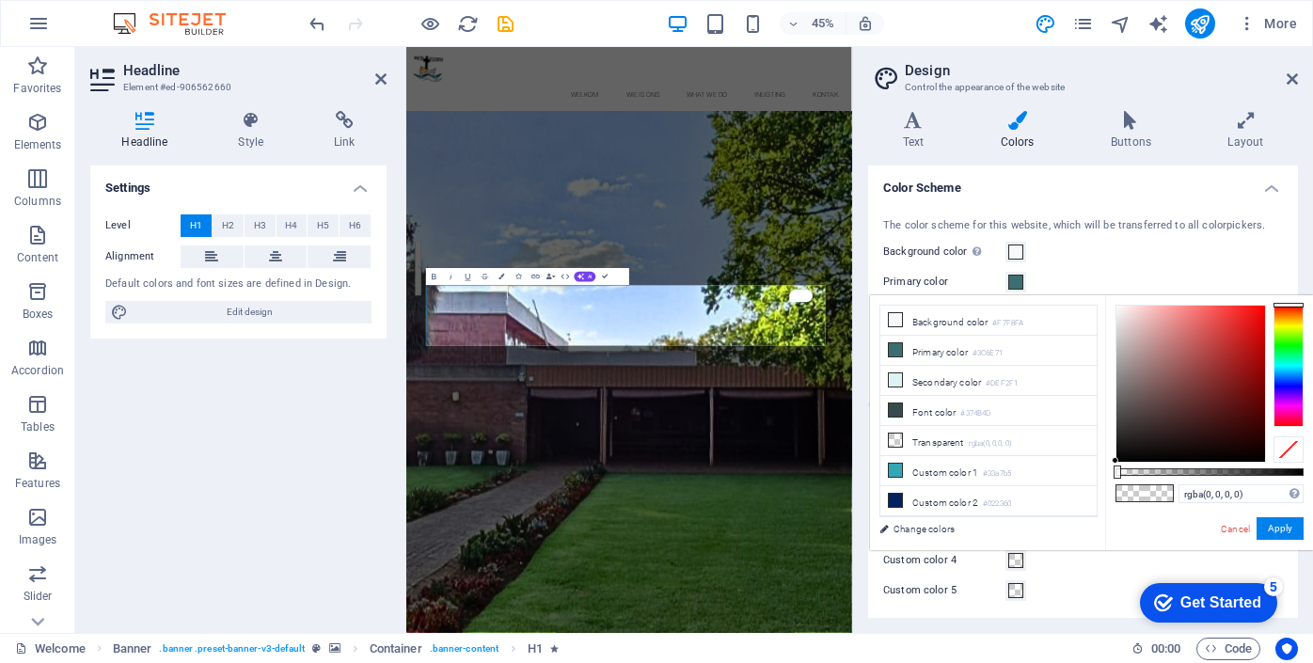
click at [1040, 574] on div "Custom color 1 Custom color 2 Custom color 3 Custom color 4 Custom color 5" at bounding box center [1082, 530] width 437 height 181
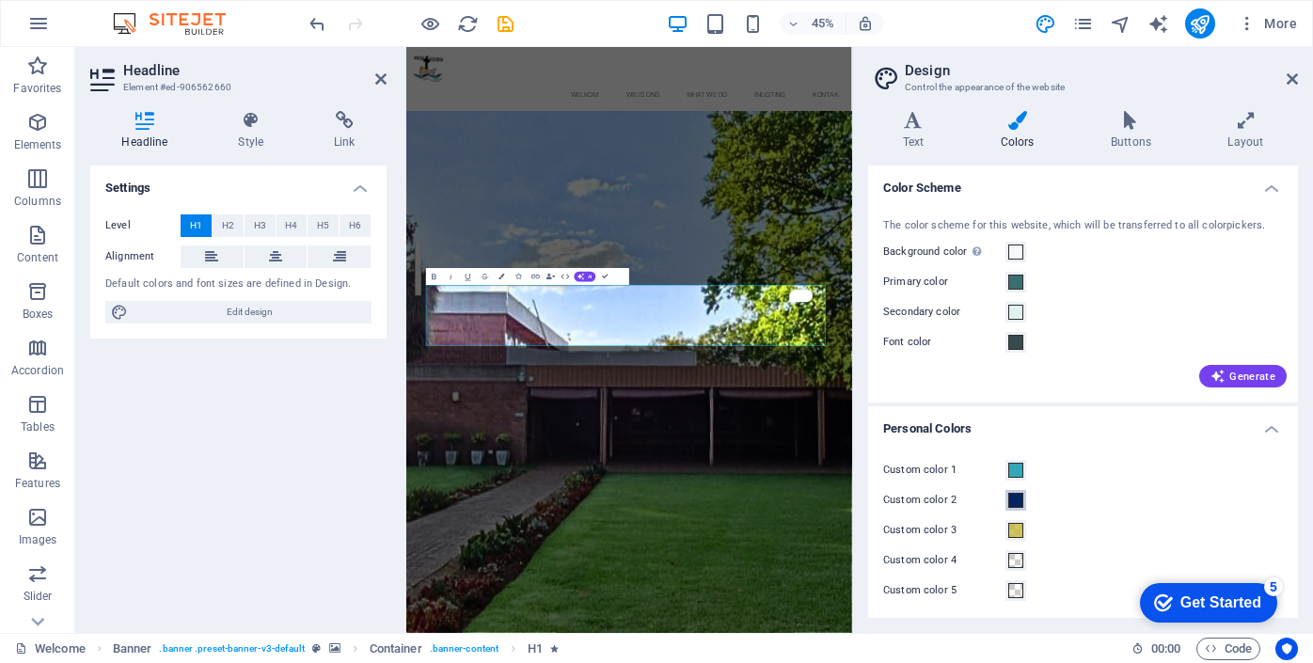
click at [1018, 494] on span at bounding box center [1015, 500] width 15 height 15
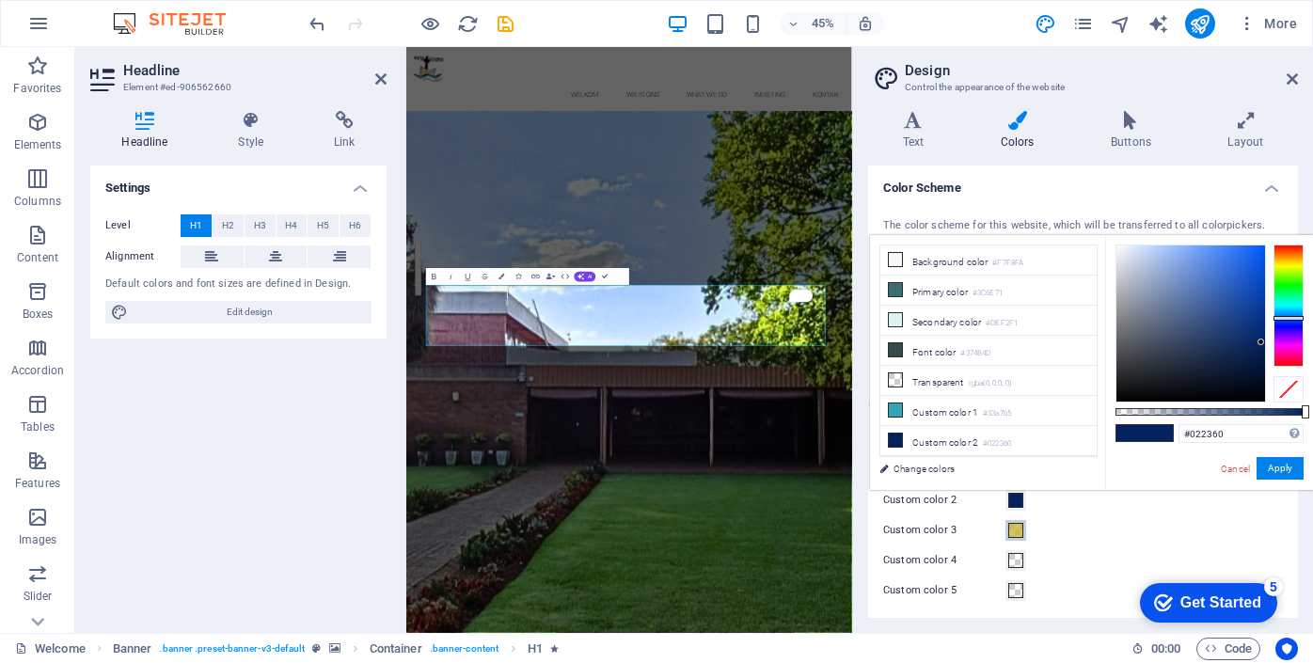
click at [1013, 529] on span at bounding box center [1015, 530] width 15 height 15
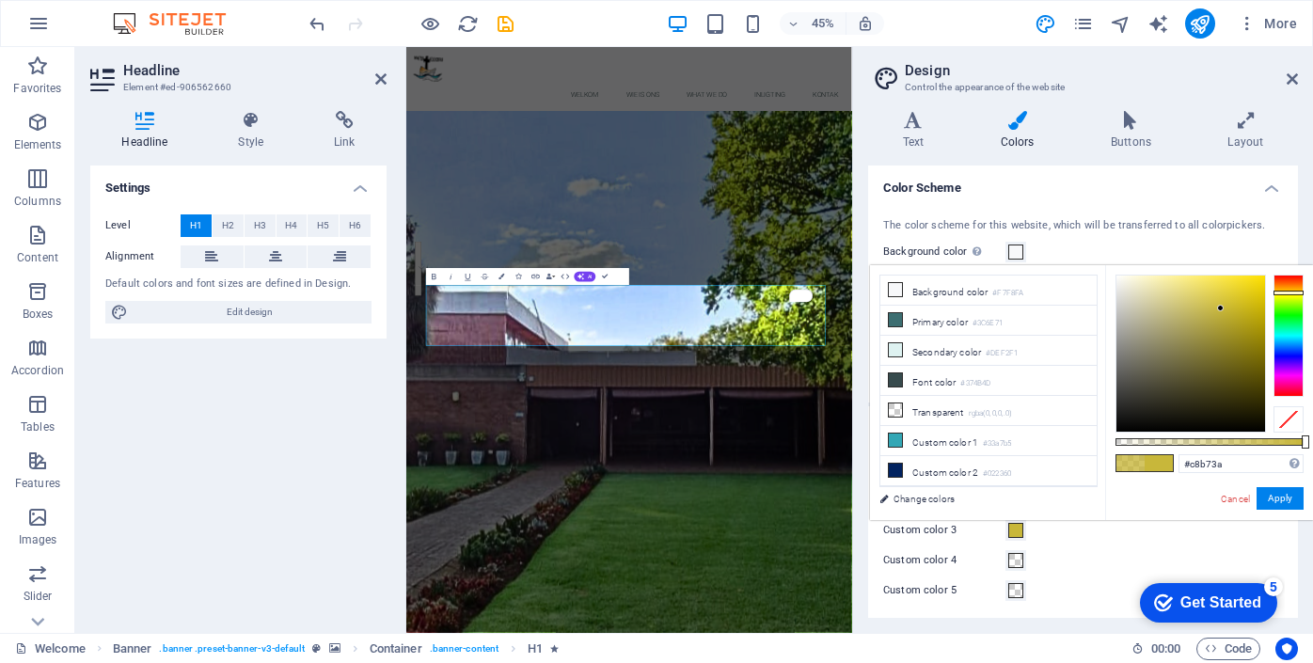
drag, startPoint x: 1265, startPoint y: 438, endPoint x: 1307, endPoint y: 438, distance: 42.3
click at [1307, 438] on div at bounding box center [1306, 441] width 8 height 13
click at [1220, 288] on div at bounding box center [1190, 354] width 149 height 156
click at [1239, 293] on div at bounding box center [1190, 354] width 149 height 156
type input "#d1ba0c"
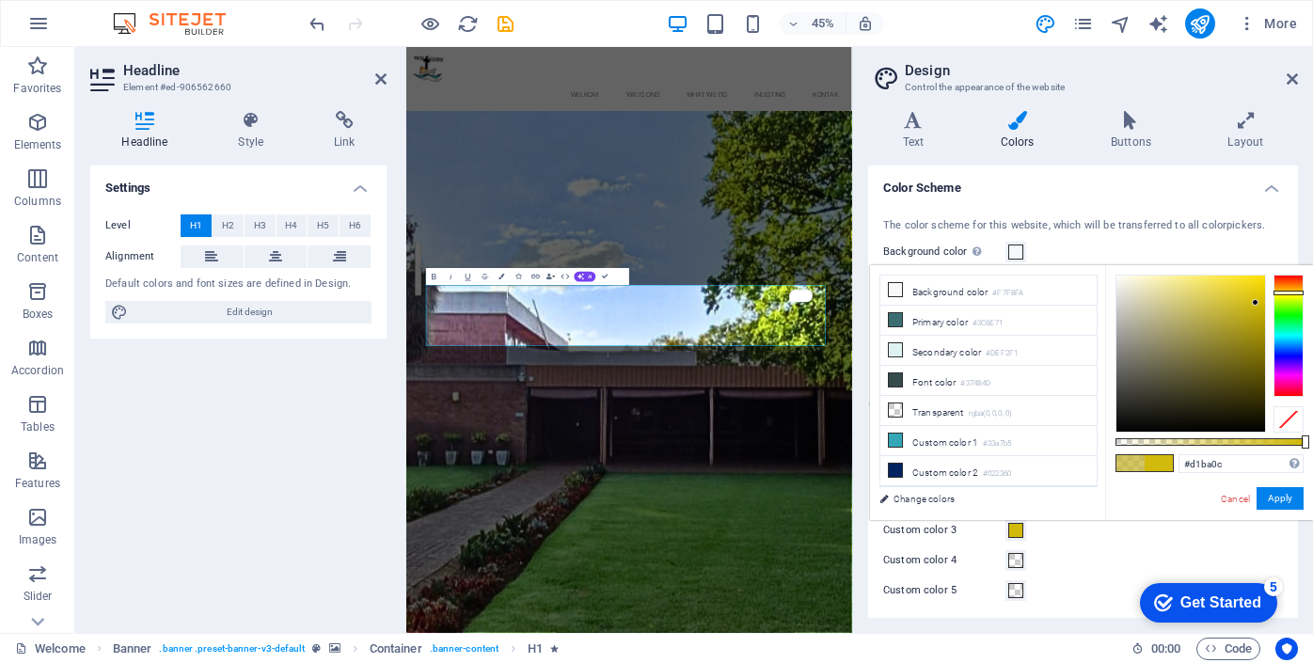
click at [1256, 303] on div at bounding box center [1190, 354] width 149 height 156
click at [1293, 499] on button "Apply" at bounding box center [1280, 498] width 47 height 23
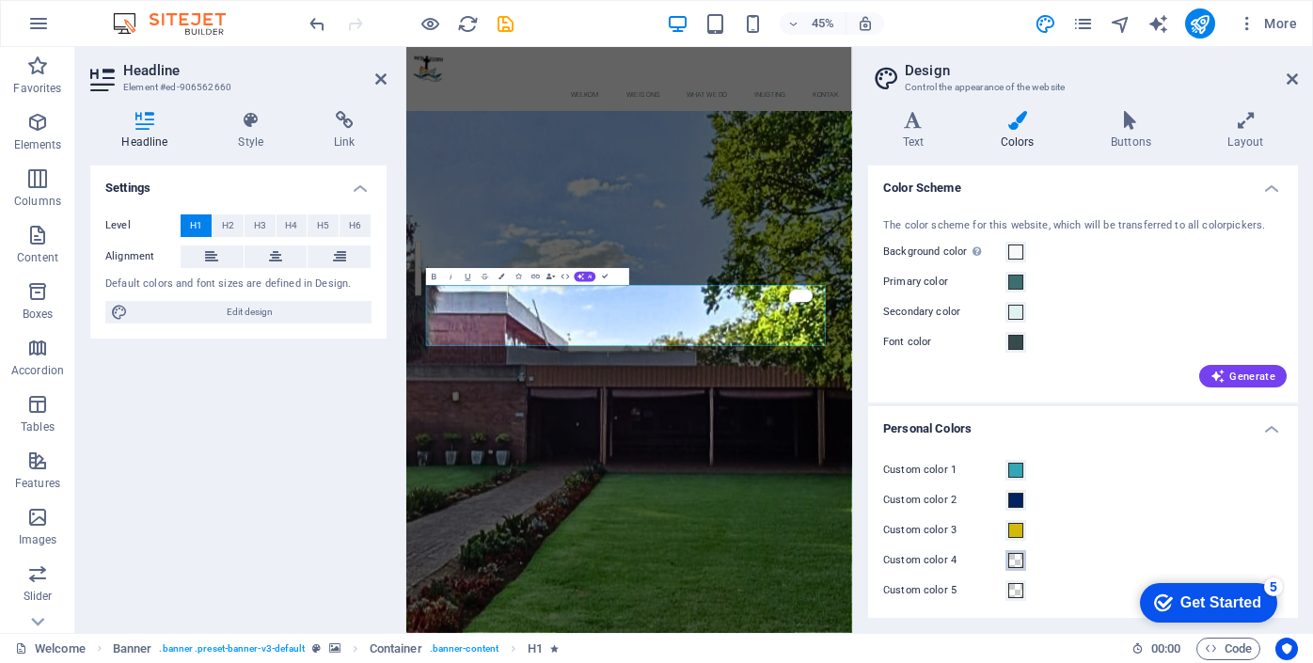
click at [1017, 562] on span at bounding box center [1015, 560] width 15 height 15
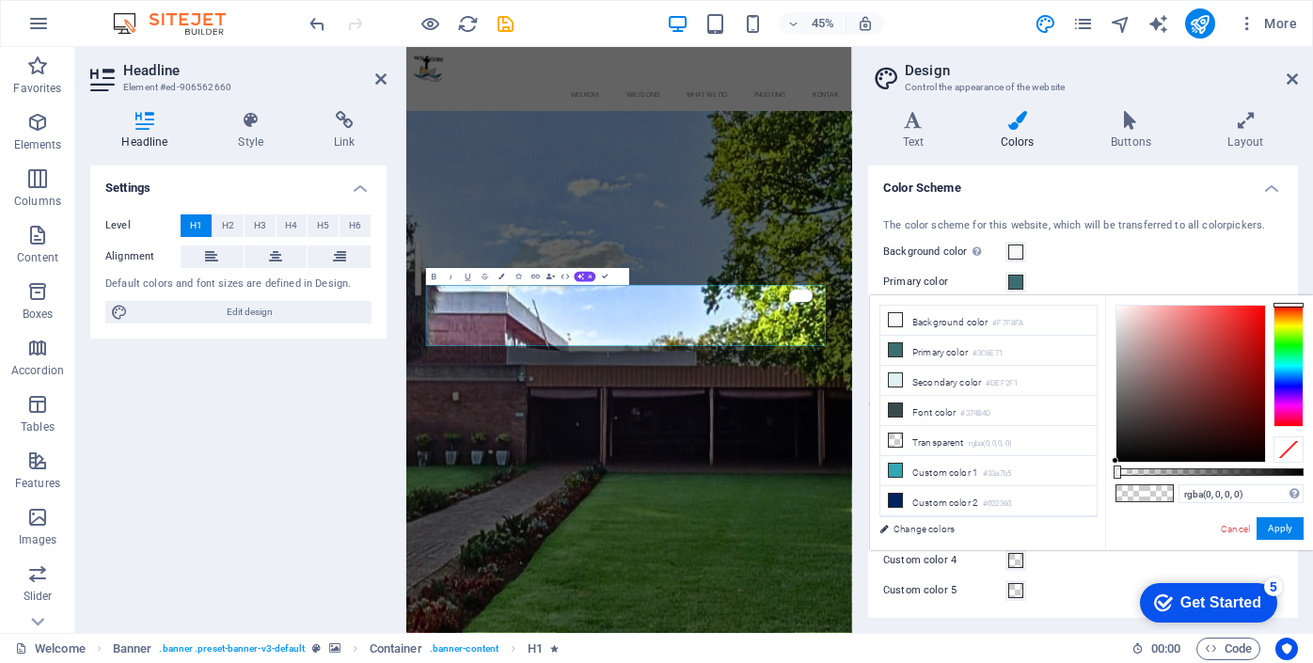
click at [1014, 561] on span at bounding box center [1015, 560] width 15 height 15
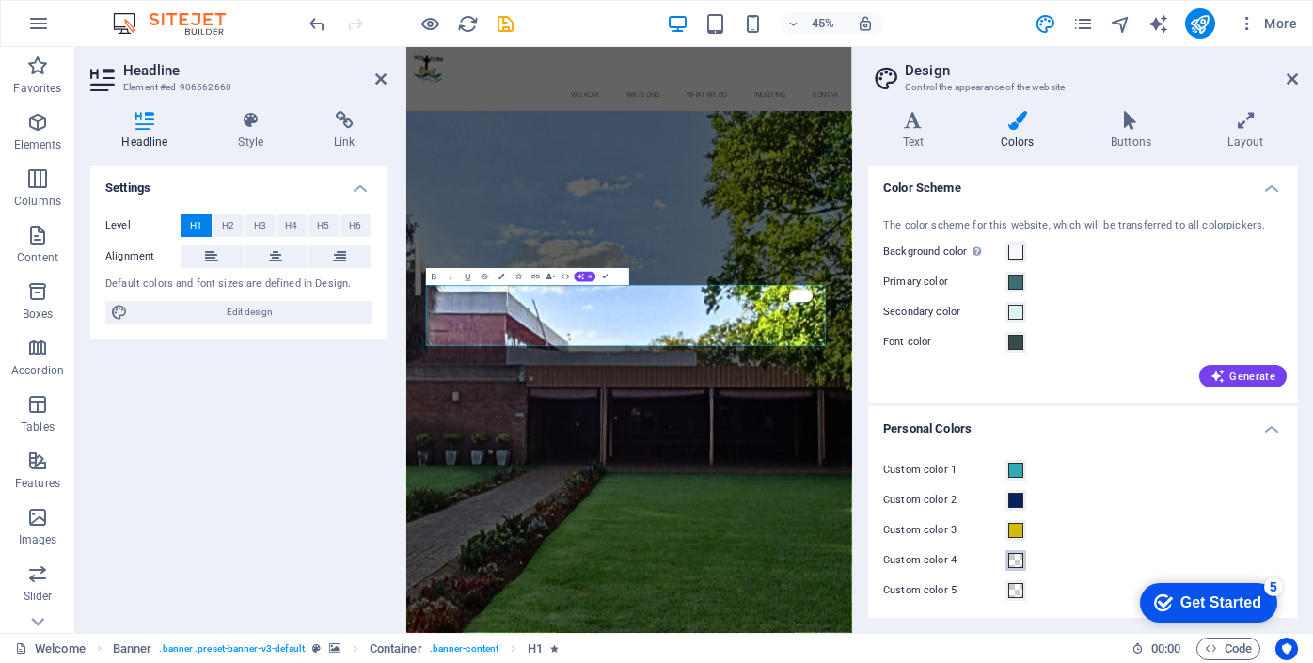
click at [1014, 561] on span at bounding box center [1015, 560] width 15 height 15
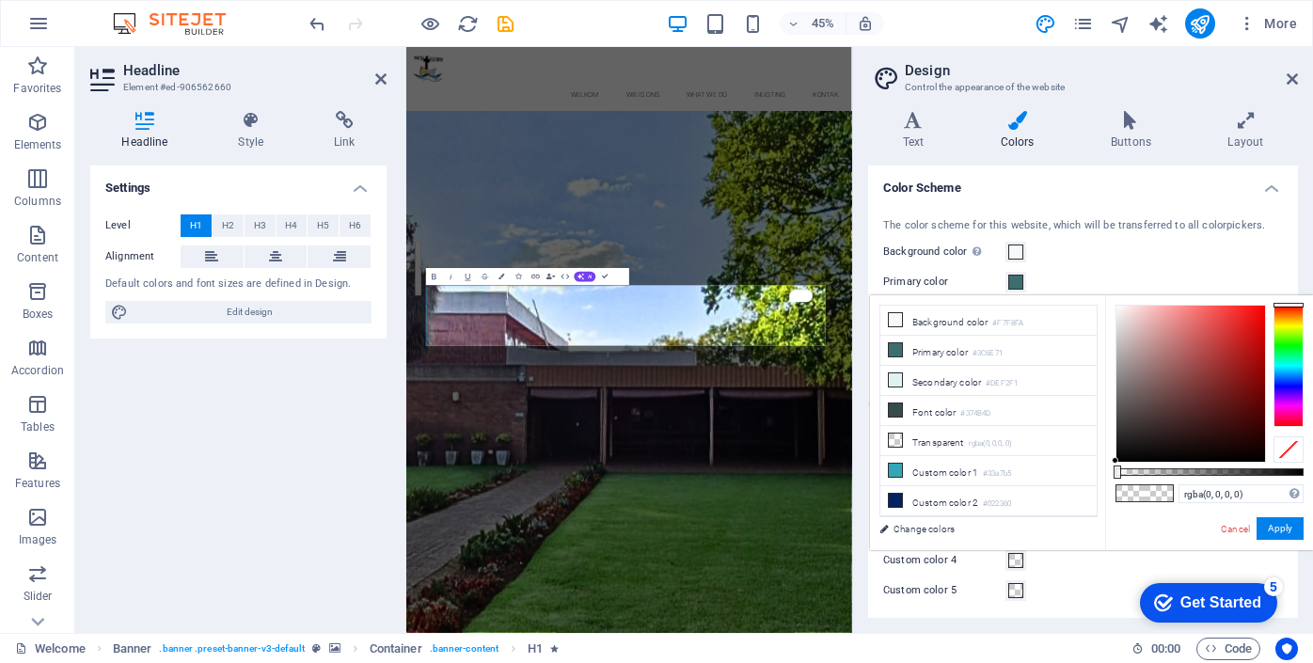
click at [1014, 561] on span at bounding box center [1015, 560] width 15 height 15
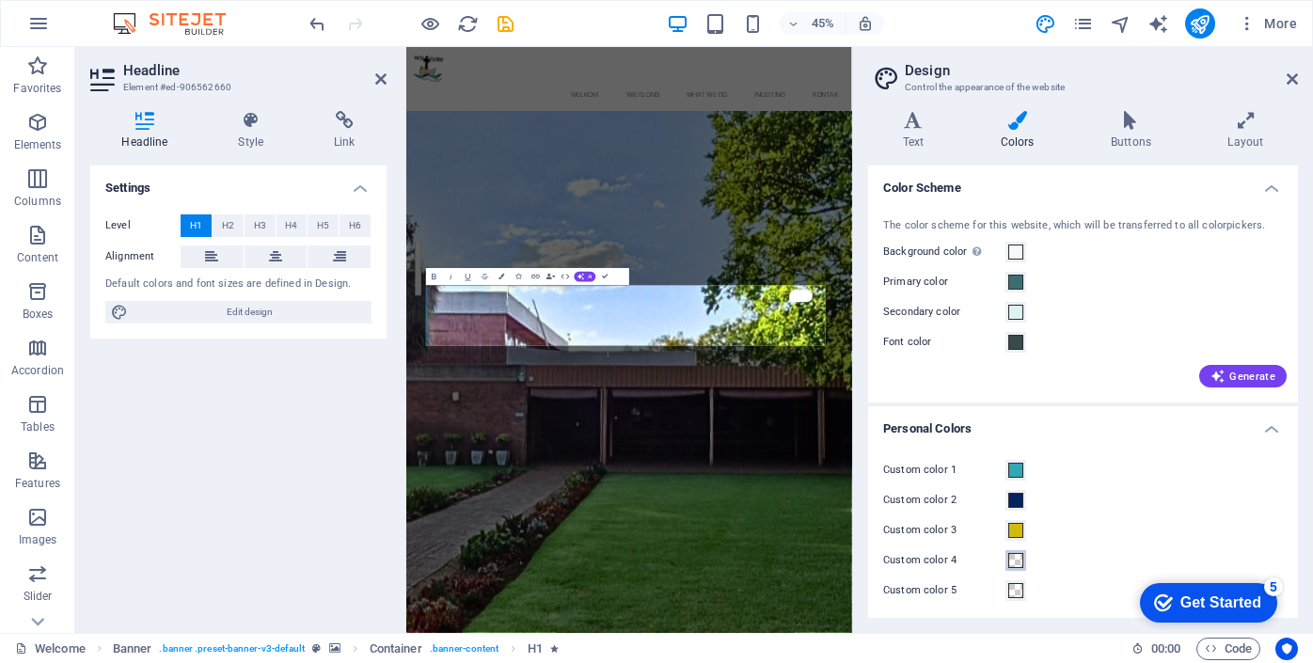
click at [1014, 561] on span at bounding box center [1015, 560] width 15 height 15
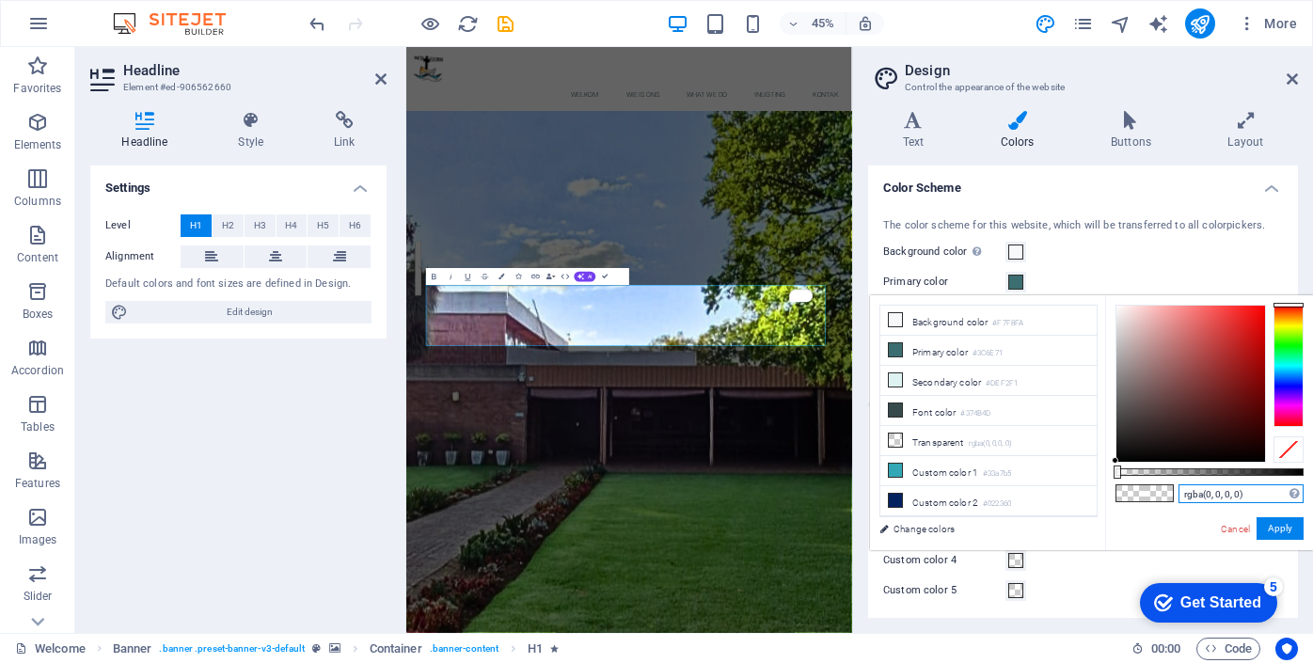
drag, startPoint x: 1259, startPoint y: 489, endPoint x: 1169, endPoint y: 497, distance: 89.7
click at [1169, 497] on div "rgba(0, 0, 0, 0) Supported formats #0852ed rgb(8, 82, 237) rgba(8, 82, 237, 90%…" at bounding box center [1209, 559] width 208 height 528
paste input "#058356a"
type input "#058356a"
click at [1283, 529] on button "Apply" at bounding box center [1280, 528] width 47 height 23
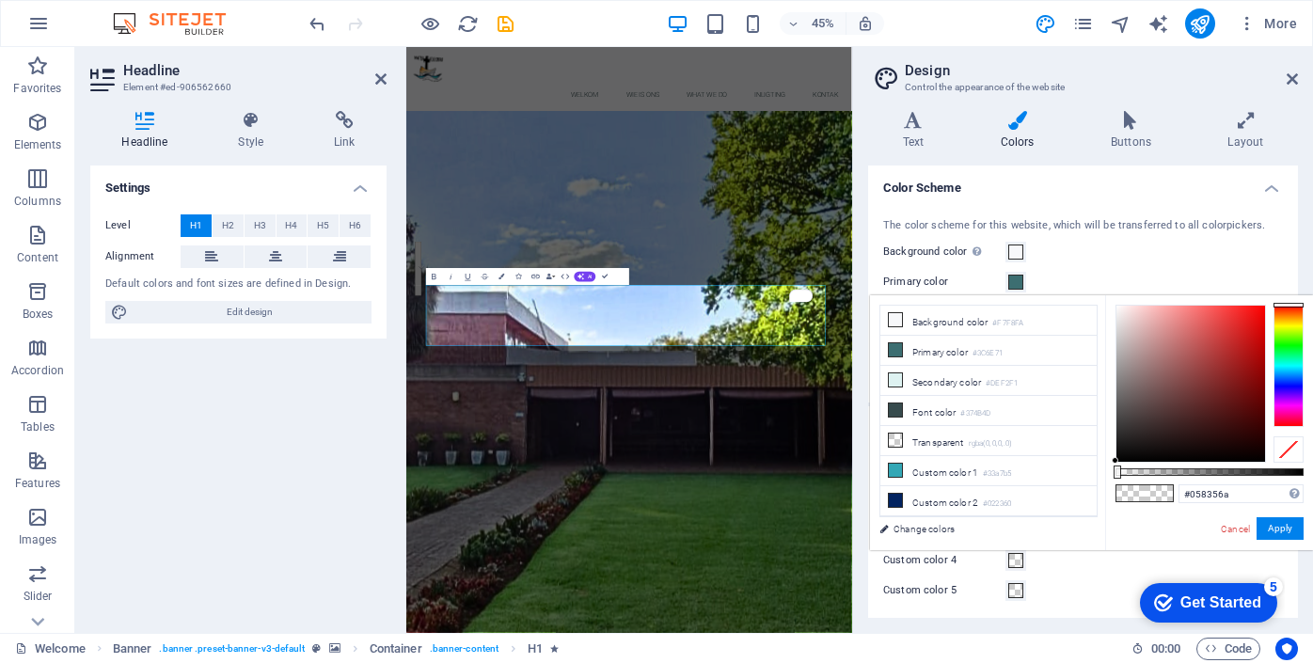
click at [1050, 597] on div "Custom color 5" at bounding box center [1083, 590] width 400 height 23
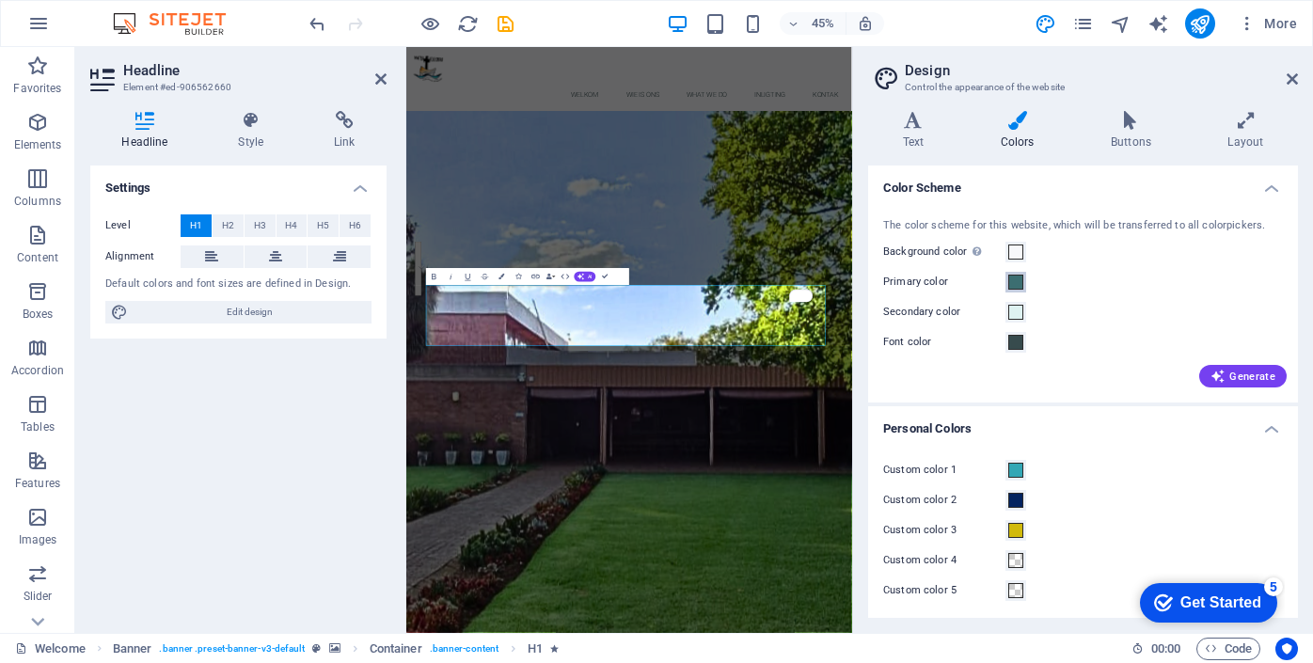
click at [1017, 279] on span at bounding box center [1015, 282] width 15 height 15
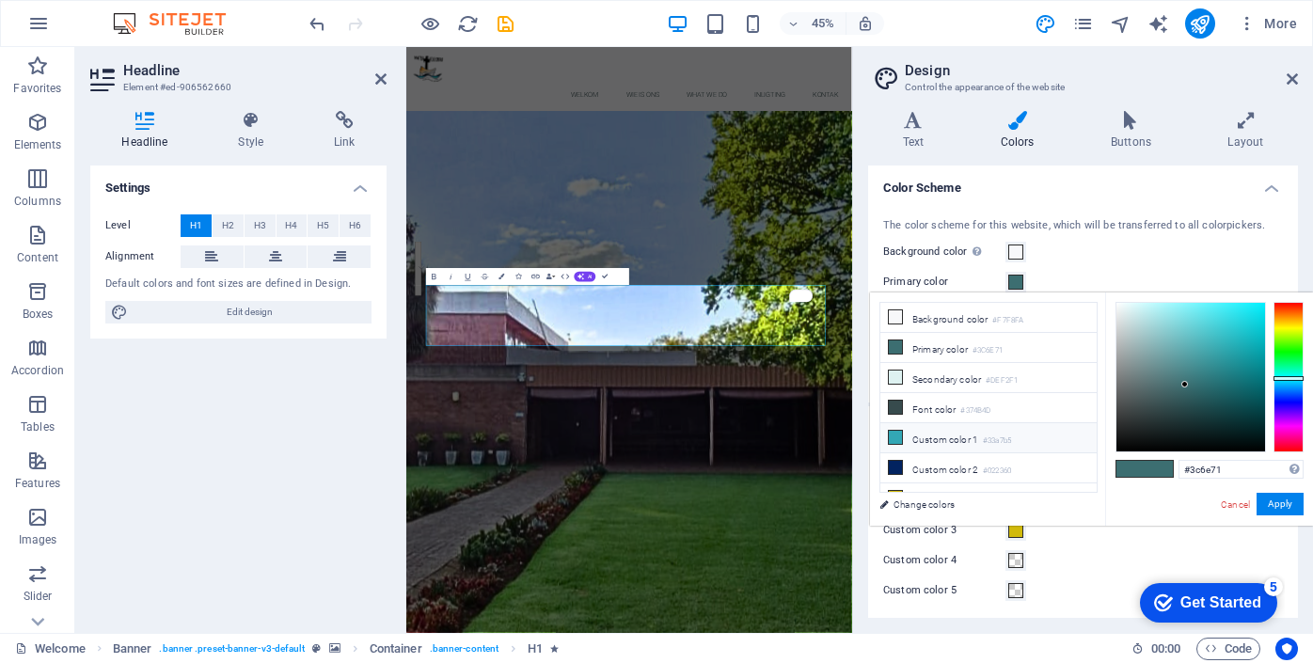
click at [940, 437] on li "Custom color 1 #33a7b5" at bounding box center [988, 438] width 216 height 30
type input "#33a7b5"
click at [1292, 502] on button "Apply" at bounding box center [1280, 504] width 47 height 23
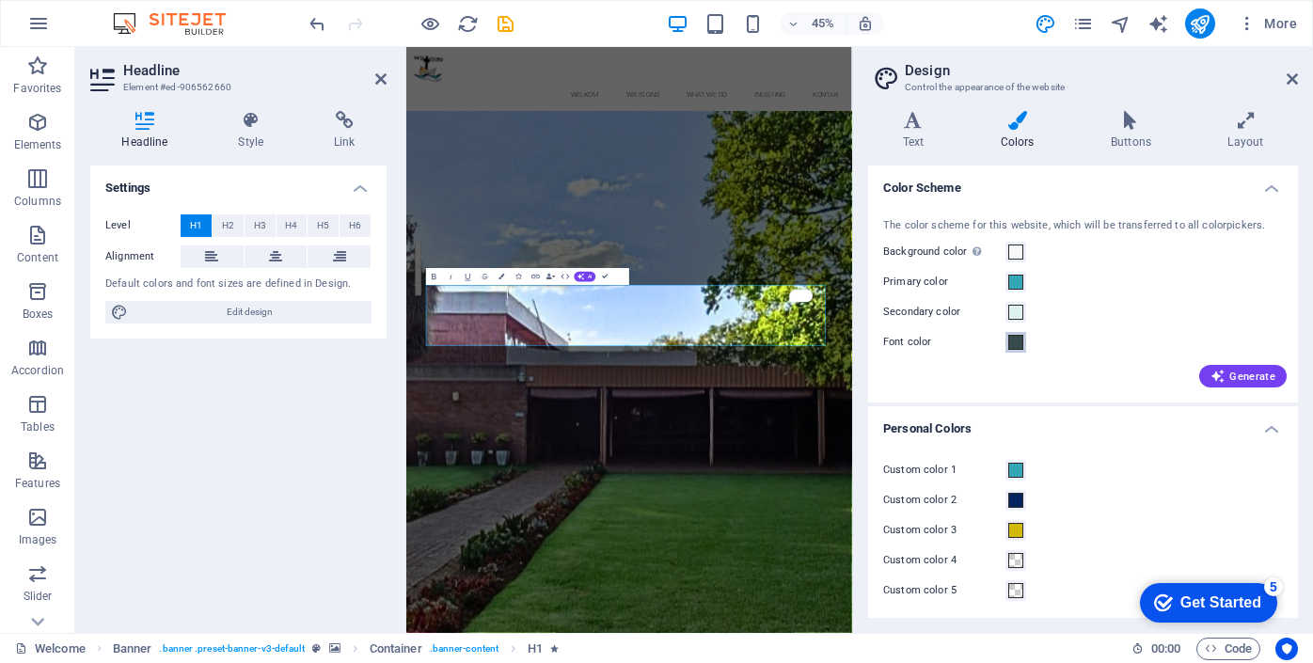
click at [1013, 342] on span at bounding box center [1015, 342] width 15 height 15
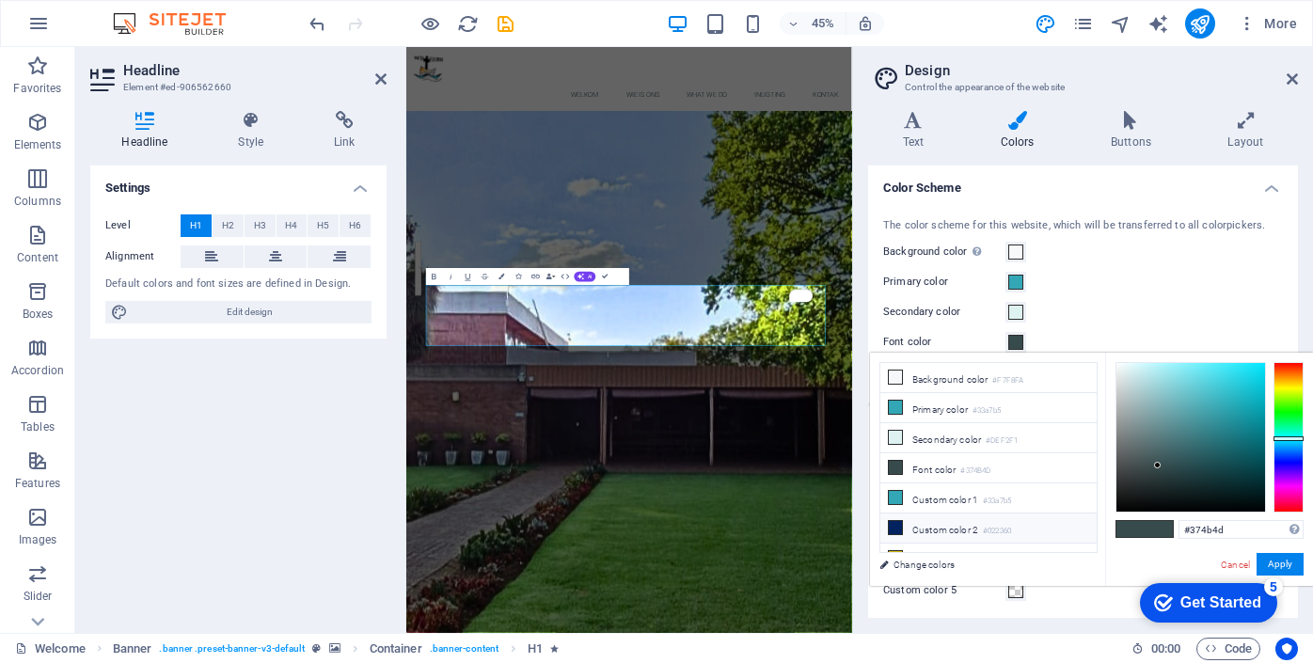
click at [967, 524] on li "Custom color 2 #022360" at bounding box center [988, 529] width 216 height 30
type input "#022360"
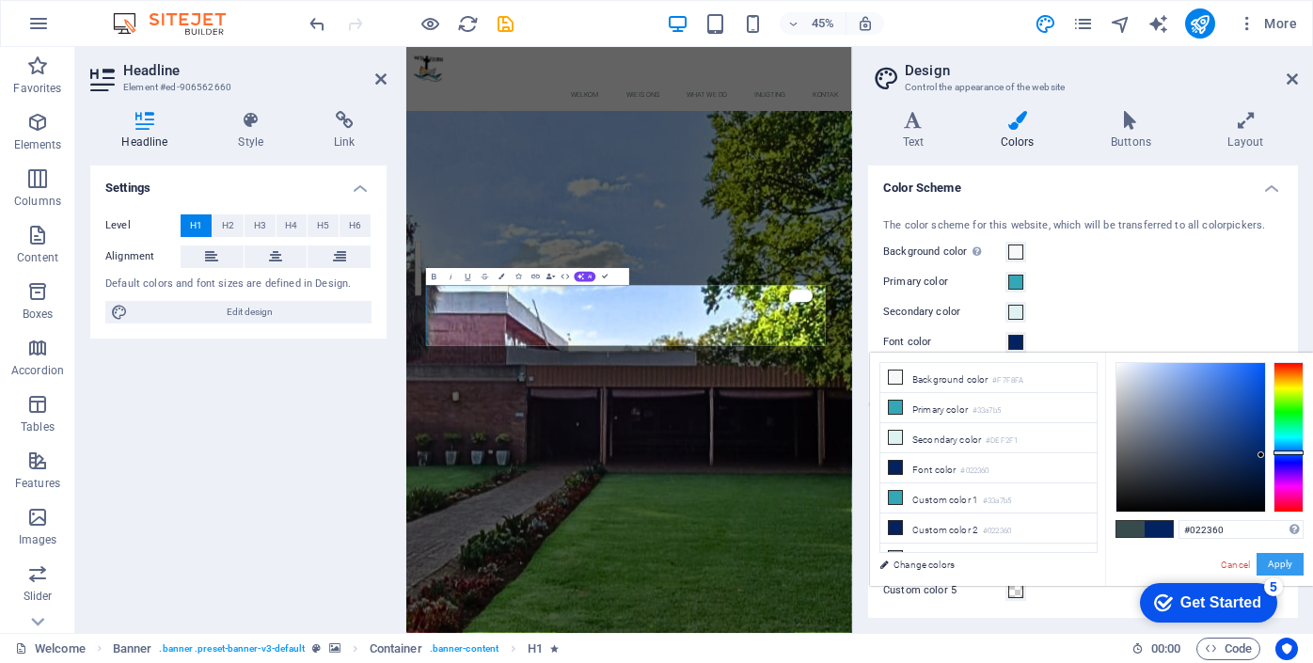
click at [1298, 562] on button "Apply" at bounding box center [1280, 564] width 47 height 23
